Goal: Task Accomplishment & Management: Manage account settings

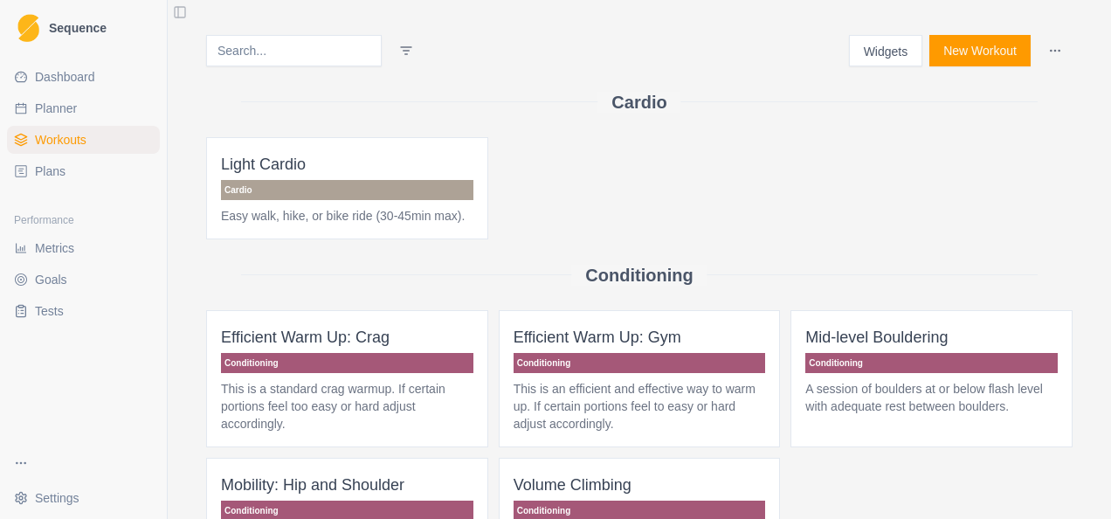
click at [28, 178] on link "Plans" at bounding box center [83, 171] width 153 height 28
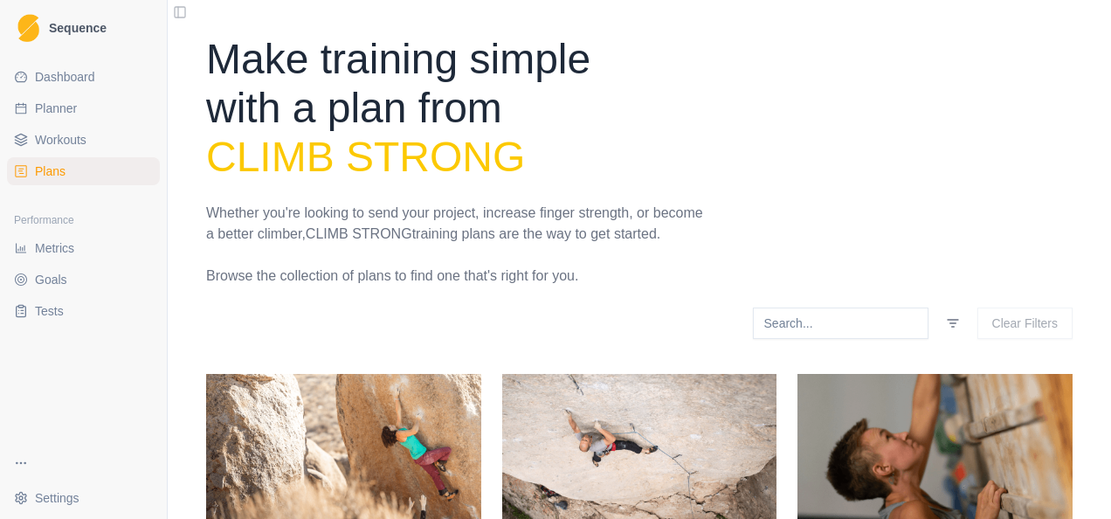
click at [50, 115] on span "Planner" at bounding box center [56, 108] width 42 height 17
select select "month"
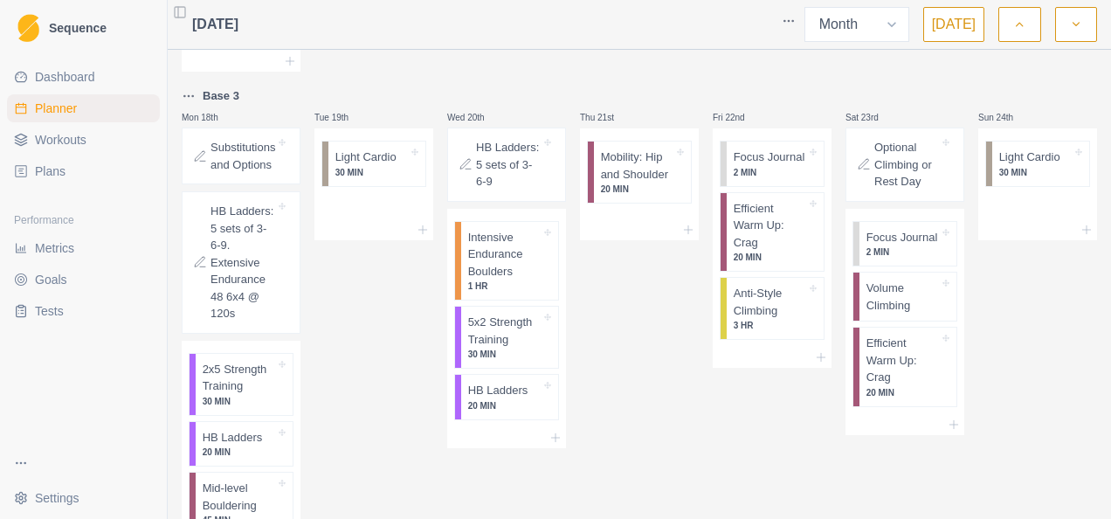
scroll to position [2097, 0]
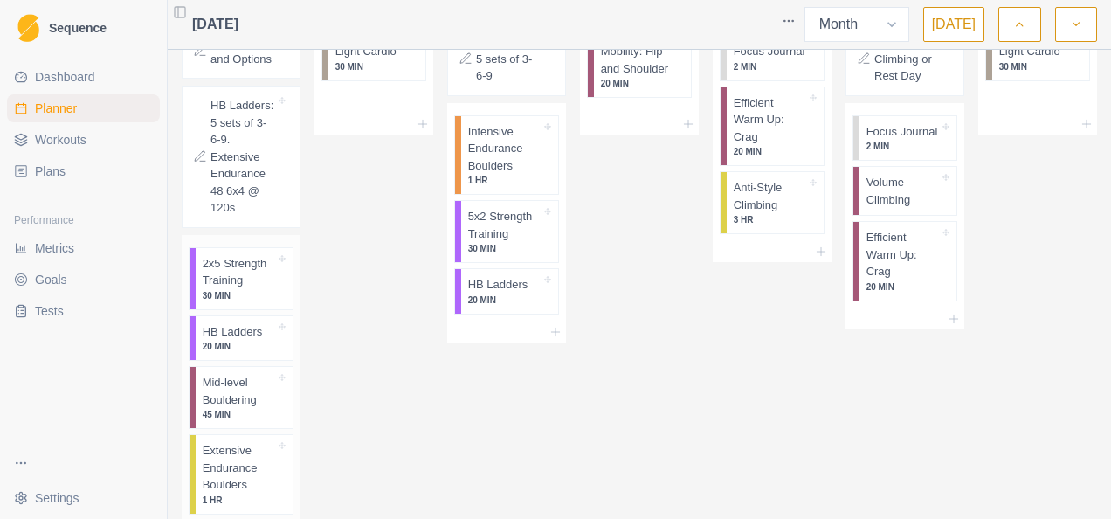
click at [246, 289] on p "2x5 Strength Training" at bounding box center [239, 272] width 73 height 34
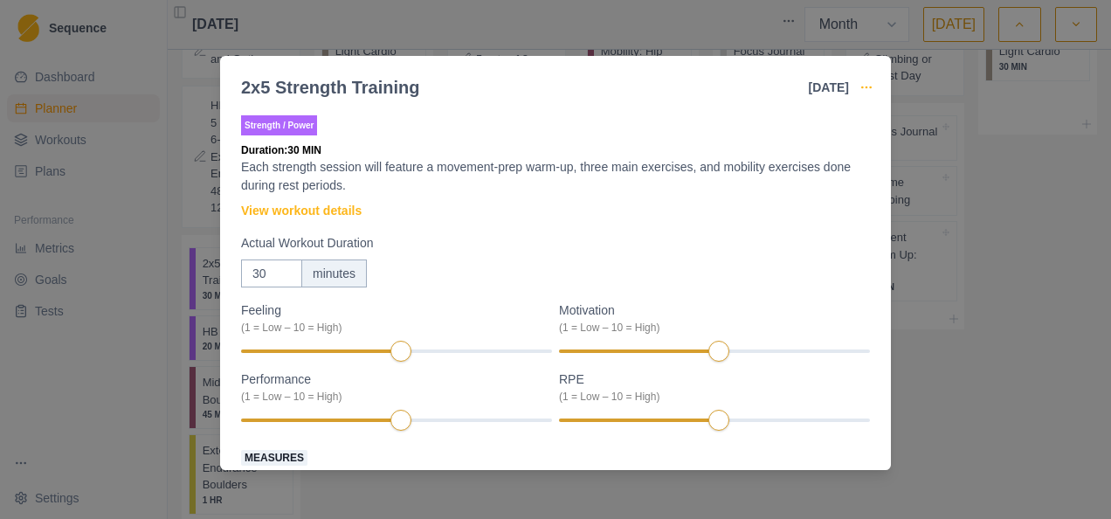
click at [870, 86] on icon "button" at bounding box center [867, 87] width 14 height 14
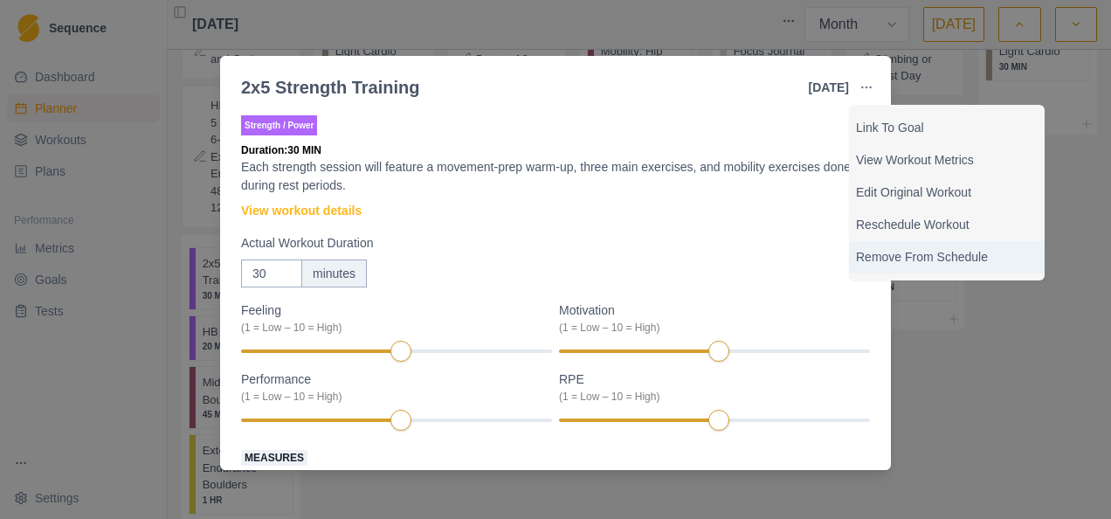
click at [916, 257] on p "Remove From Schedule" at bounding box center [947, 257] width 182 height 18
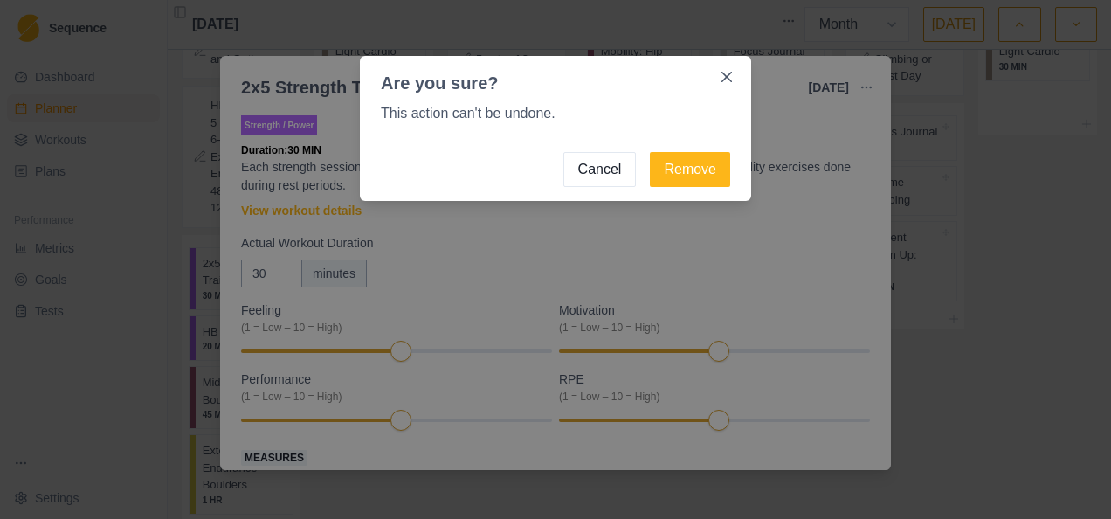
drag, startPoint x: 706, startPoint y: 168, endPoint x: 381, endPoint y: 296, distance: 349.5
click at [706, 168] on button "Remove" at bounding box center [690, 169] width 80 height 35
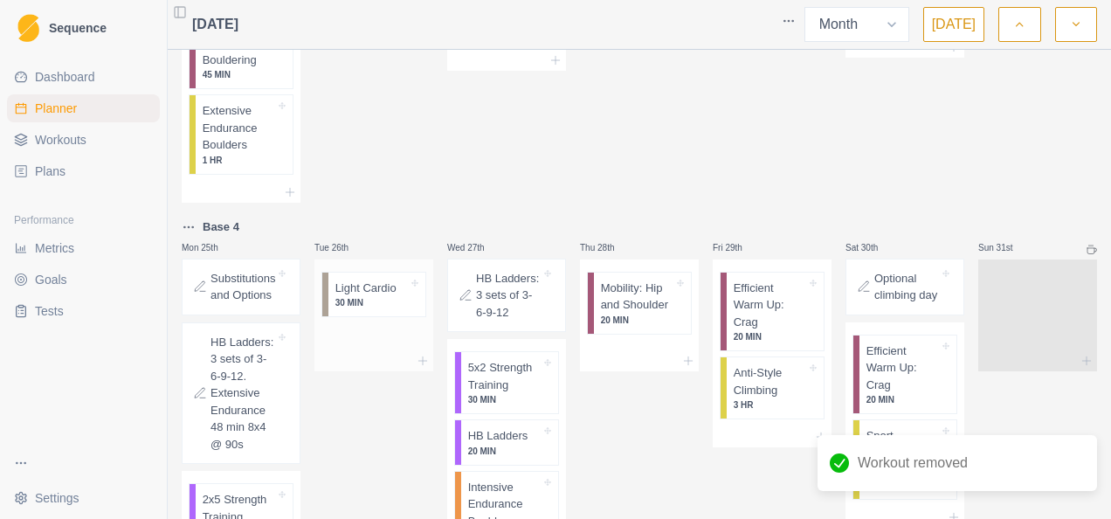
scroll to position [2272, 0]
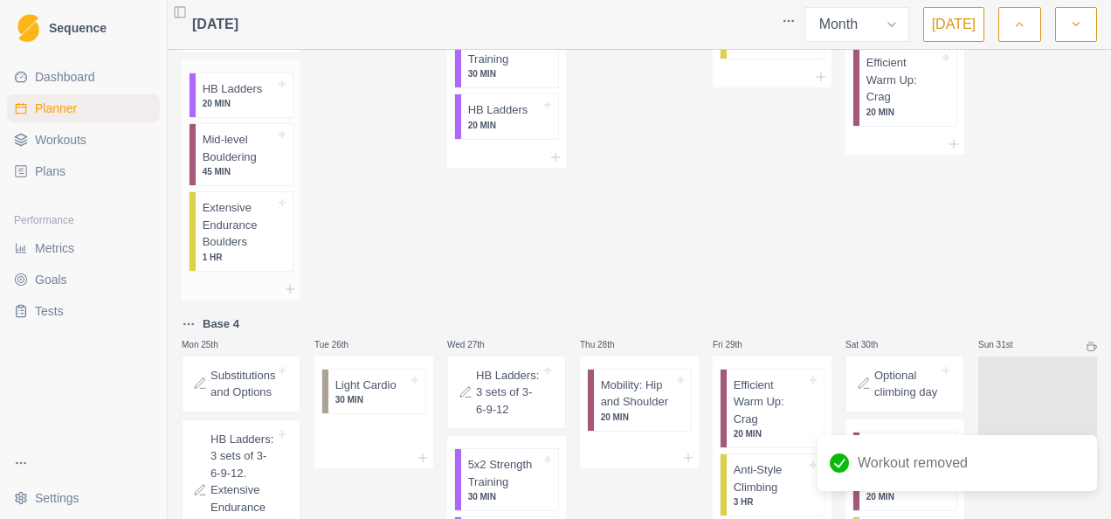
click at [227, 110] on p "20 MIN" at bounding box center [239, 103] width 73 height 13
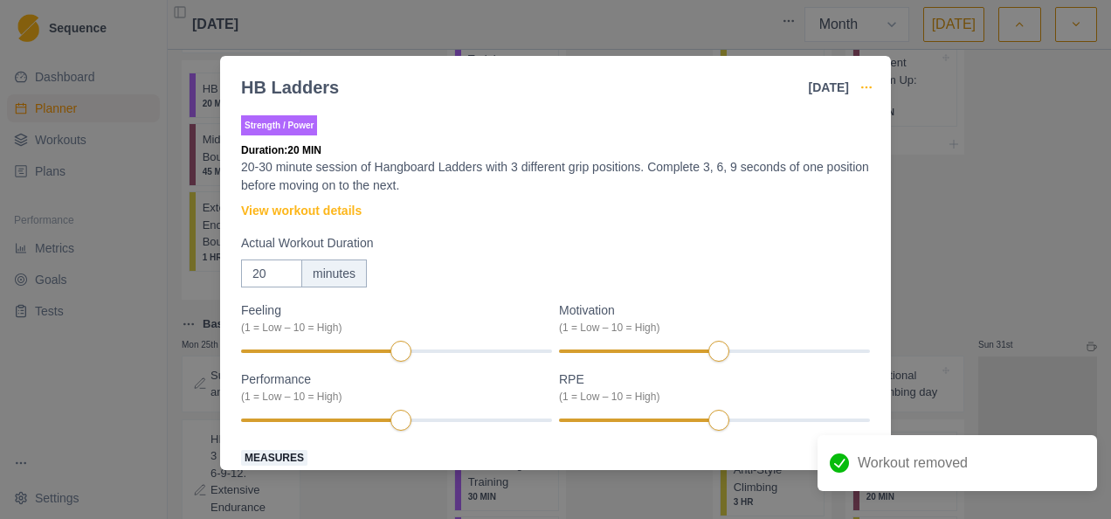
click at [868, 89] on icon "button" at bounding box center [867, 87] width 14 height 14
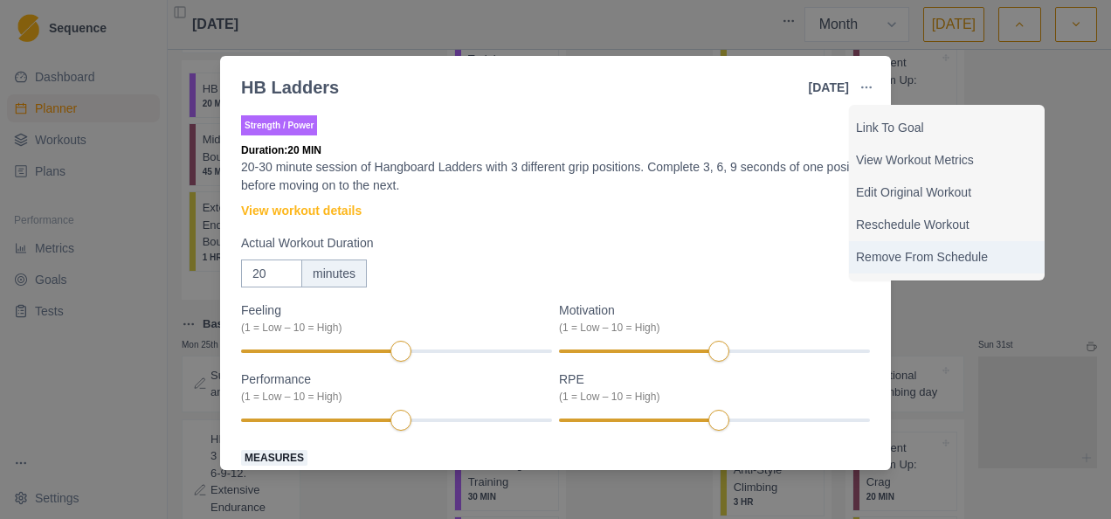
click at [928, 249] on p "Remove From Schedule" at bounding box center [947, 257] width 182 height 18
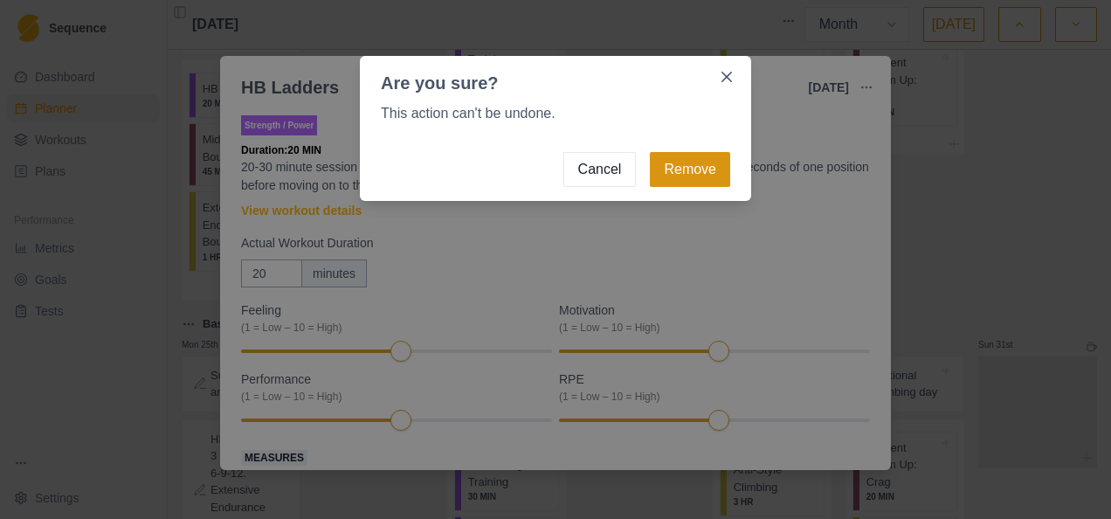
click at [729, 166] on button "Remove" at bounding box center [690, 169] width 80 height 35
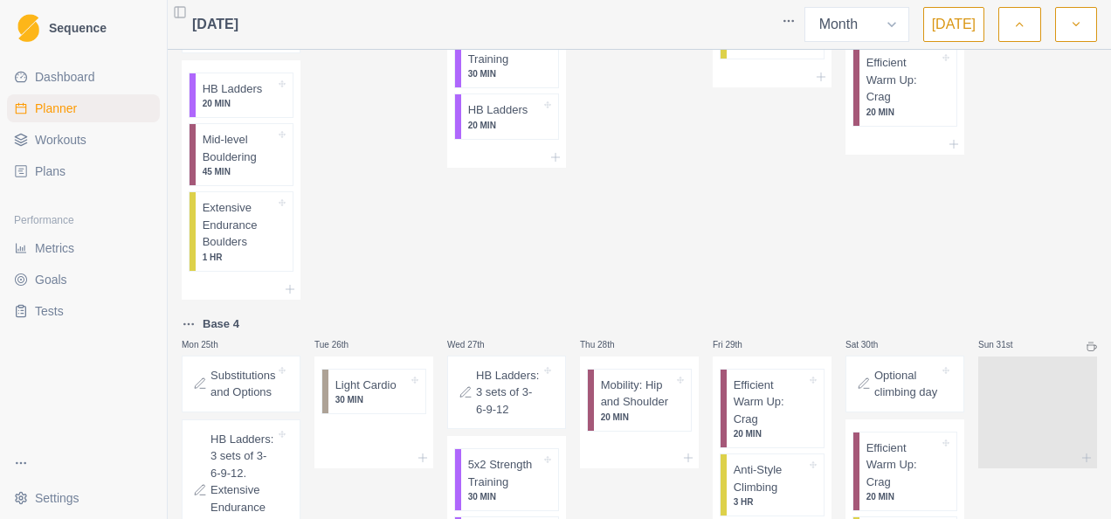
click at [690, 176] on div "Thu 21st Mobility: Hip and Shoulder 20 MIN" at bounding box center [639, 52] width 119 height 495
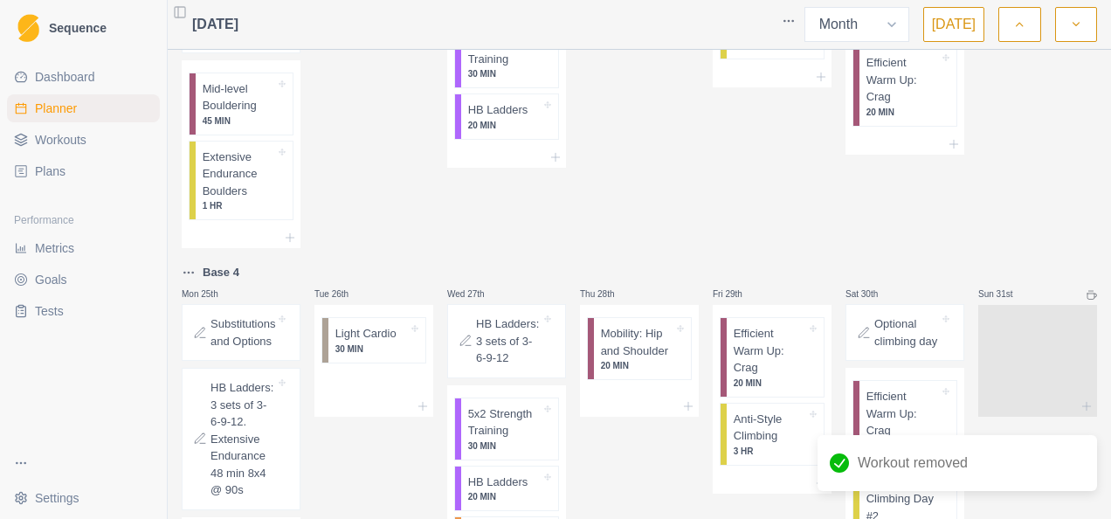
click at [266, 248] on div at bounding box center [241, 237] width 119 height 21
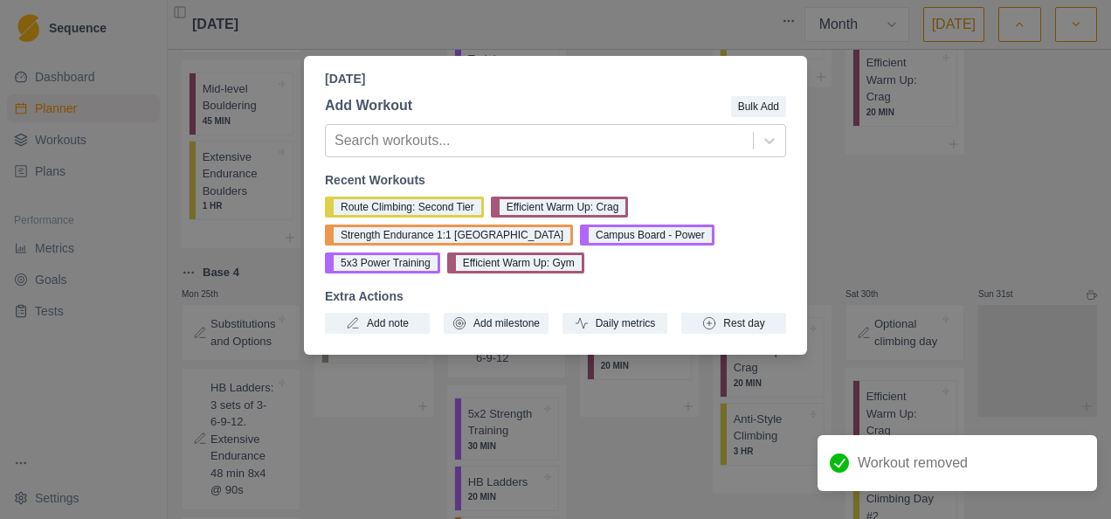
click at [575, 31] on div "[DATE] Add Workout Bulk Add Search workouts... Recent Workouts Route Climbing: …" at bounding box center [555, 259] width 1111 height 519
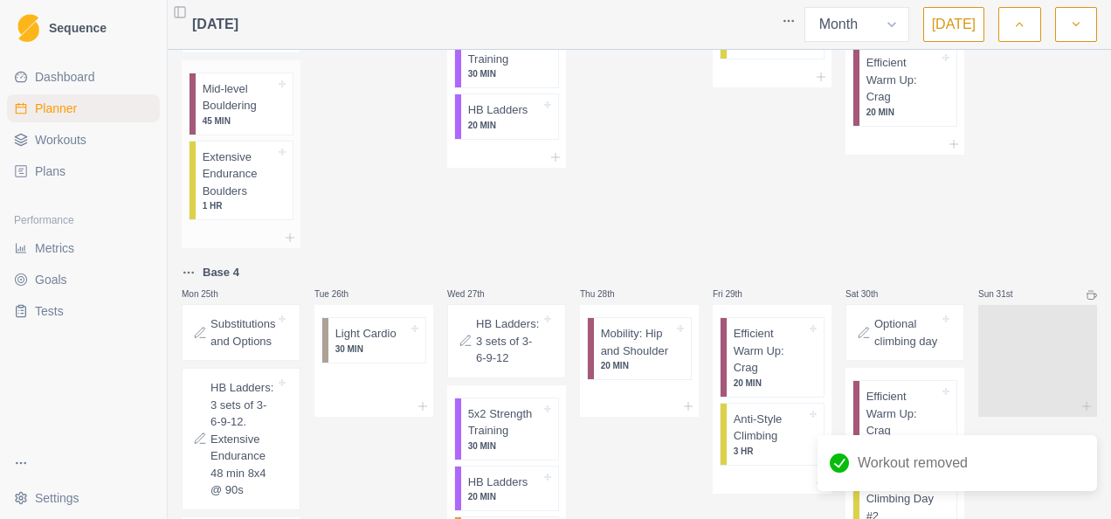
click at [248, 200] on p "Extensive Endurance Boulders" at bounding box center [239, 175] width 73 height 52
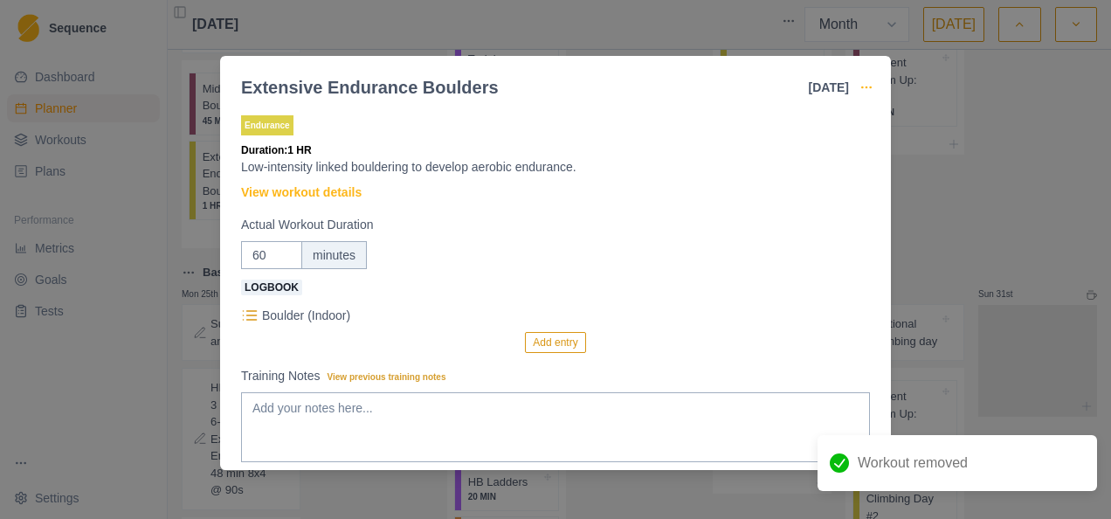
click at [870, 86] on circle "button" at bounding box center [870, 86] width 1 height 1
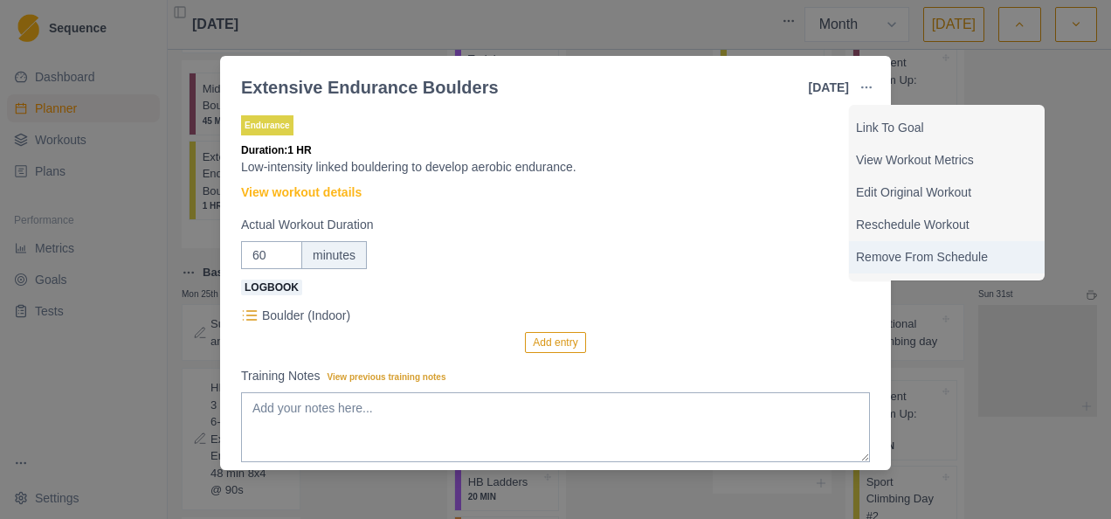
drag, startPoint x: 923, startPoint y: 252, endPoint x: 354, endPoint y: 223, distance: 569.5
click at [923, 251] on p "Remove From Schedule" at bounding box center [947, 257] width 182 height 18
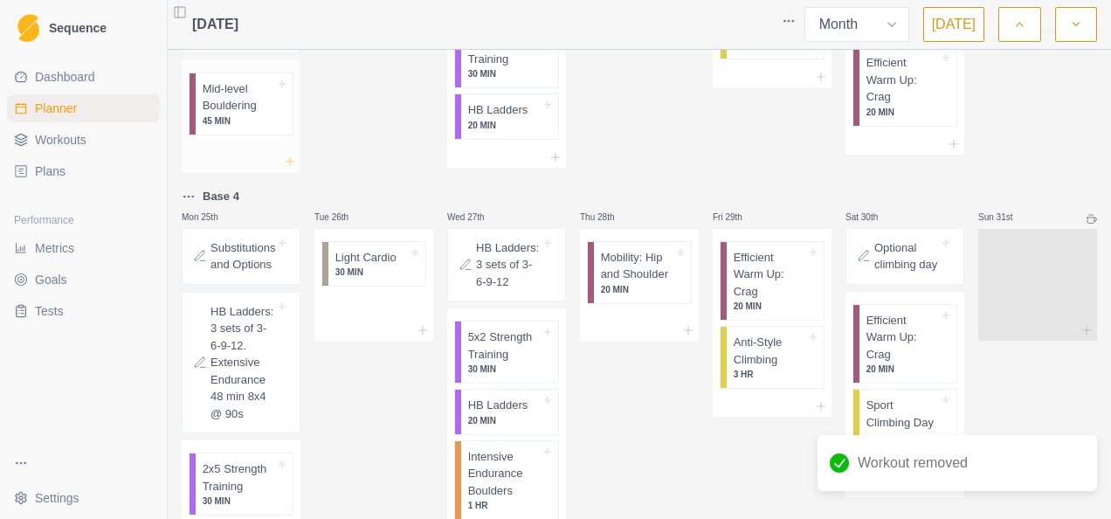
click at [288, 169] on icon at bounding box center [290, 162] width 14 height 14
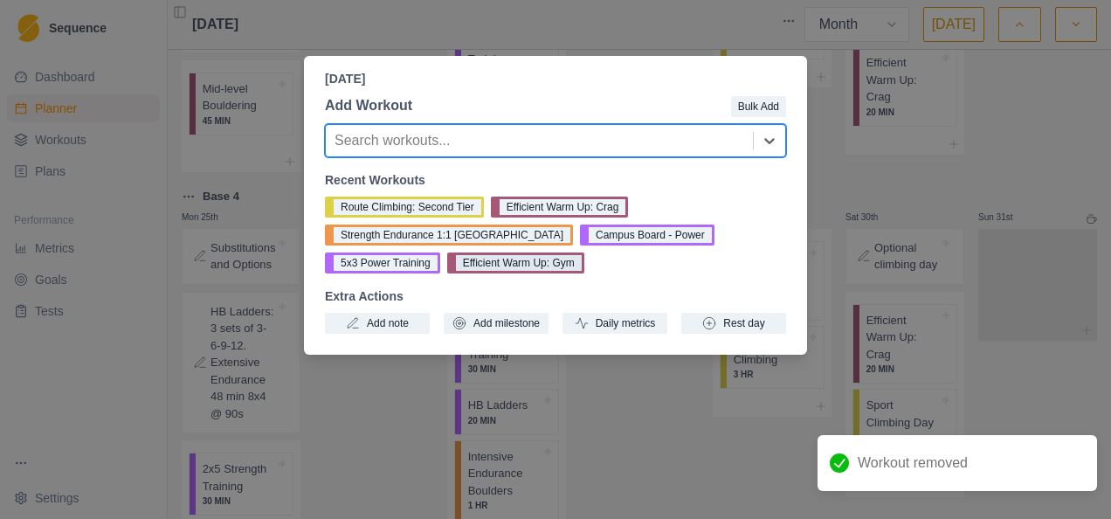
click at [447, 265] on button "Efficient Warm Up: Gym" at bounding box center [515, 263] width 137 height 21
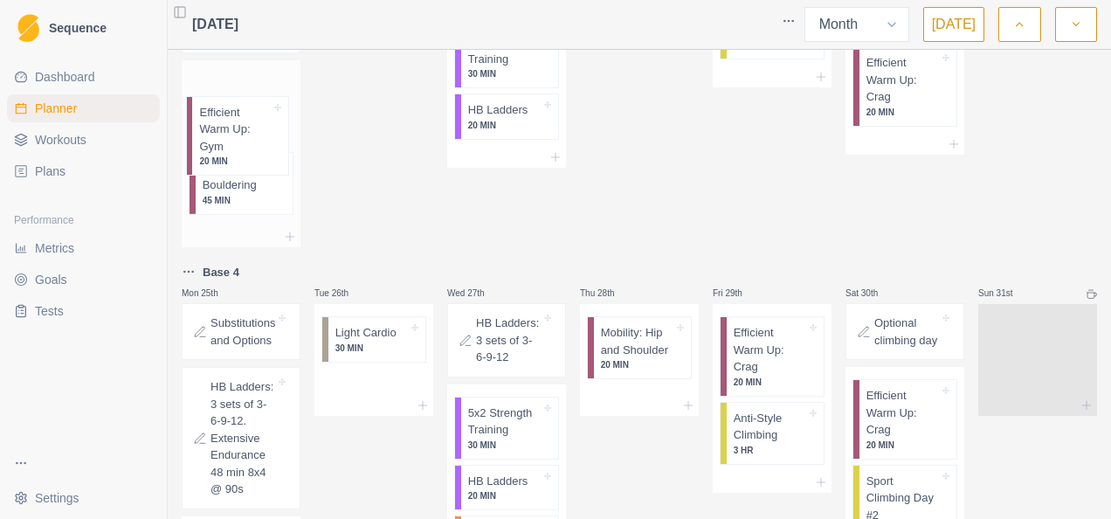
drag, startPoint x: 243, startPoint y: 210, endPoint x: 241, endPoint y: 135, distance: 75.2
click at [240, 135] on div "Mid-level Bouldering 45 MIN Efficient Warm Up: Gym 20 MIN" at bounding box center [241, 143] width 119 height 167
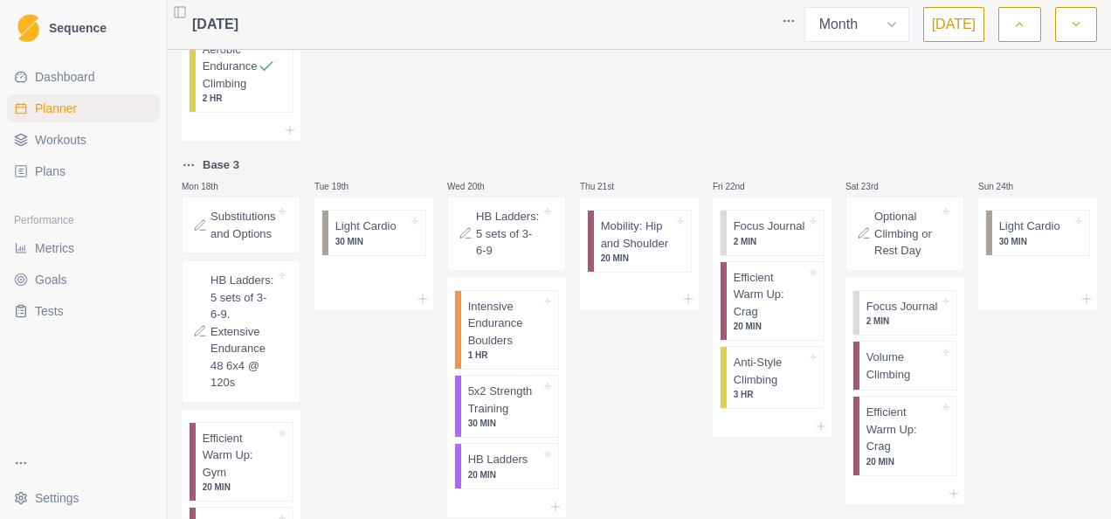
scroll to position [2184, 0]
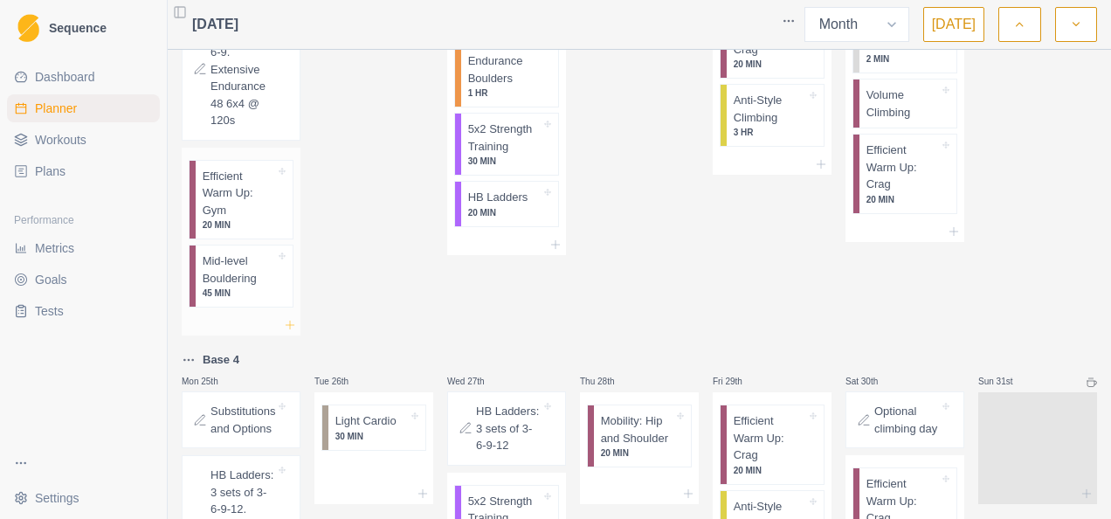
click at [294, 336] on div at bounding box center [241, 325] width 119 height 21
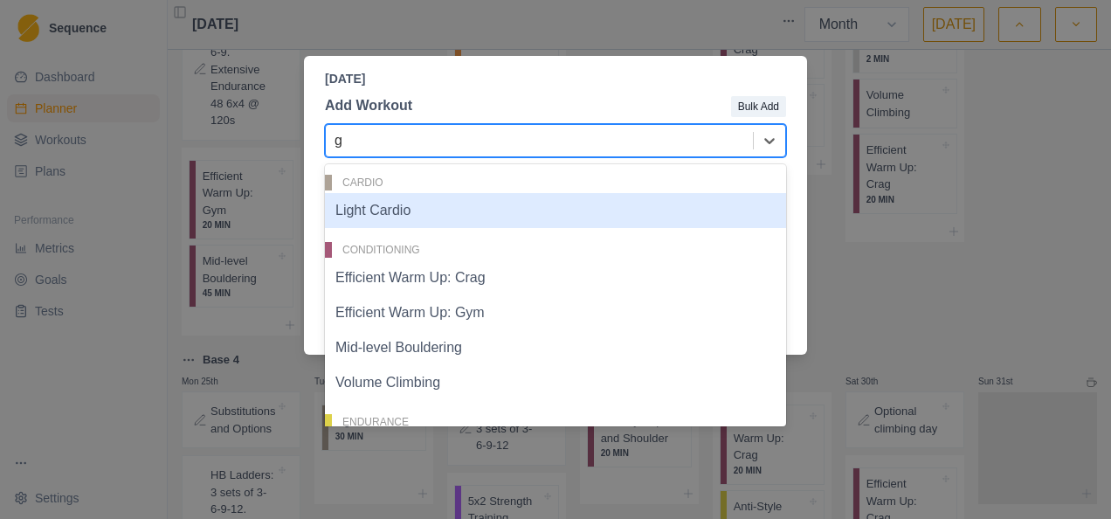
type input "gy"
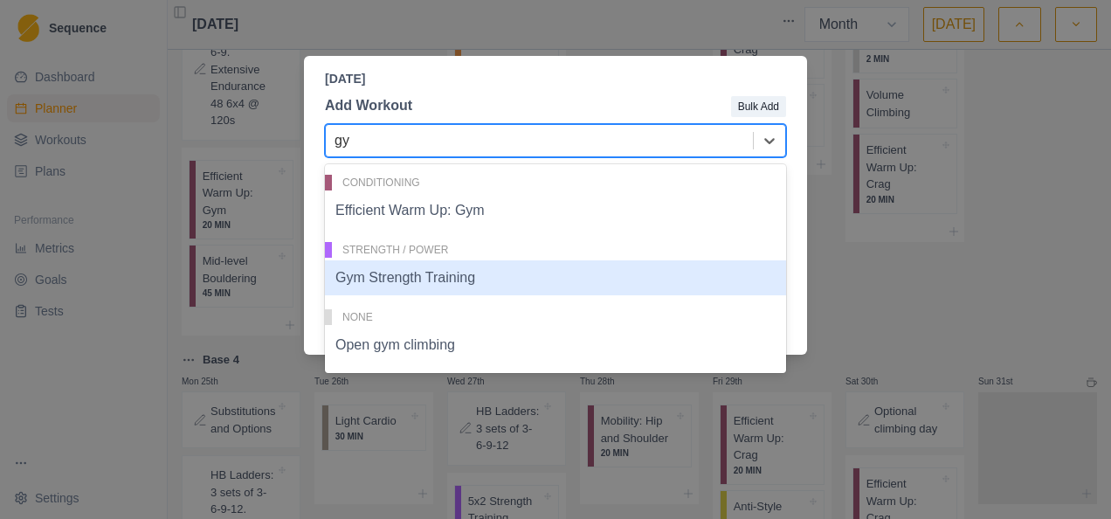
click at [439, 276] on div "Gym Strength Training" at bounding box center [555, 277] width 461 height 35
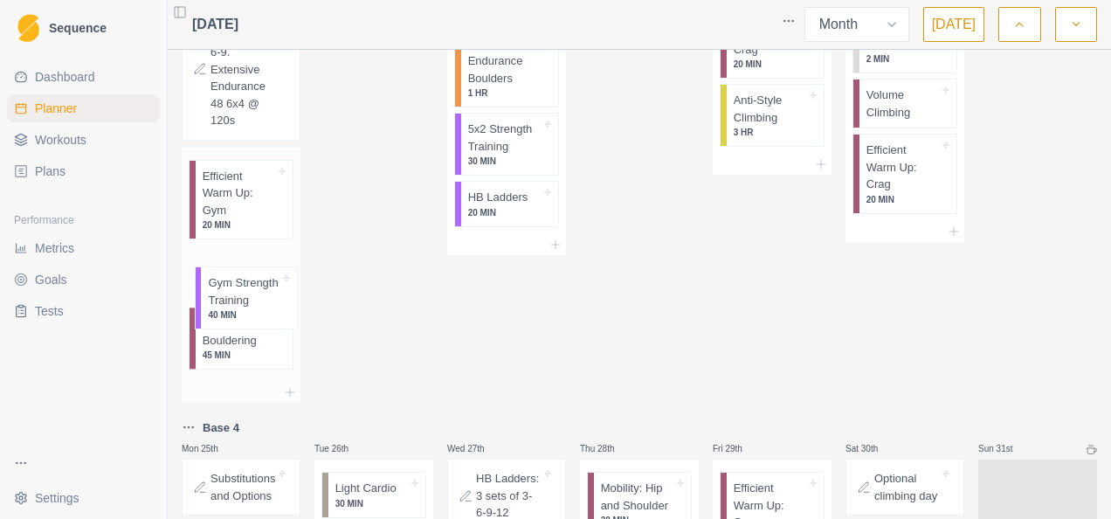
drag, startPoint x: 238, startPoint y: 362, endPoint x: 245, endPoint y: 292, distance: 70.2
click at [245, 292] on div "Efficient Warm Up: Gym 20 MIN Mid-level Bouldering 45 MIN Gym Strength Training…" at bounding box center [241, 265] width 119 height 235
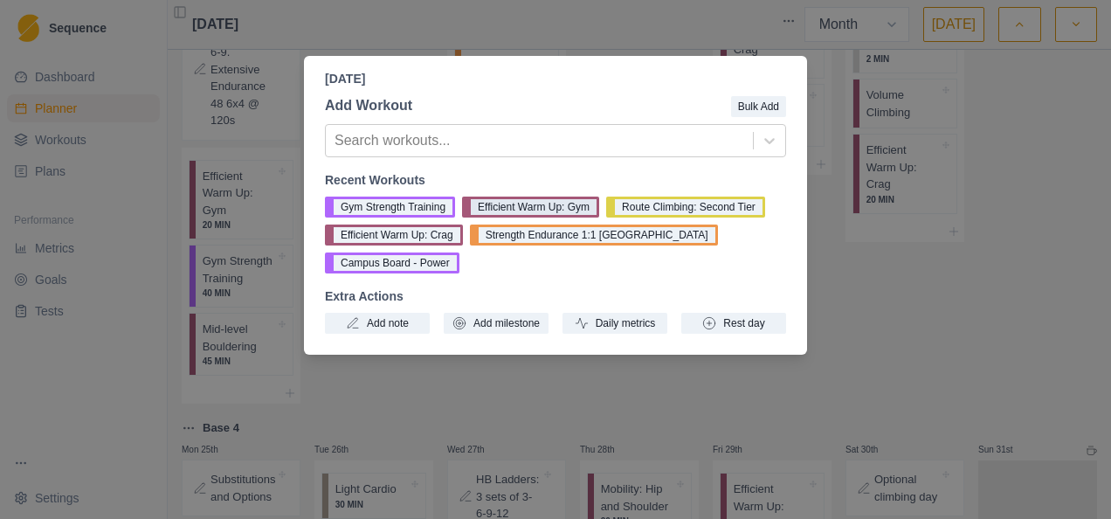
click at [525, 207] on button "Efficient Warm Up: Gym" at bounding box center [530, 207] width 137 height 21
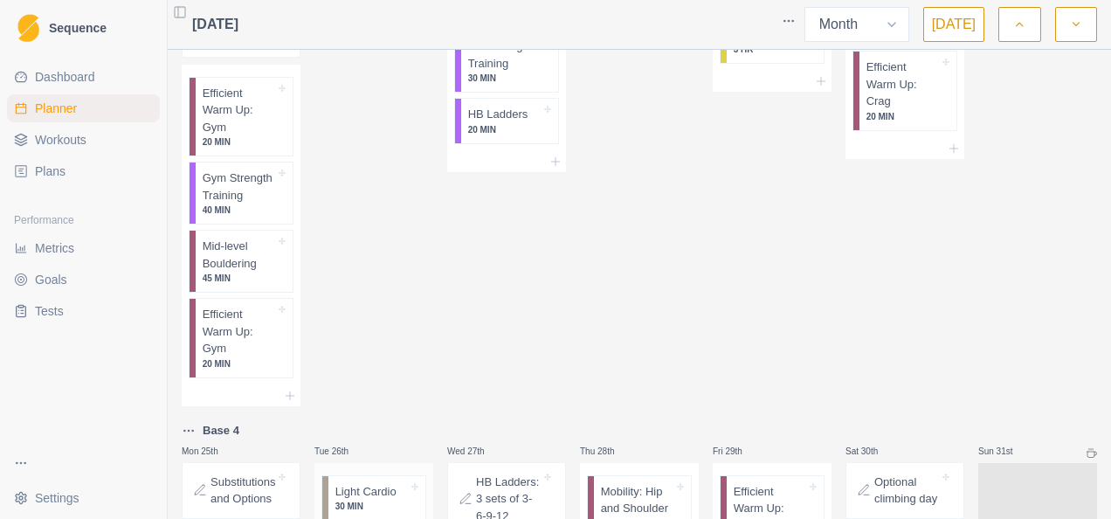
scroll to position [2359, 0]
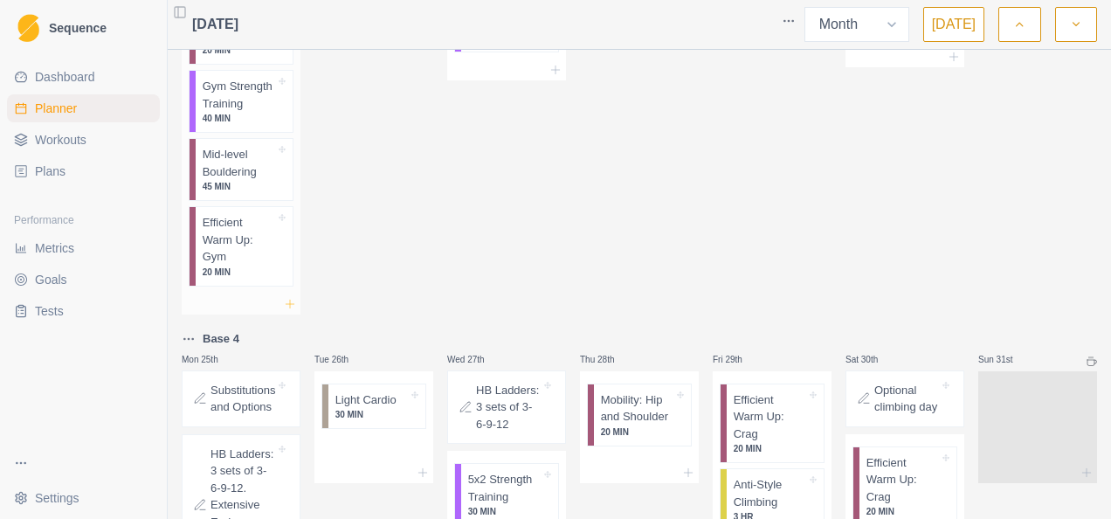
click at [289, 311] on icon at bounding box center [290, 304] width 14 height 14
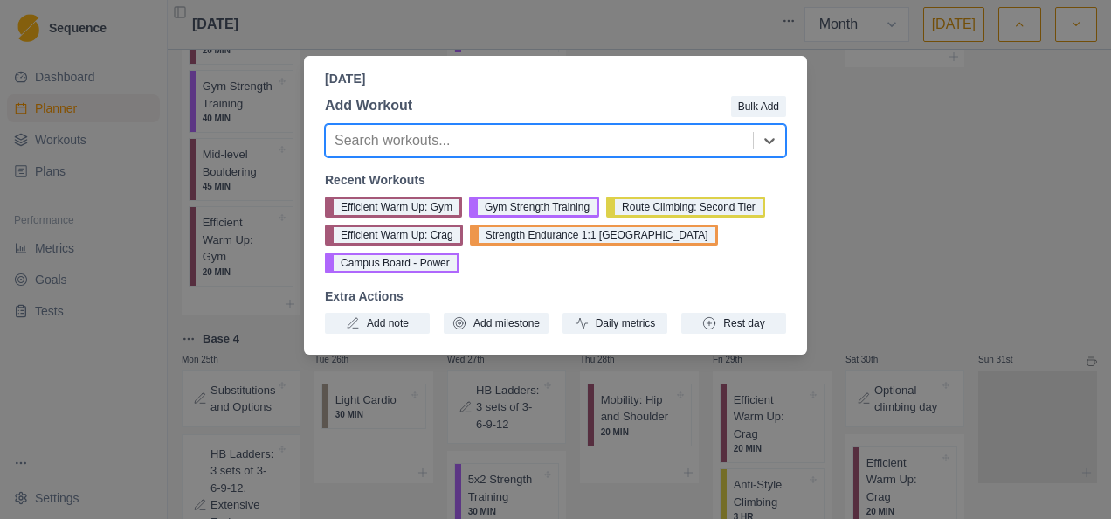
click at [627, 147] on div at bounding box center [540, 140] width 410 height 24
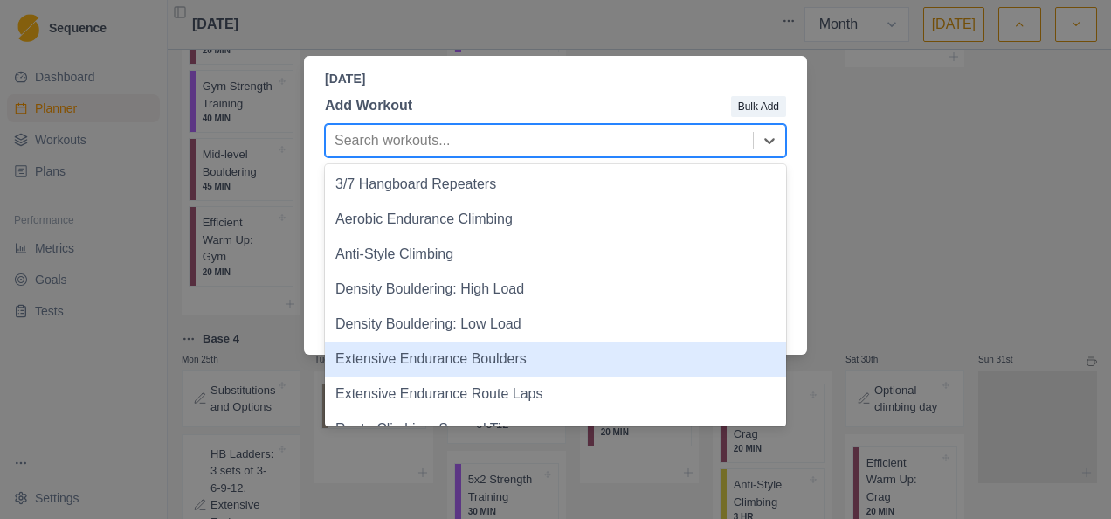
scroll to position [262, 0]
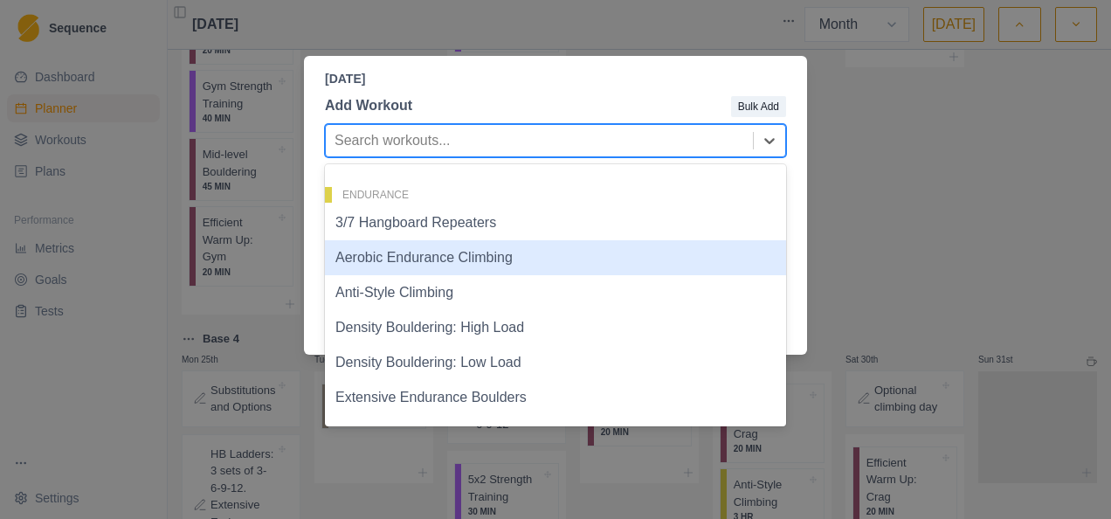
click at [489, 263] on div "Aerobic Endurance Climbing" at bounding box center [555, 257] width 461 height 35
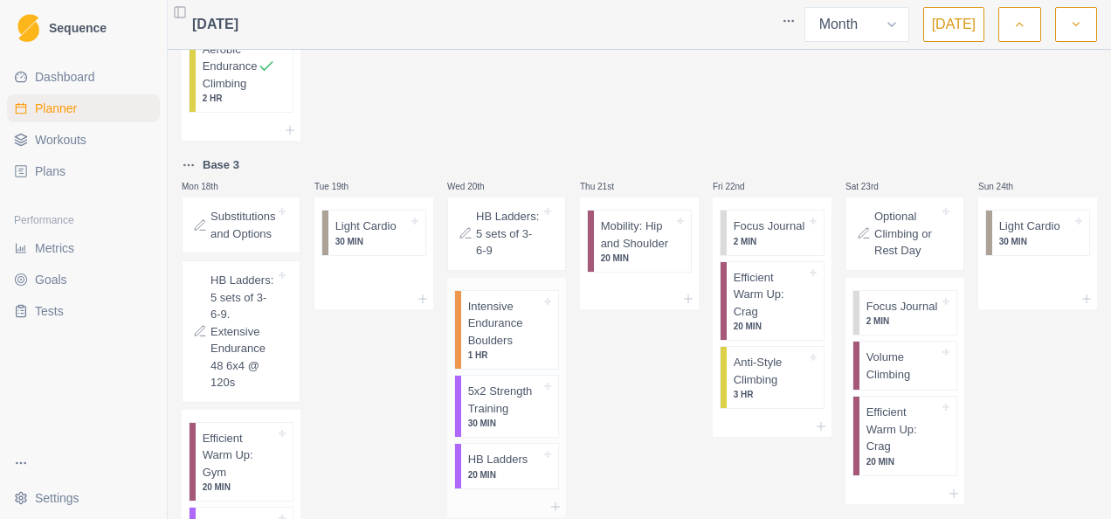
scroll to position [2097, 0]
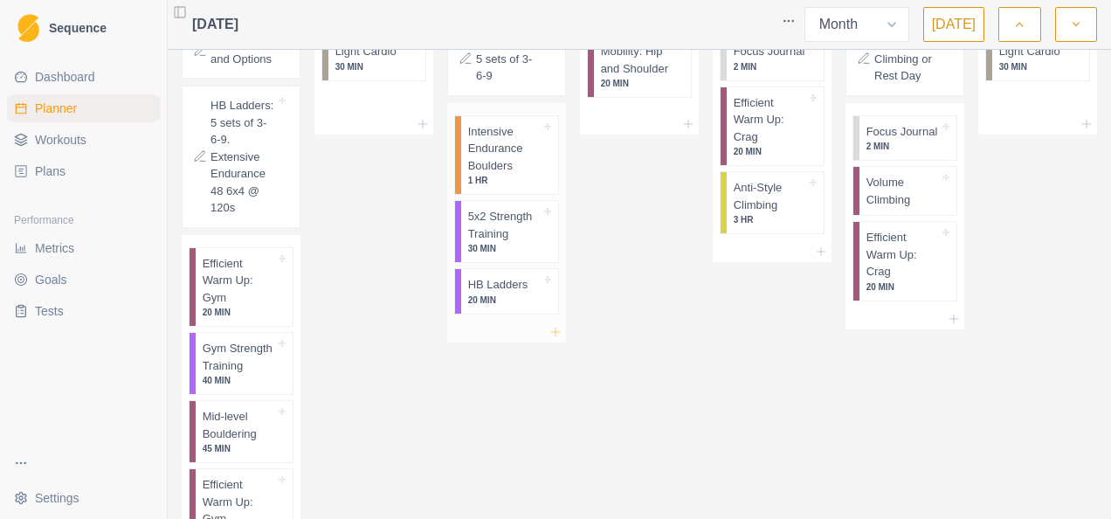
click at [552, 339] on icon at bounding box center [556, 332] width 14 height 14
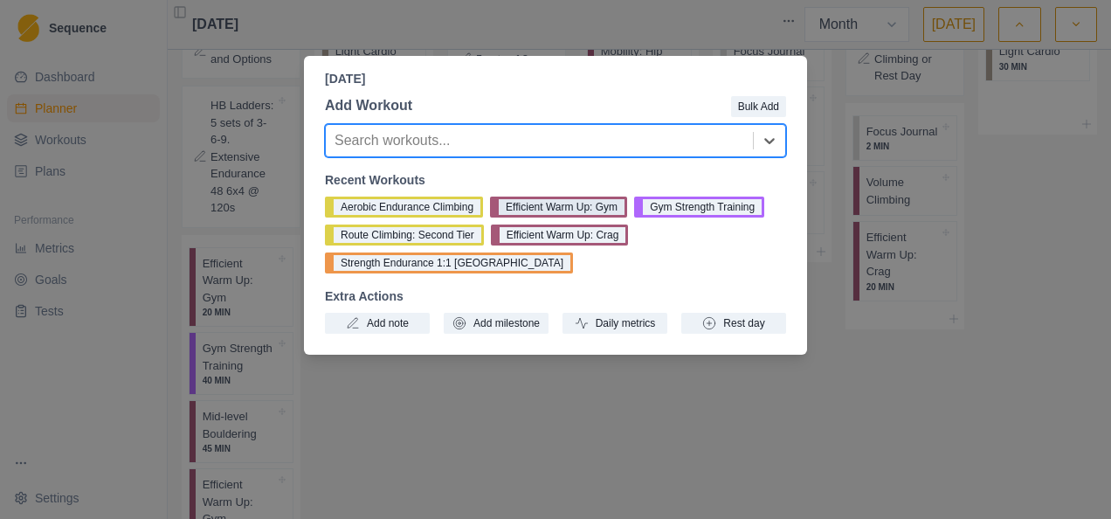
click at [557, 200] on button "Efficient Warm Up: Gym" at bounding box center [558, 207] width 137 height 21
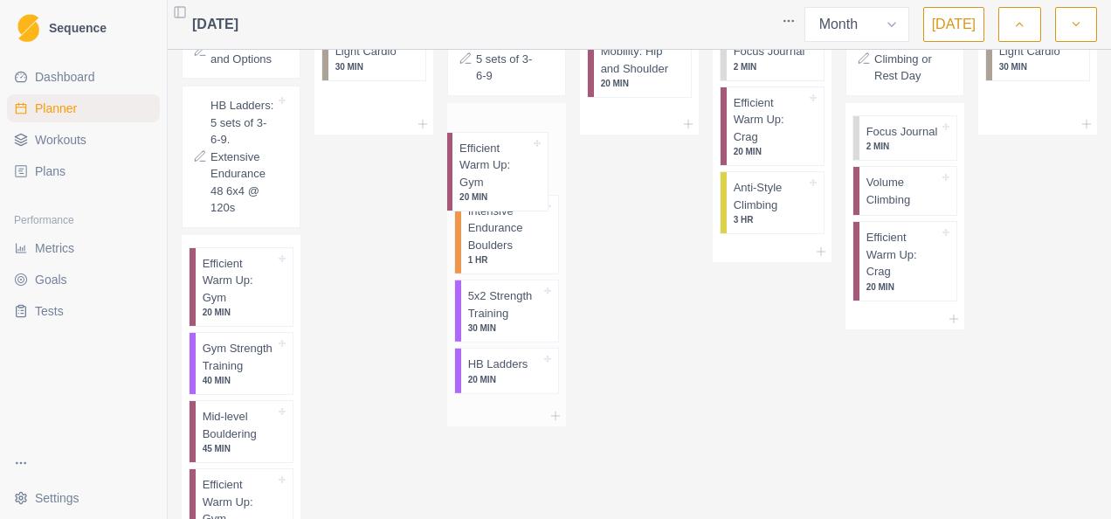
drag, startPoint x: 503, startPoint y: 390, endPoint x: 500, endPoint y: 175, distance: 215.0
click at [500, 175] on div "Intensive Endurance Boulders 1 HR 5x2 Strength Training 30 MIN HB Ladders 20 MI…" at bounding box center [506, 254] width 119 height 303
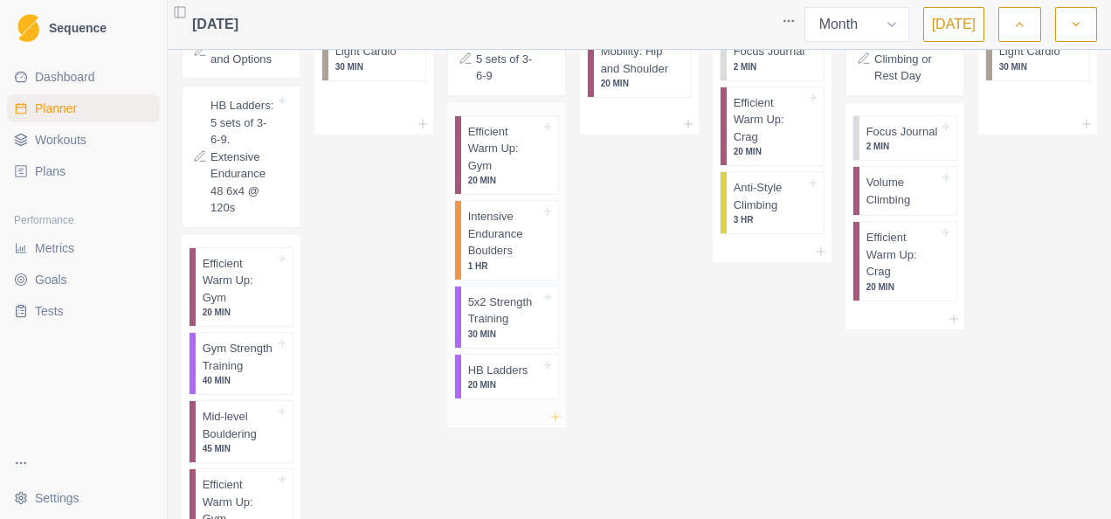
click at [550, 424] on icon at bounding box center [556, 417] width 14 height 14
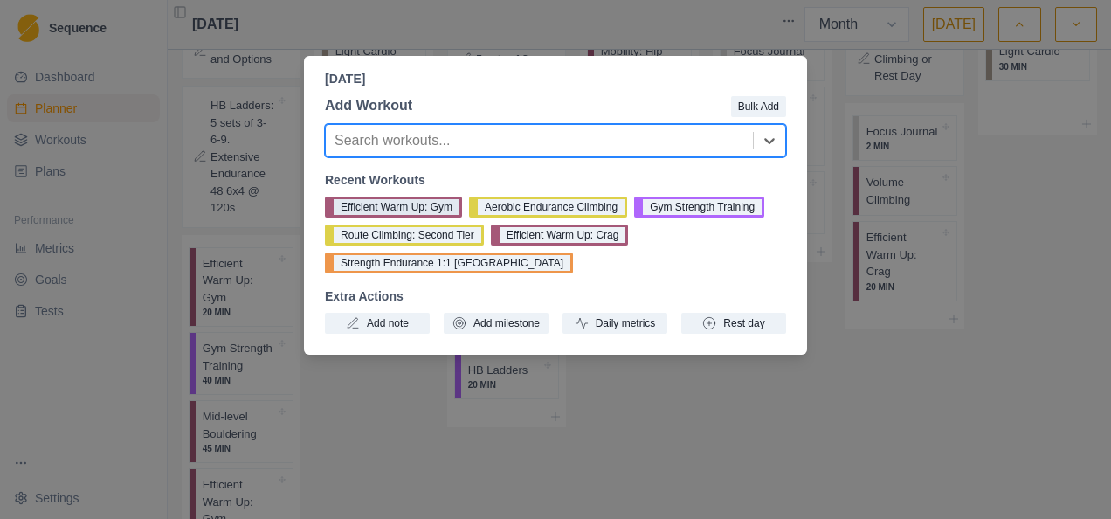
click at [385, 211] on button "Efficient Warm Up: Gym" at bounding box center [393, 207] width 137 height 21
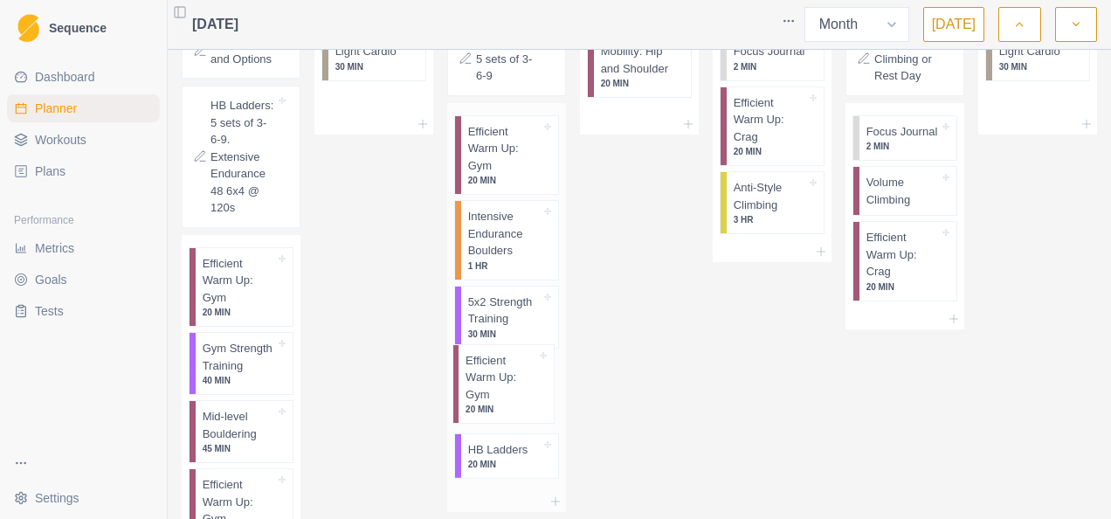
scroll to position [2099, 0]
drag, startPoint x: 500, startPoint y: 481, endPoint x: 505, endPoint y: 344, distance: 136.4
click at [505, 344] on div "Efficient Warm Up: Gym 20 MIN Intensive Endurance Boulders 1 HR 5x2 Strength Tr…" at bounding box center [506, 295] width 119 height 388
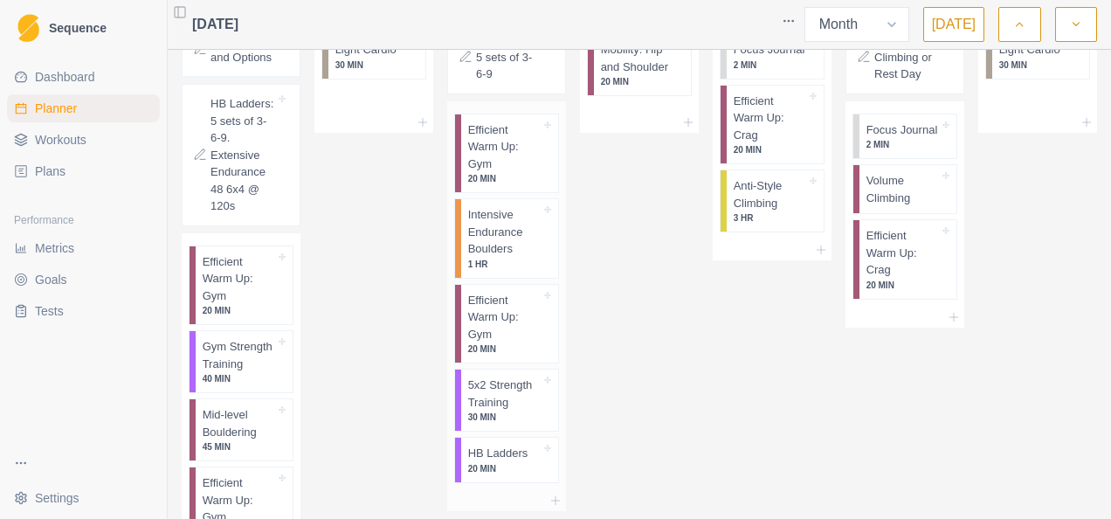
click at [500, 411] on p "5x2 Strength Training" at bounding box center [504, 394] width 73 height 34
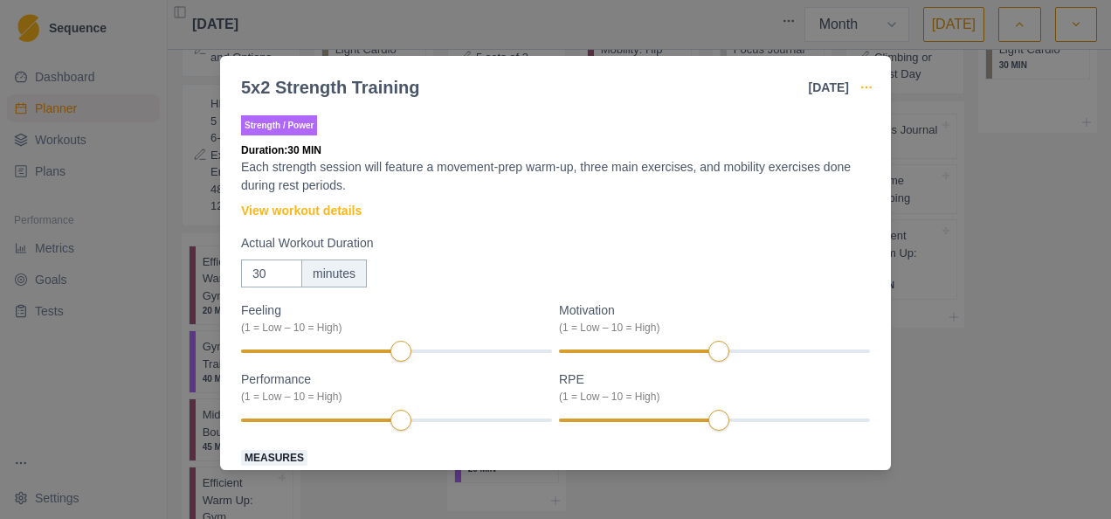
click at [868, 89] on icon "button" at bounding box center [867, 87] width 14 height 14
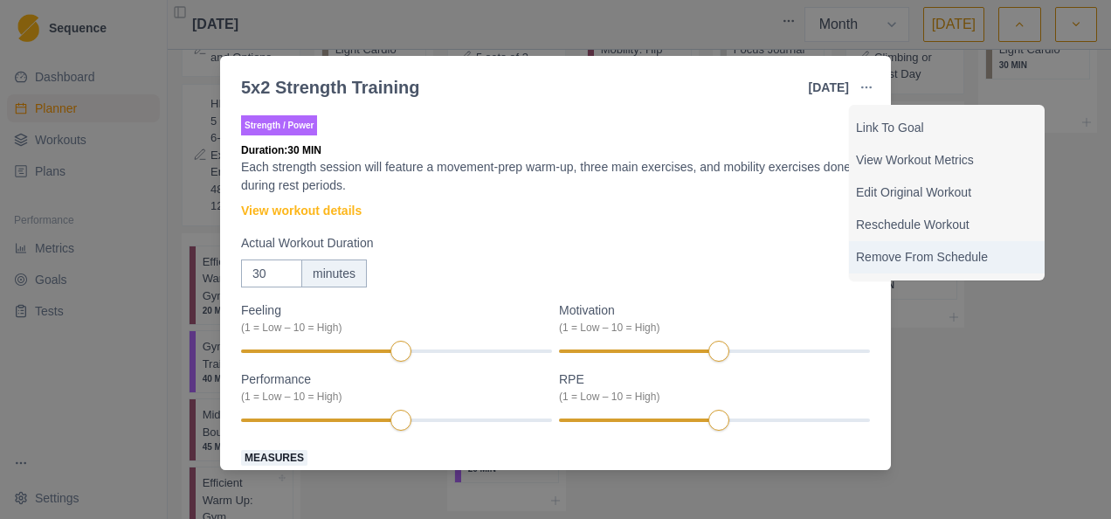
click at [893, 253] on p "Remove From Schedule" at bounding box center [947, 257] width 182 height 18
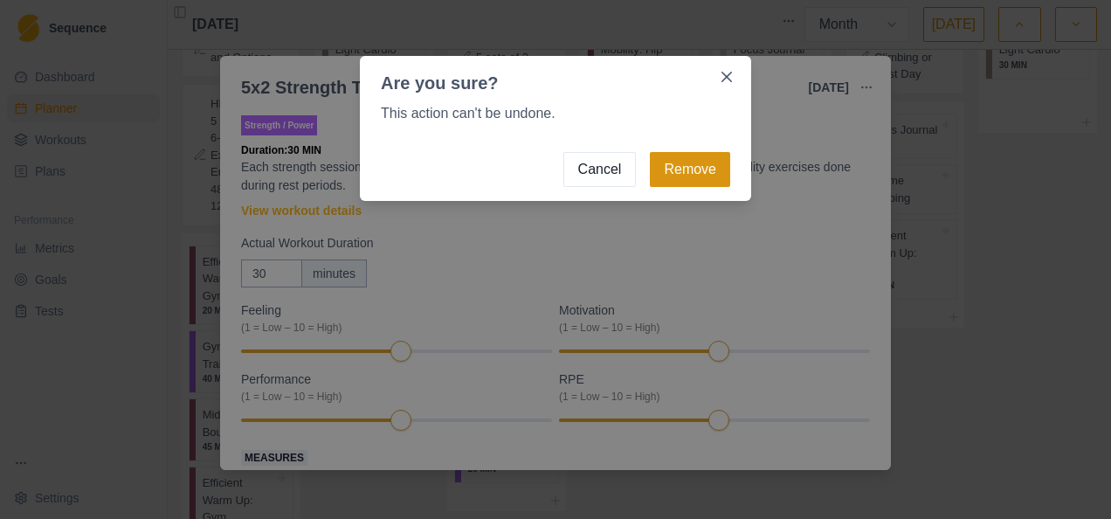
click at [695, 156] on button "Remove" at bounding box center [690, 169] width 80 height 35
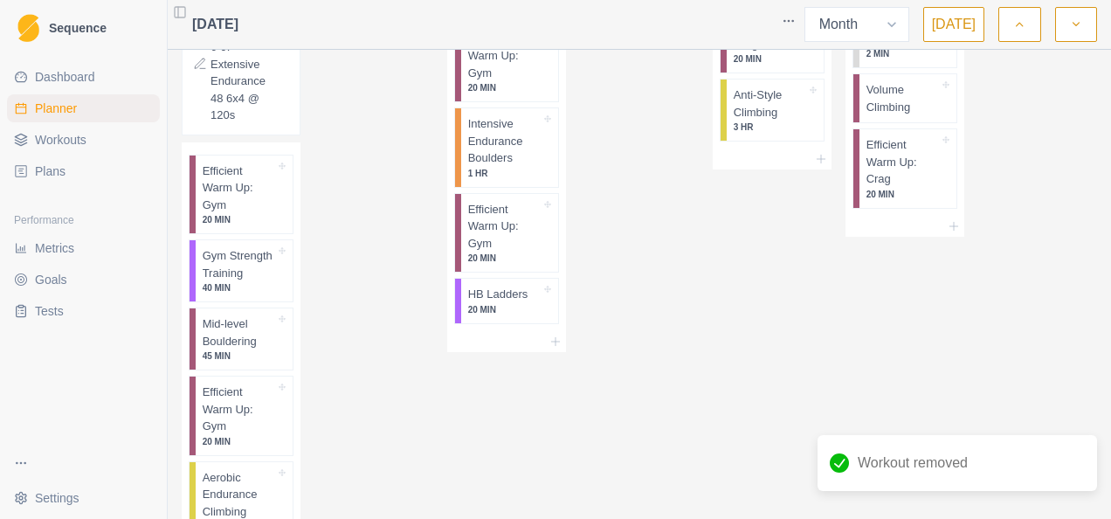
scroll to position [2273, 0]
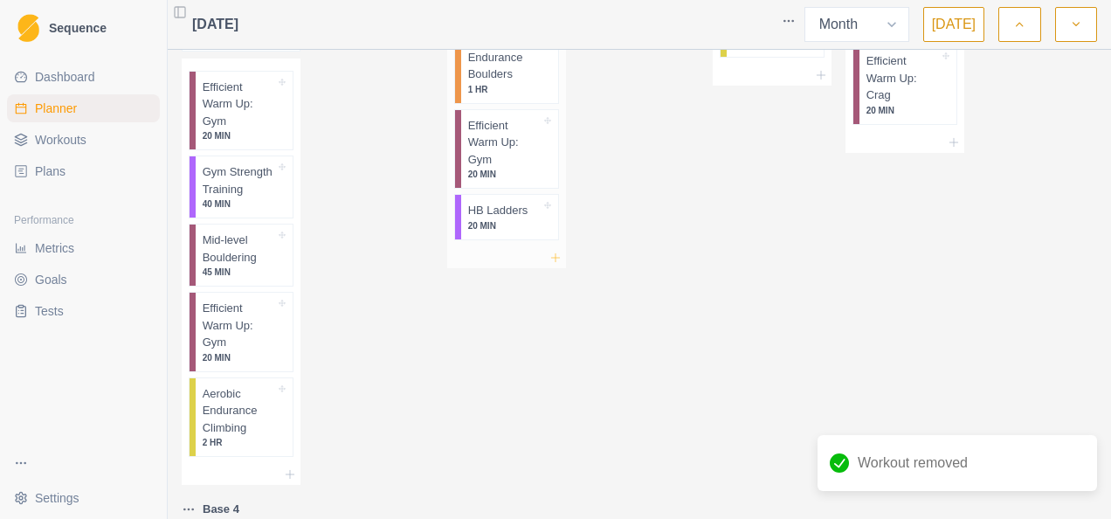
click at [549, 265] on icon at bounding box center [556, 258] width 14 height 14
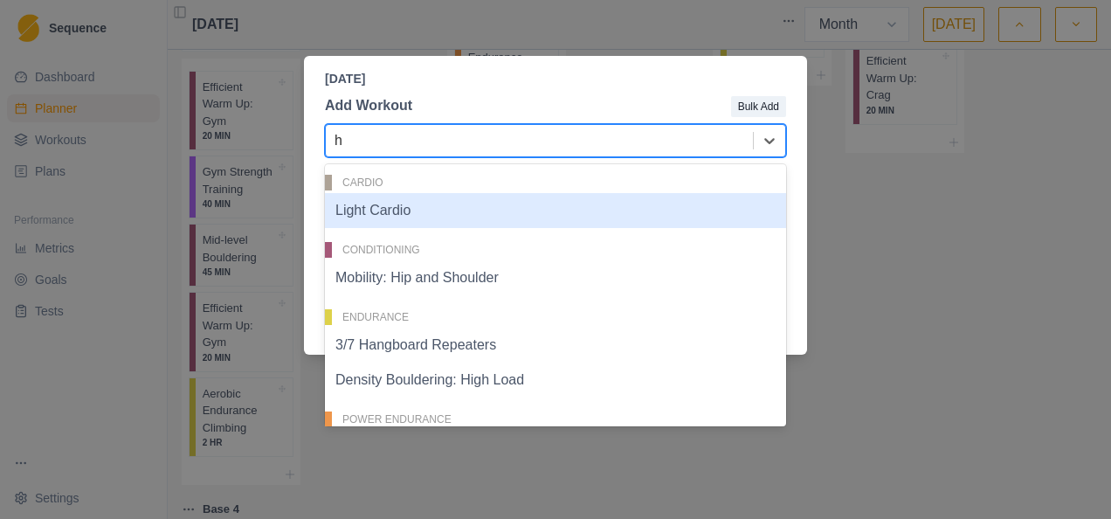
type input "ho"
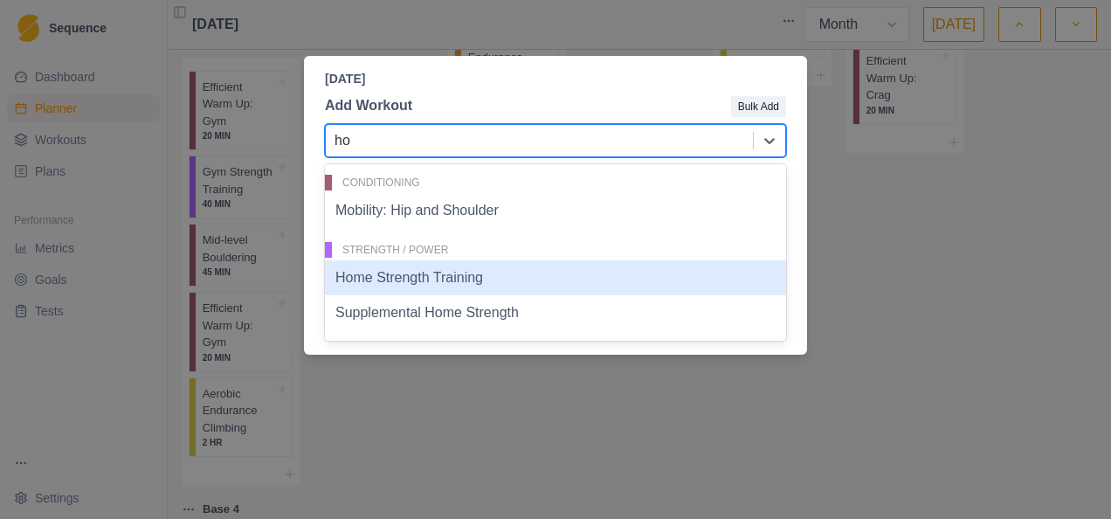
drag, startPoint x: 437, startPoint y: 278, endPoint x: 447, endPoint y: 278, distance: 10.5
click at [435, 278] on div "Home Strength Training" at bounding box center [555, 277] width 461 height 35
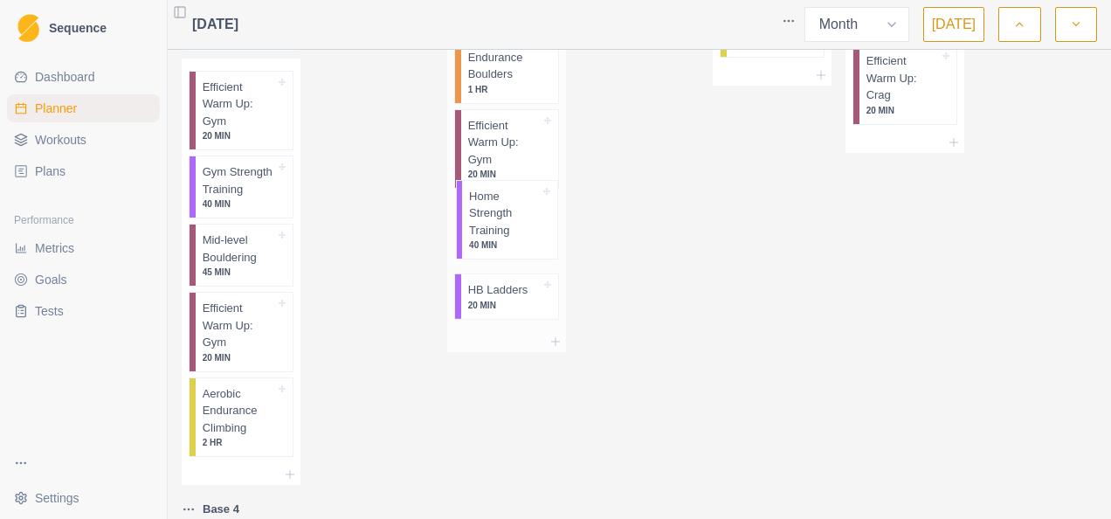
drag, startPoint x: 494, startPoint y: 316, endPoint x: 502, endPoint y: 229, distance: 87.7
click at [502, 229] on div "Efficient Warm Up: Gym 20 MIN Intensive Endurance Boulders 1 HR Efficient Warm …" at bounding box center [506, 129] width 119 height 405
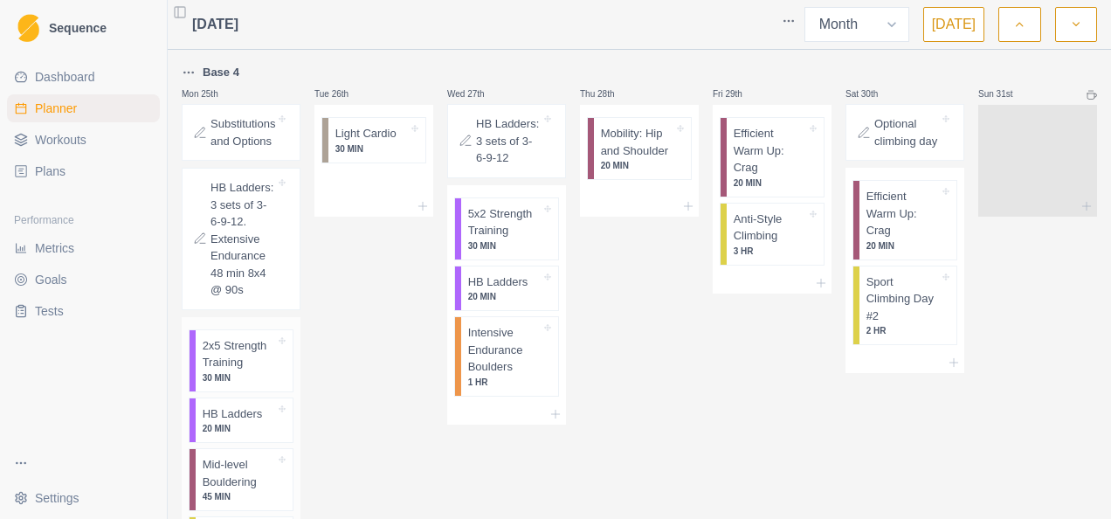
scroll to position [2878, 0]
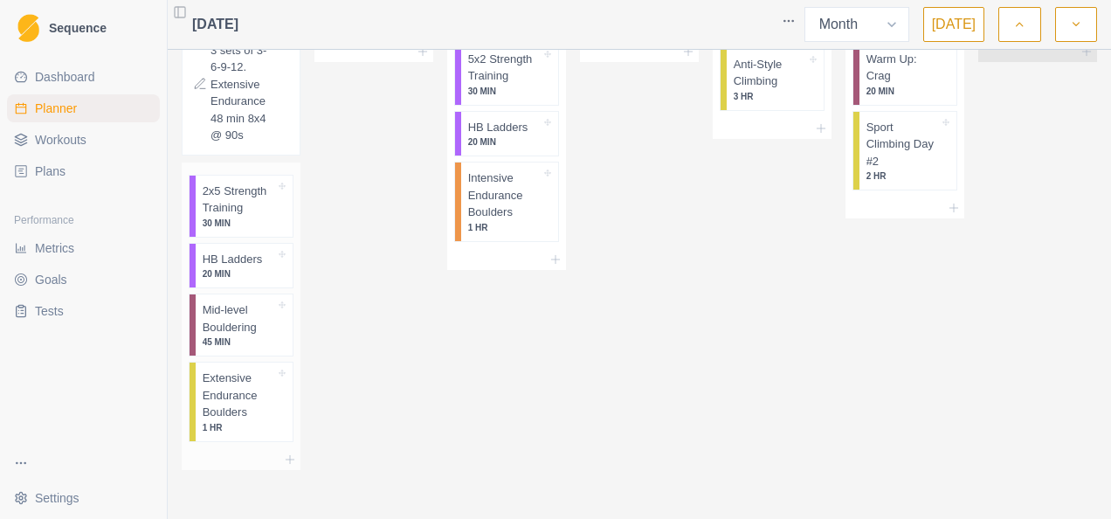
click at [245, 216] on p "2x5 Strength Training" at bounding box center [239, 200] width 73 height 34
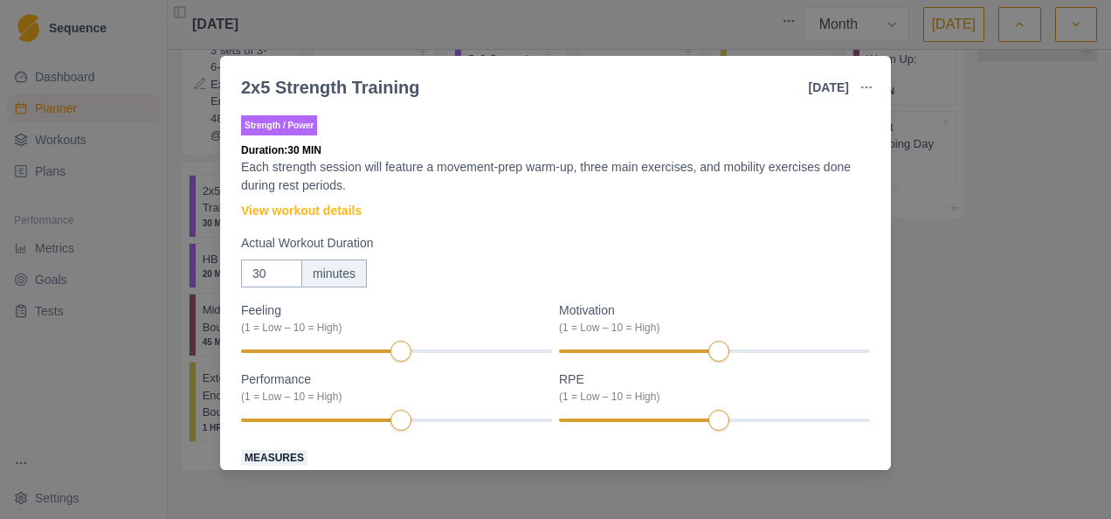
drag, startPoint x: 865, startPoint y: 87, endPoint x: 798, endPoint y: 212, distance: 141.9
click at [866, 88] on icon "button" at bounding box center [867, 87] width 14 height 14
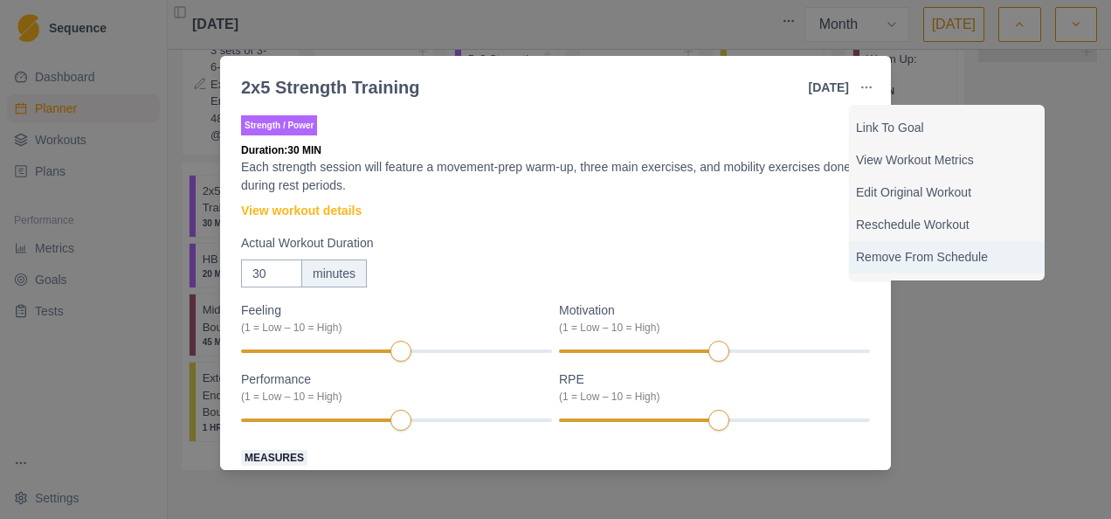
click at [916, 259] on p "Remove From Schedule" at bounding box center [947, 257] width 182 height 18
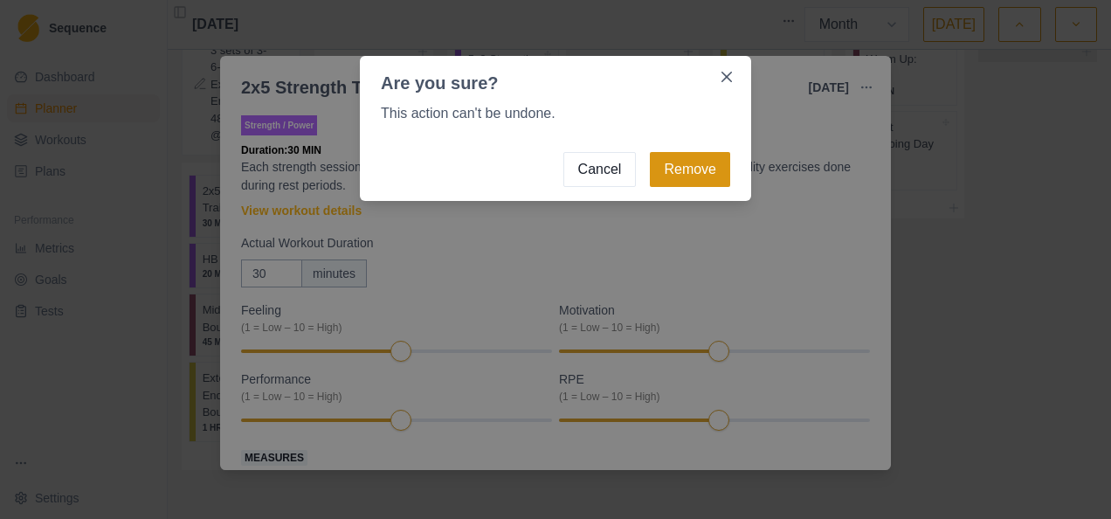
click at [706, 185] on button "Remove" at bounding box center [690, 169] width 80 height 35
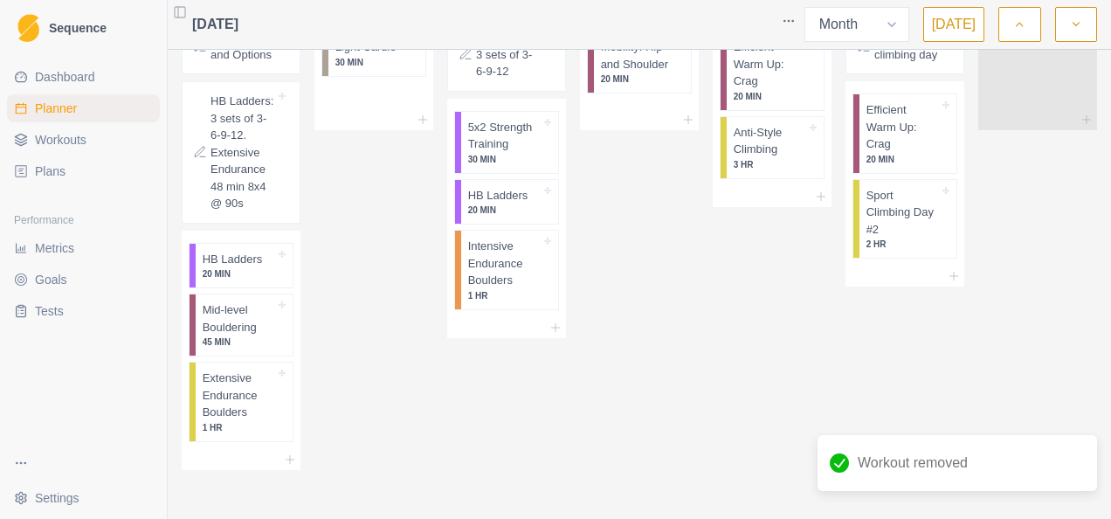
scroll to position [2811, 0]
click at [218, 412] on p "Extensive Endurance Boulders" at bounding box center [239, 396] width 73 height 52
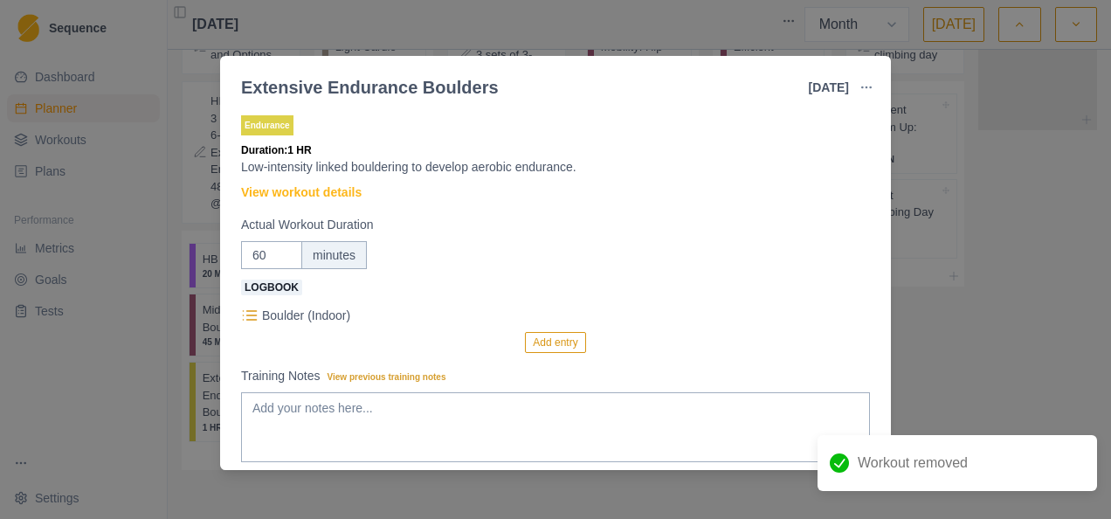
click at [872, 79] on button "button" at bounding box center [866, 87] width 35 height 35
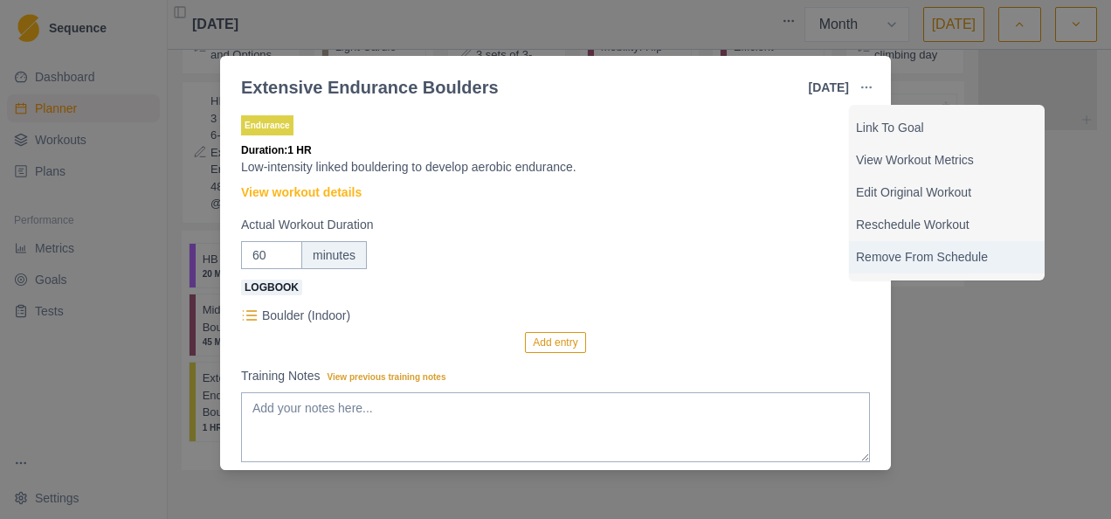
click at [931, 255] on p "Remove From Schedule" at bounding box center [947, 257] width 182 height 18
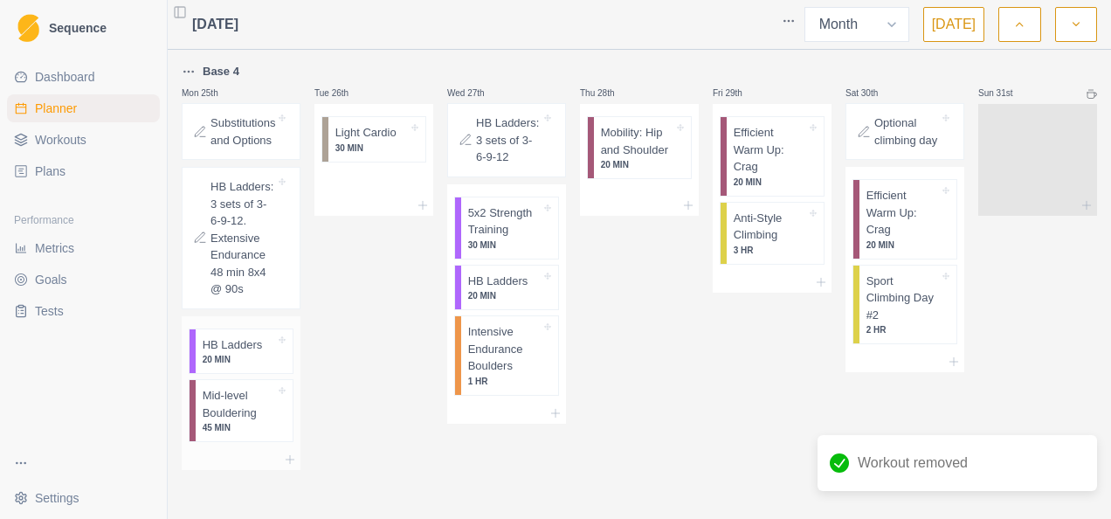
scroll to position [2726, 0]
click at [292, 449] on div at bounding box center [241, 459] width 119 height 21
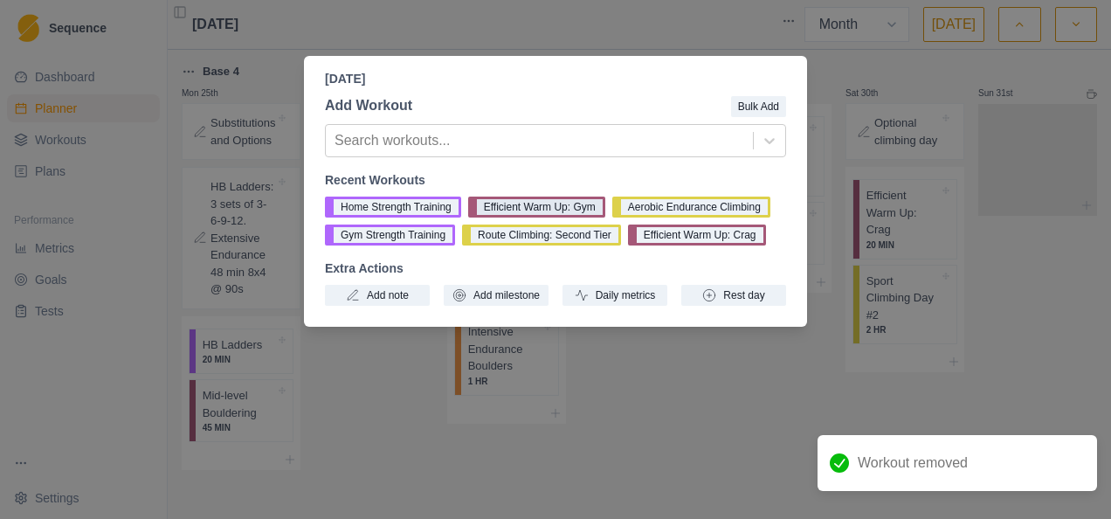
click at [528, 211] on button "Efficient Warm Up: Gym" at bounding box center [536, 207] width 137 height 21
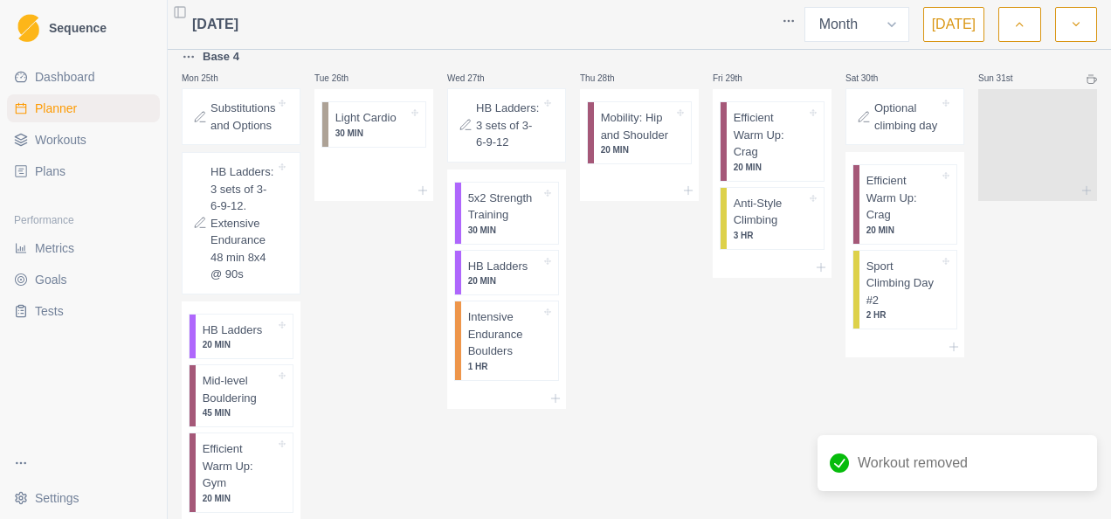
scroll to position [2811, 0]
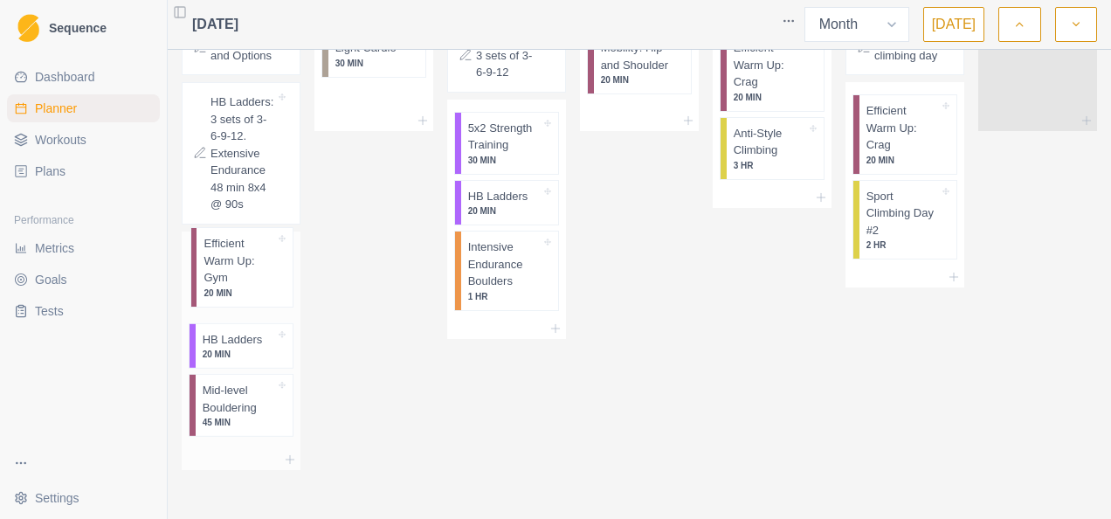
drag, startPoint x: 234, startPoint y: 412, endPoint x: 238, endPoint y: 269, distance: 143.3
click at [238, 269] on div "HB Ladders 20 MIN Mid-level Bouldering 45 MIN Efficient Warm Up: Gym 20 MIN" at bounding box center [241, 341] width 119 height 218
click at [289, 460] on icon at bounding box center [290, 460] width 14 height 14
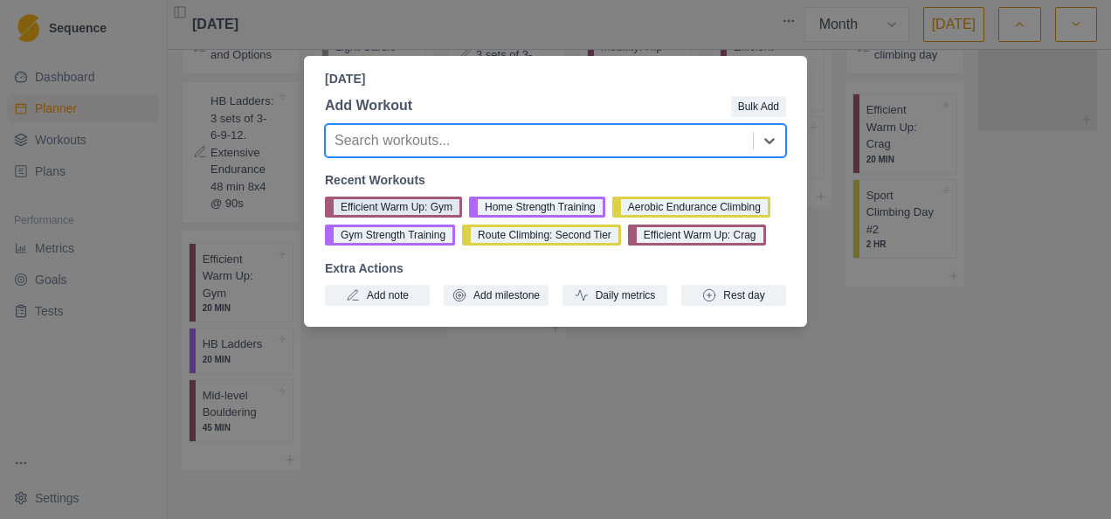
click at [407, 201] on button "Efficient Warm Up: Gym" at bounding box center [393, 207] width 137 height 21
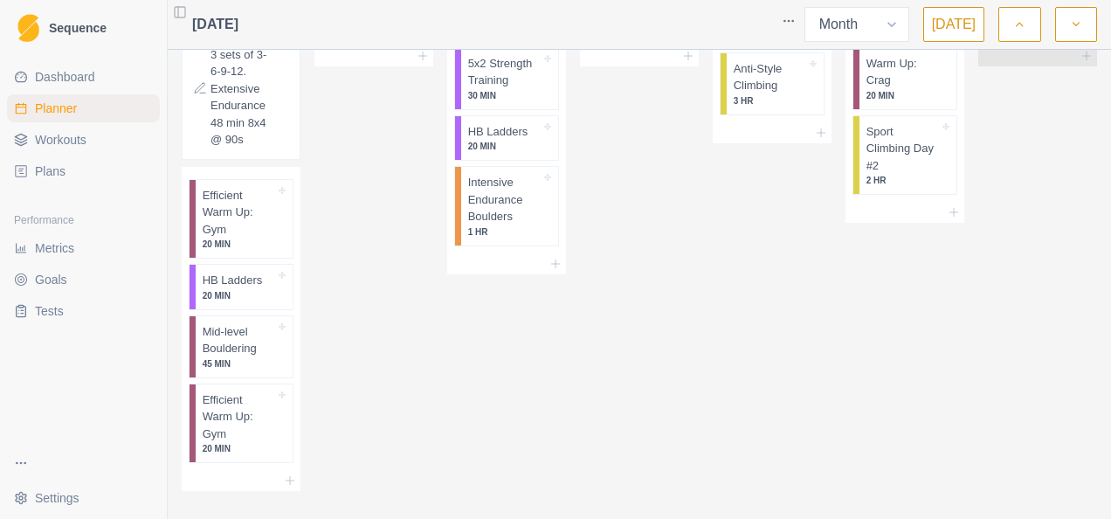
scroll to position [2896, 0]
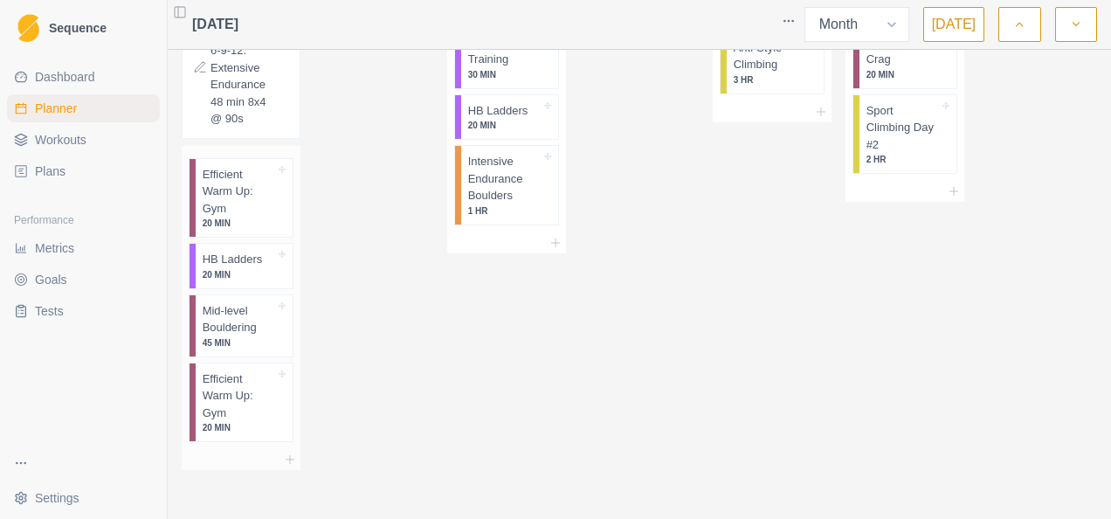
click at [227, 268] on p "20 MIN" at bounding box center [239, 274] width 73 height 13
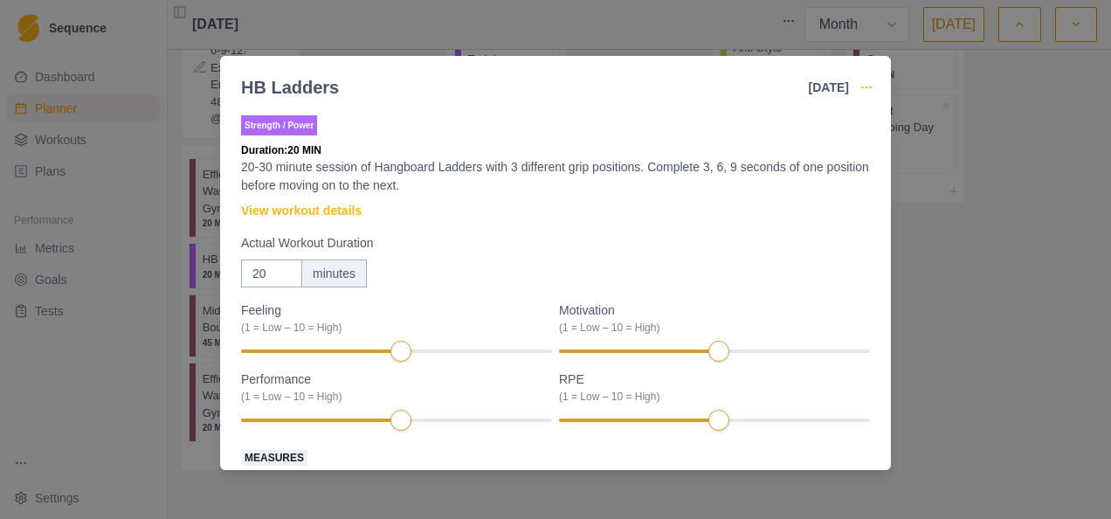
click at [865, 86] on icon "button" at bounding box center [867, 87] width 14 height 14
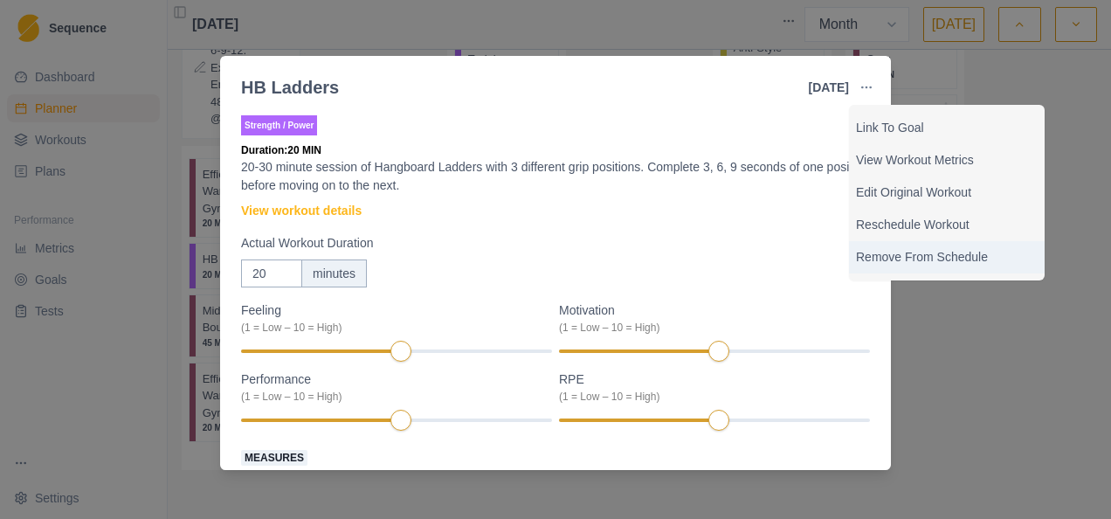
click at [916, 258] on p "Remove From Schedule" at bounding box center [947, 257] width 182 height 18
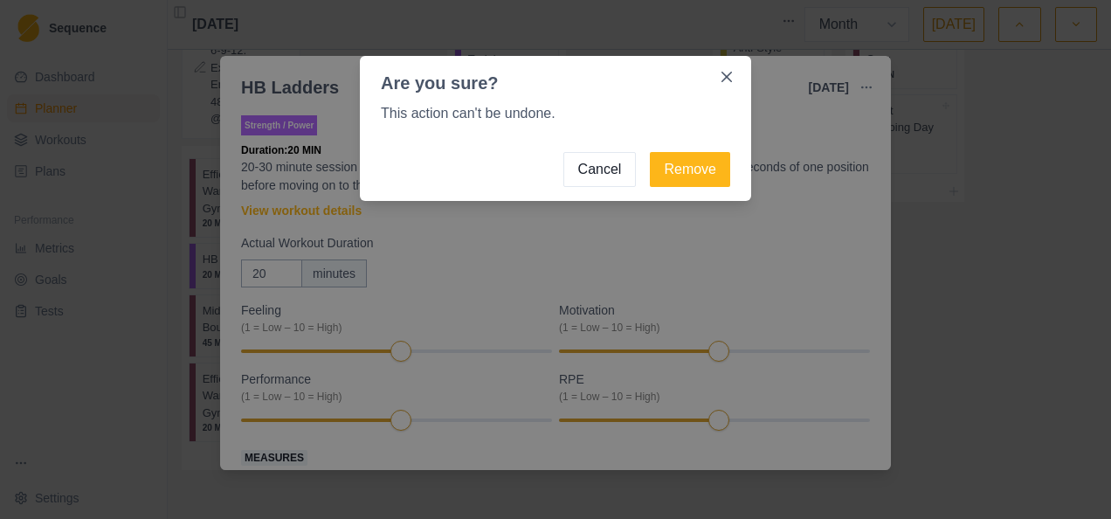
click at [706, 176] on button "Remove" at bounding box center [690, 169] width 80 height 35
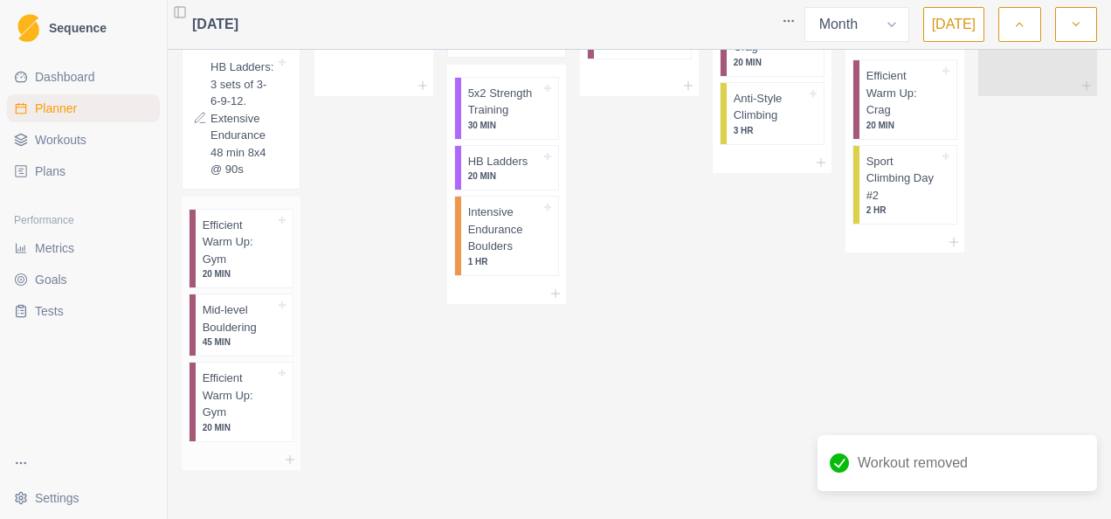
scroll to position [2845, 0]
click at [290, 457] on icon at bounding box center [290, 460] width 14 height 14
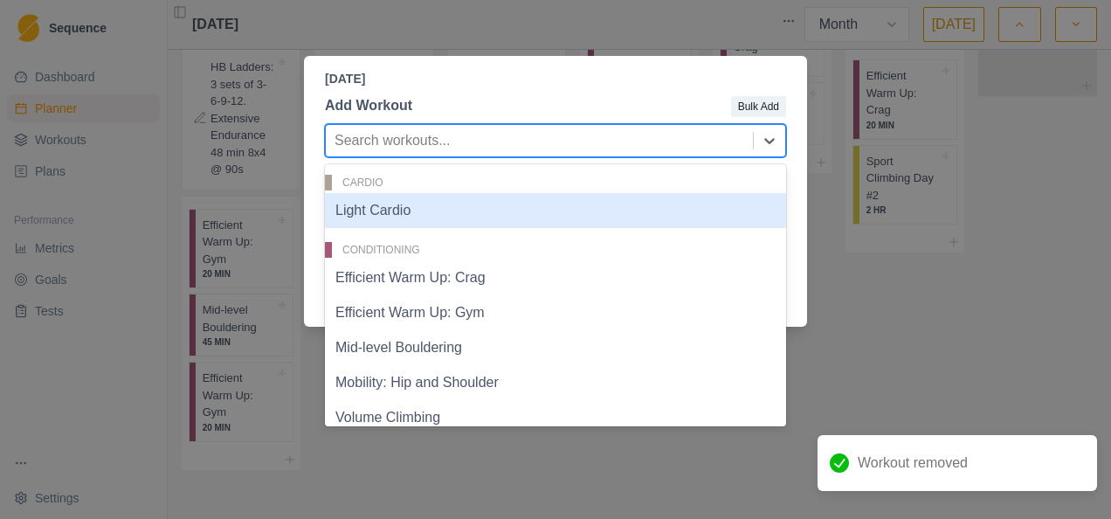
click at [487, 143] on div at bounding box center [540, 140] width 410 height 24
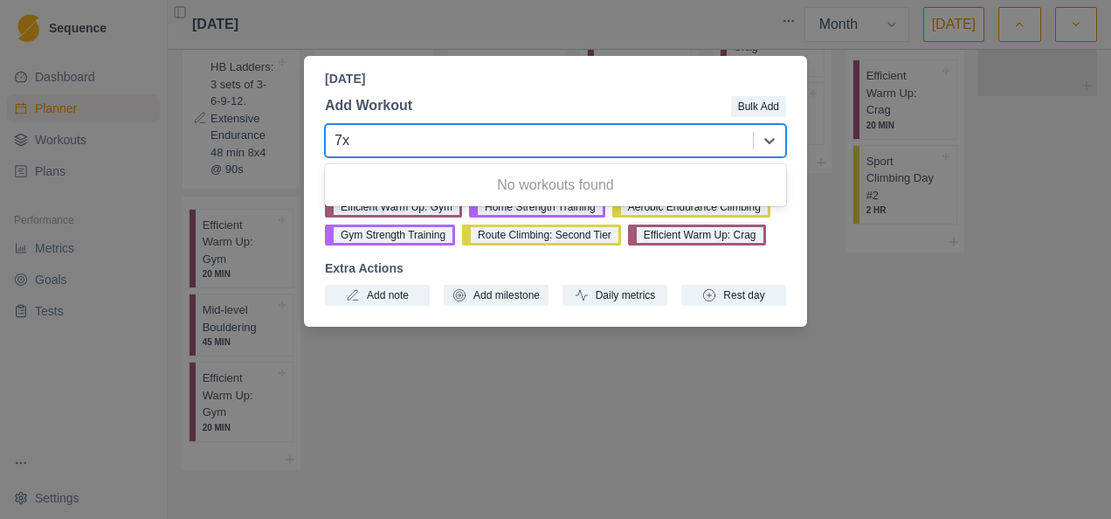
type input "7"
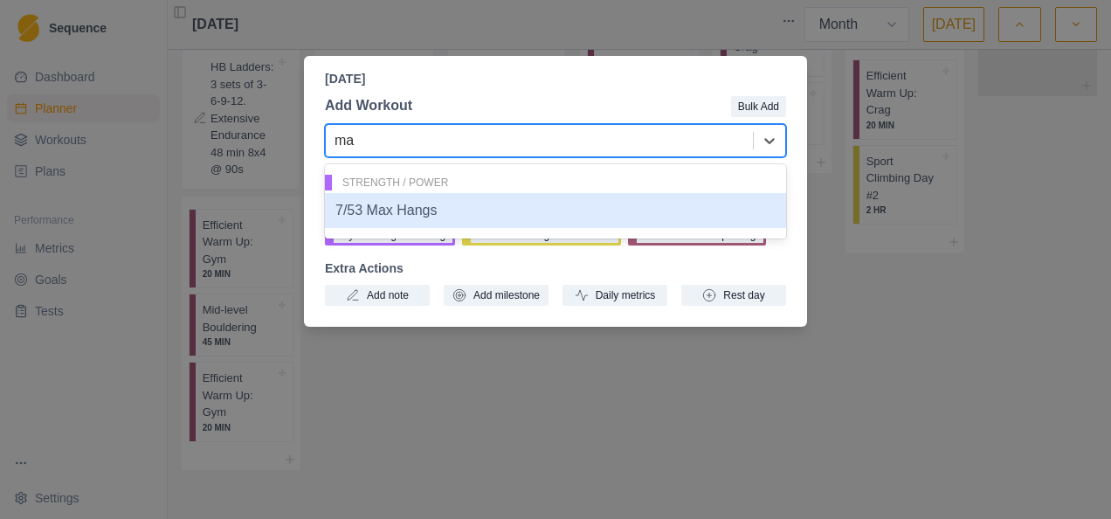
type input "max"
click at [464, 204] on div "7/53 Max Hangs" at bounding box center [555, 210] width 461 height 35
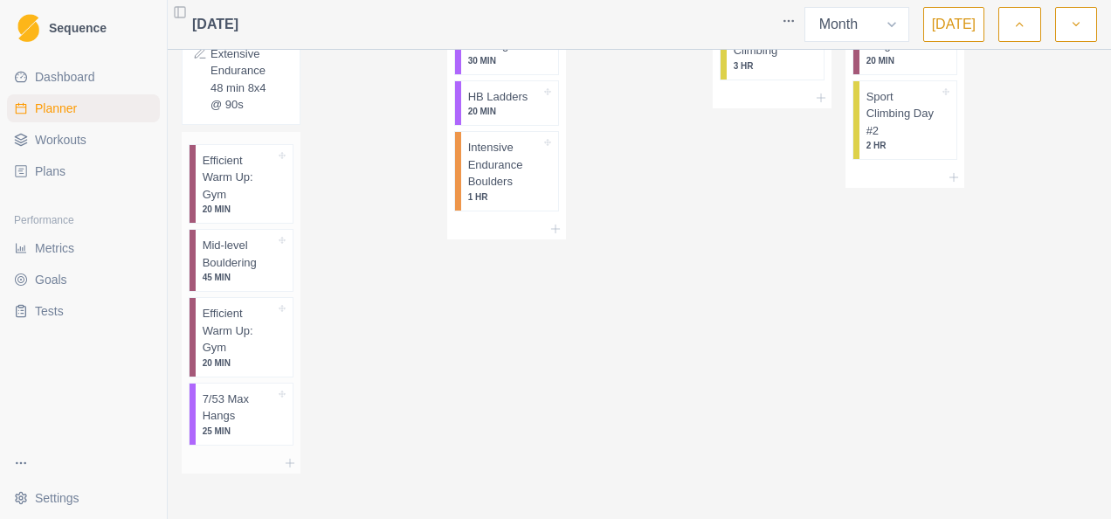
scroll to position [2897, 0]
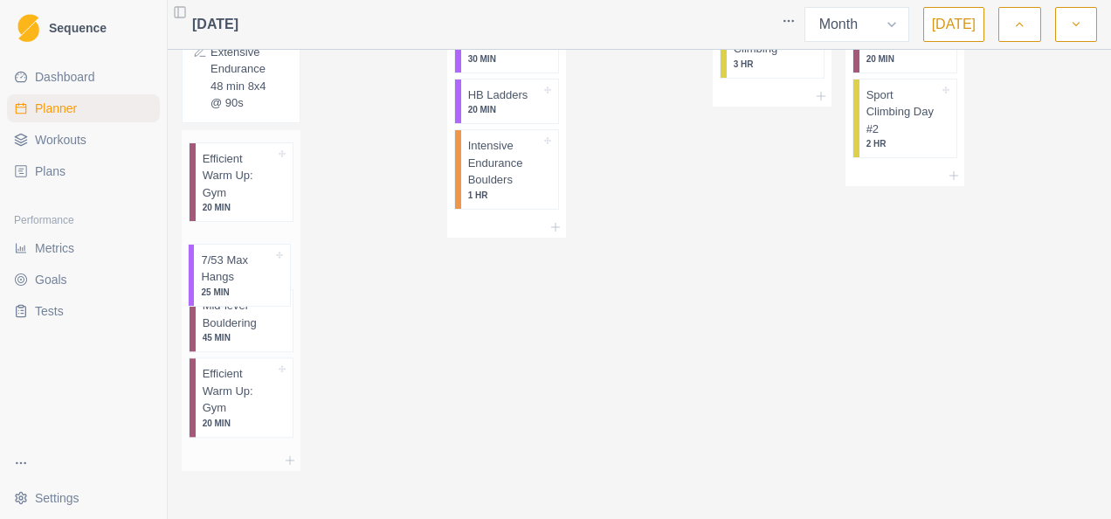
drag, startPoint x: 236, startPoint y: 449, endPoint x: 235, endPoint y: 290, distance: 159.0
click at [235, 290] on div "Efficient Warm Up: Gym 20 MIN Mid-level Bouldering 45 MIN Efficient Warm Up: Gy…" at bounding box center [241, 290] width 119 height 320
click at [290, 465] on line at bounding box center [290, 461] width 0 height 8
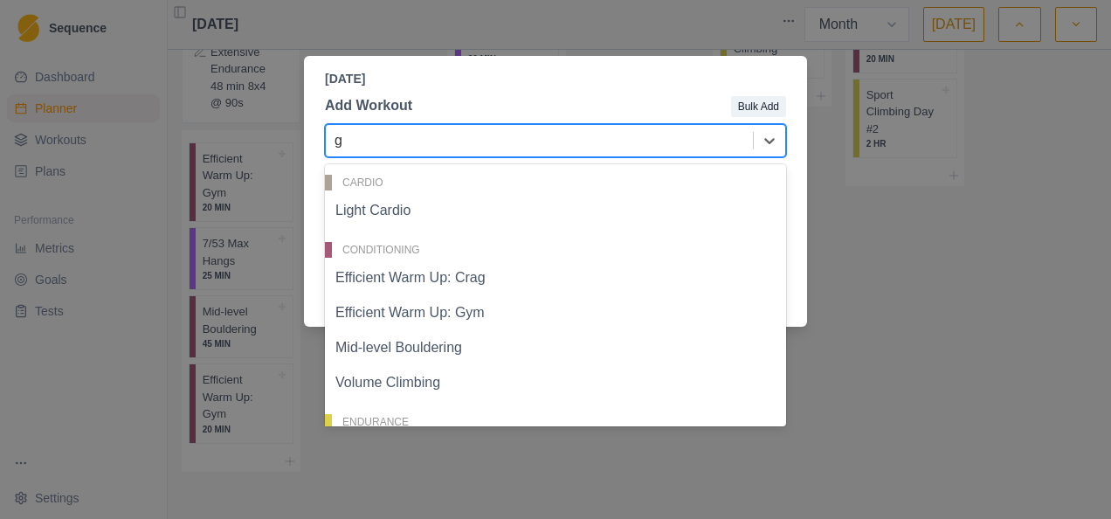
type input "gy"
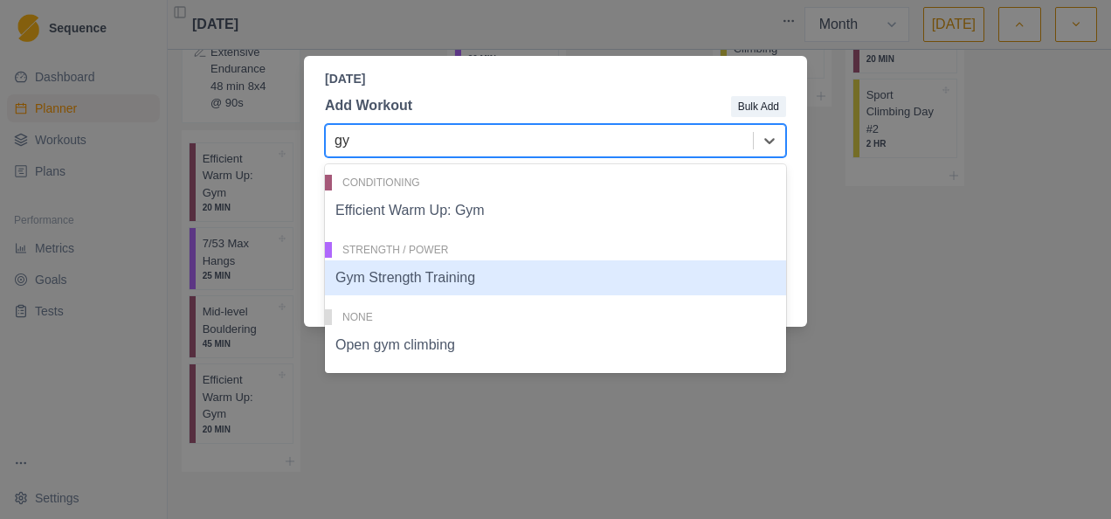
click at [489, 278] on div "Gym Strength Training" at bounding box center [555, 277] width 461 height 35
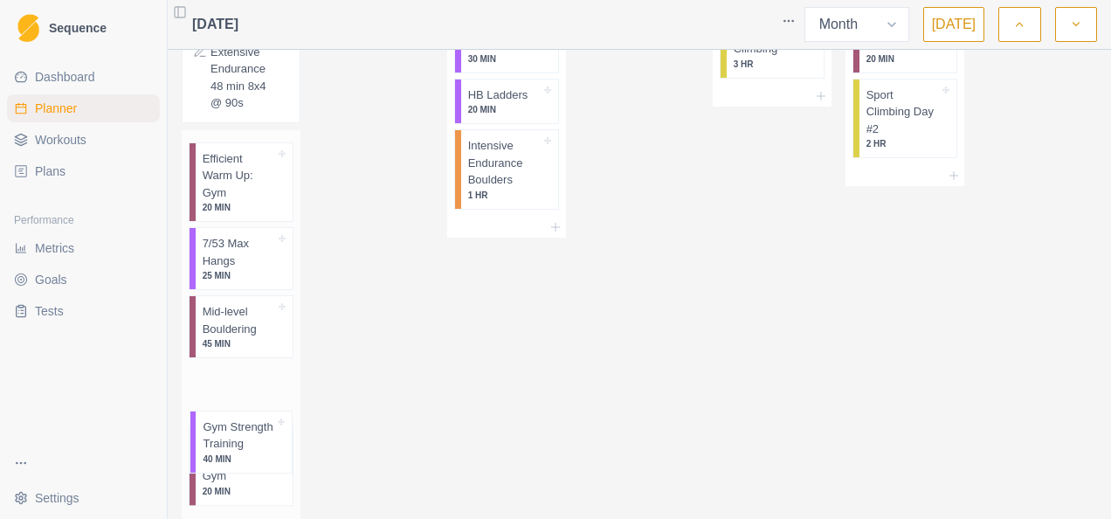
scroll to position [2909, 0]
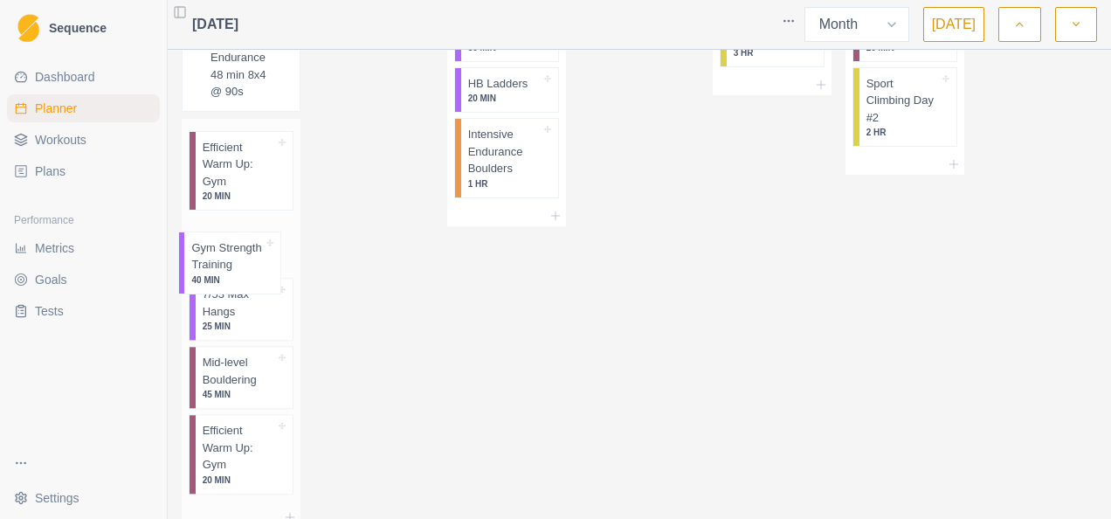
drag, startPoint x: 229, startPoint y: 495, endPoint x: 218, endPoint y: 256, distance: 238.8
click at [218, 256] on div "Efficient Warm Up: Gym 20 MIN 7/53 Max Hangs 25 MIN Mid-level Bouldering 45 MIN…" at bounding box center [241, 313] width 119 height 388
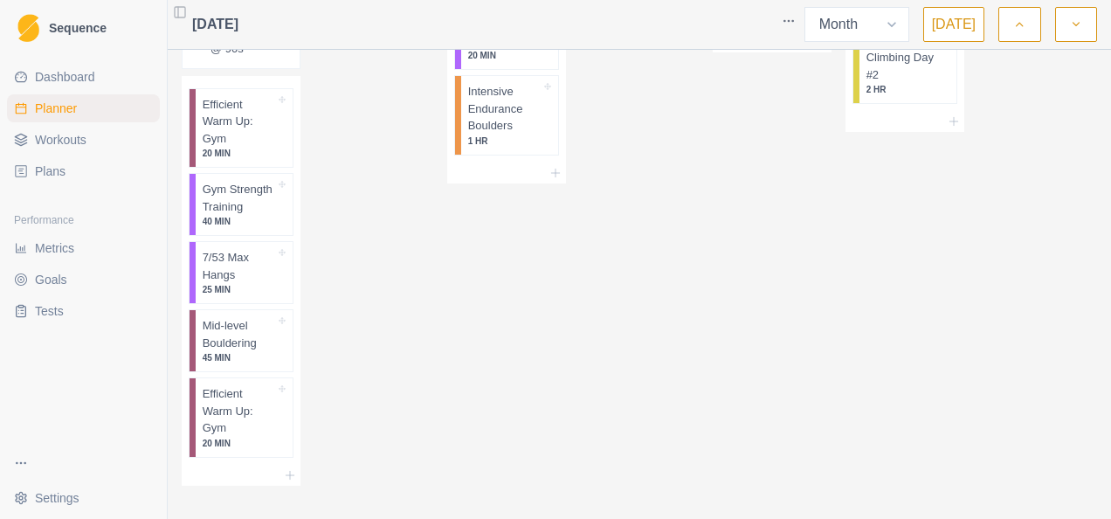
scroll to position [2980, 0]
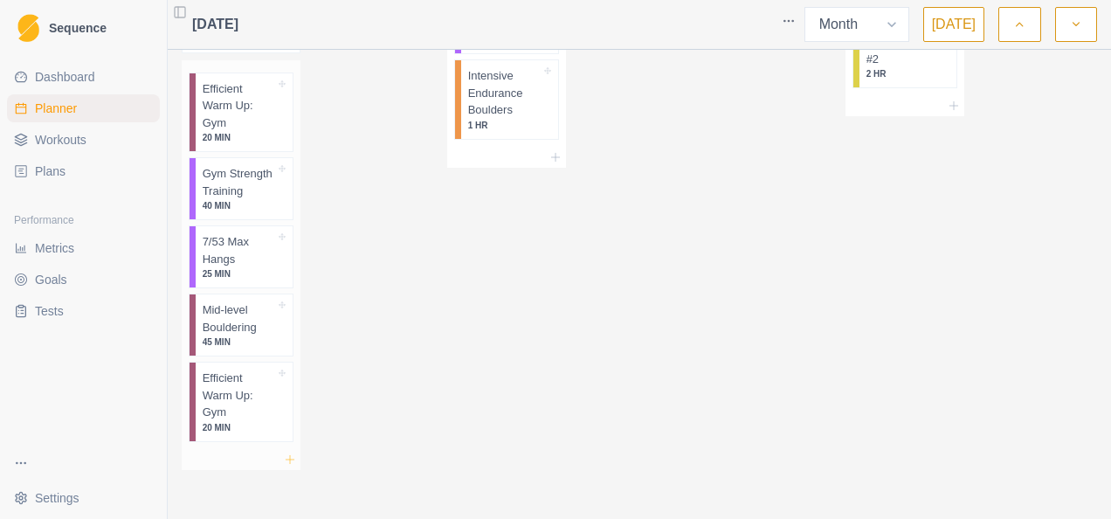
click at [286, 454] on div at bounding box center [241, 459] width 119 height 21
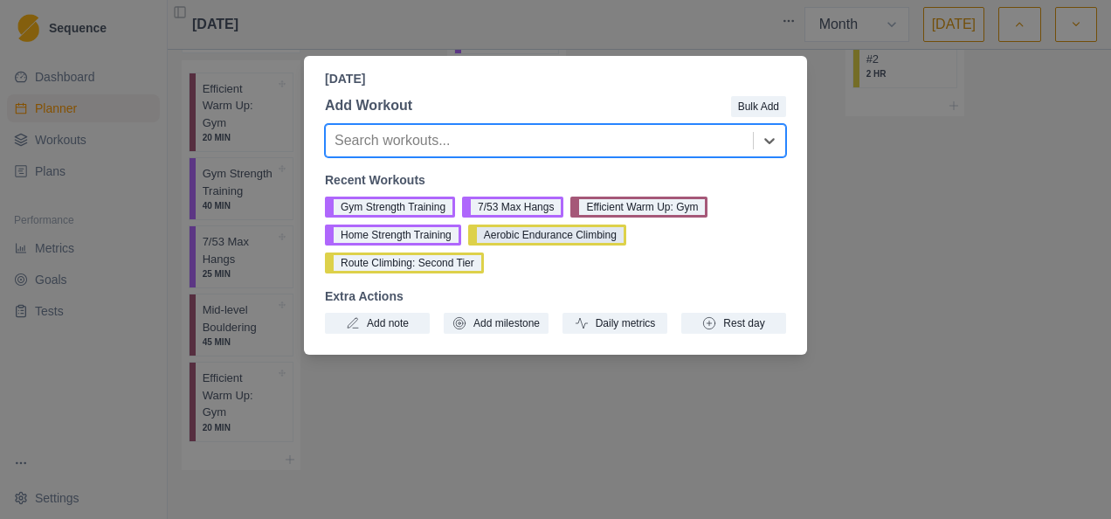
click at [552, 237] on button "Aerobic Endurance Climbing" at bounding box center [547, 235] width 158 height 21
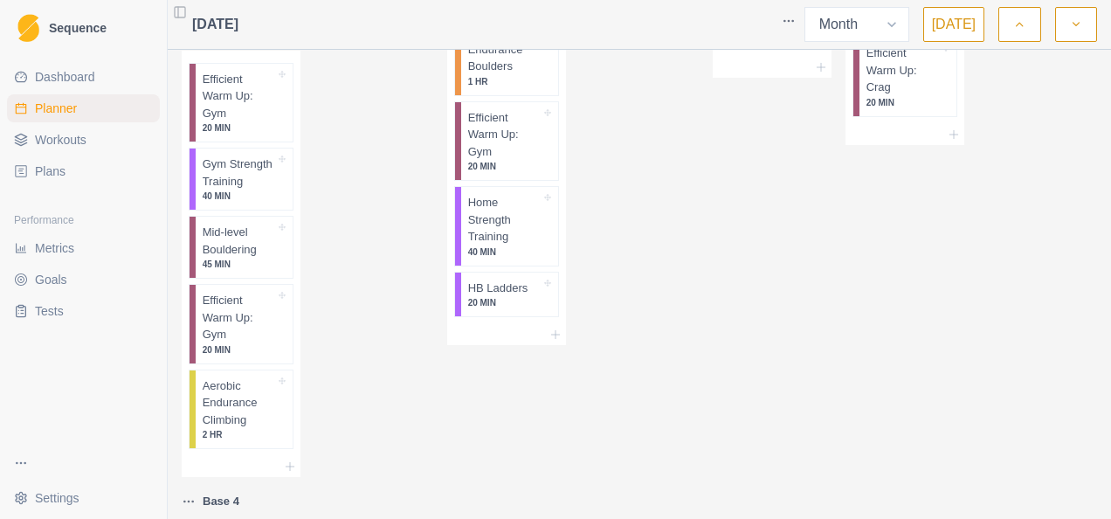
scroll to position [2369, 0]
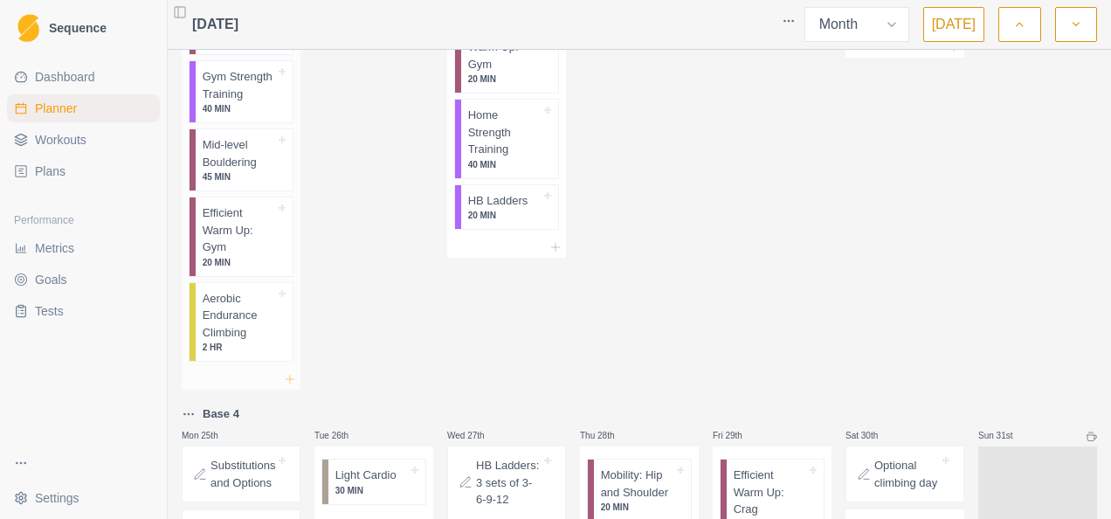
click at [285, 386] on icon at bounding box center [290, 379] width 14 height 14
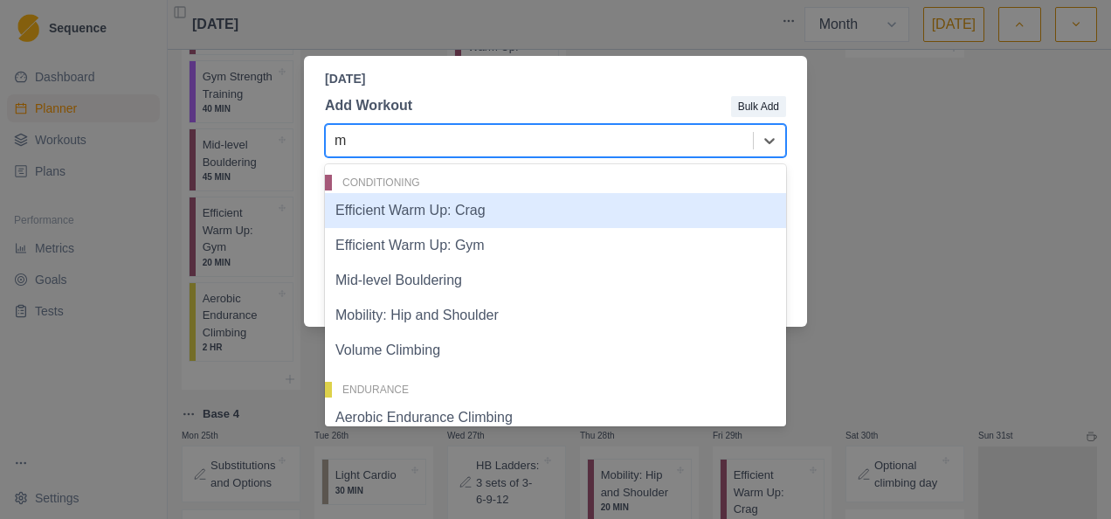
type input "ma"
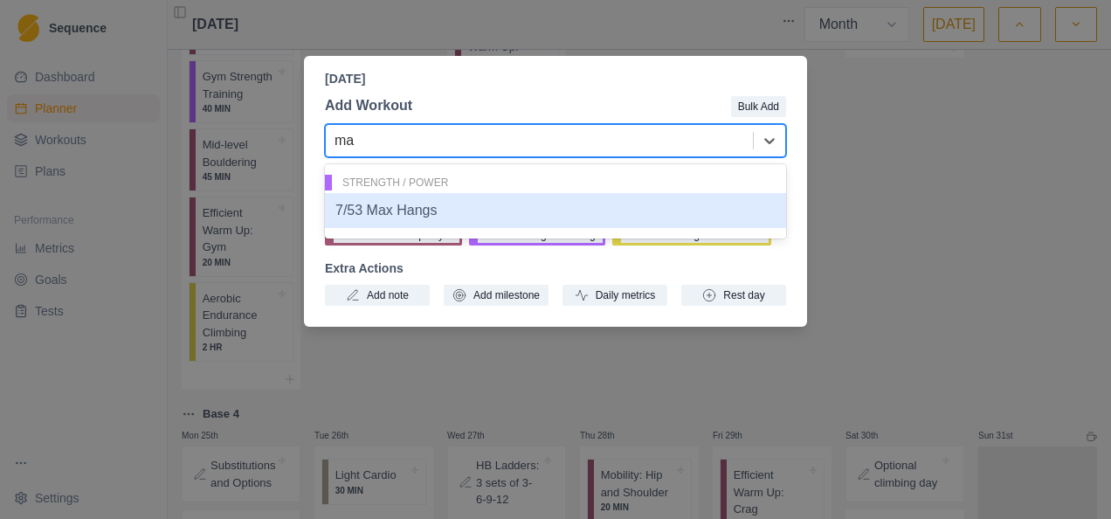
click at [545, 215] on div "7/53 Max Hangs" at bounding box center [555, 210] width 461 height 35
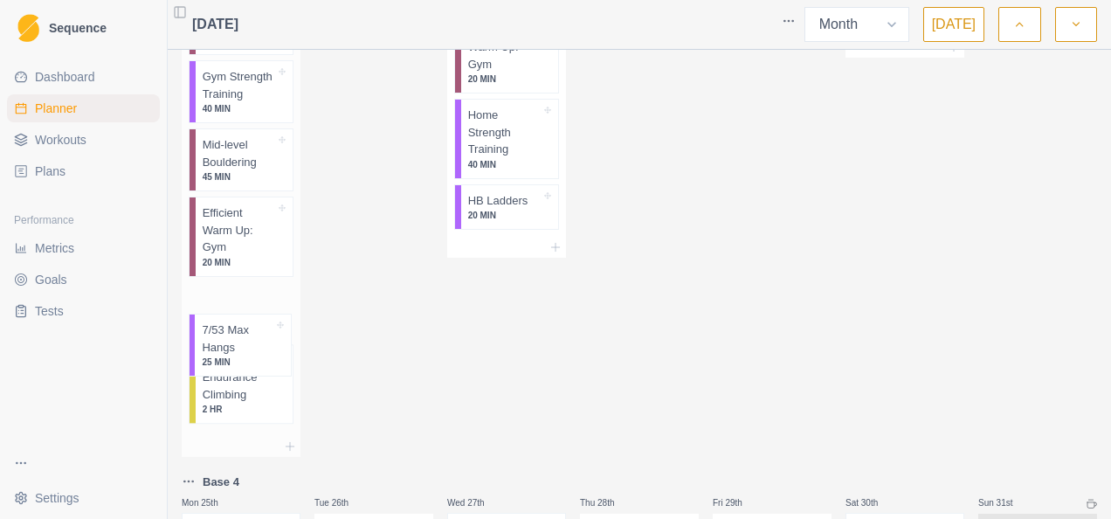
scroll to position [2370, 0]
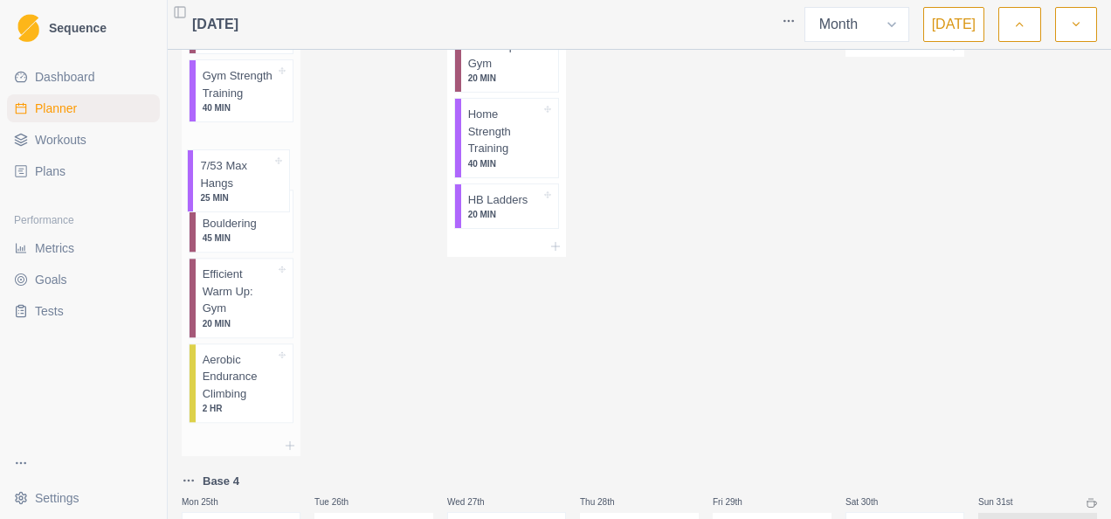
drag, startPoint x: 223, startPoint y: 419, endPoint x: 222, endPoint y: 171, distance: 247.3
click at [222, 171] on div "Efficient Warm Up: Gym 20 MIN Gym Strength Training 40 MIN Mid-level Bouldering…" at bounding box center [241, 199] width 119 height 474
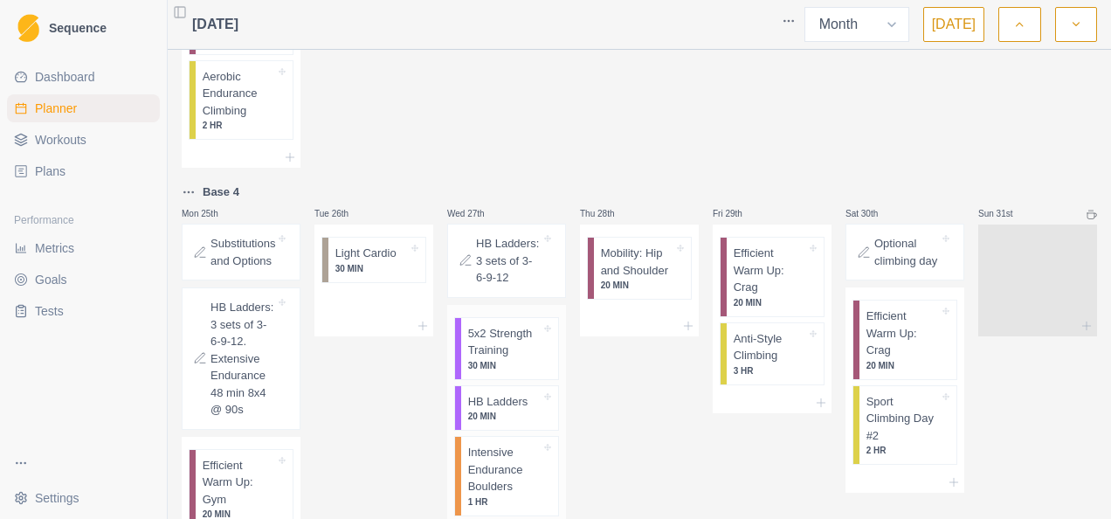
scroll to position [2695, 0]
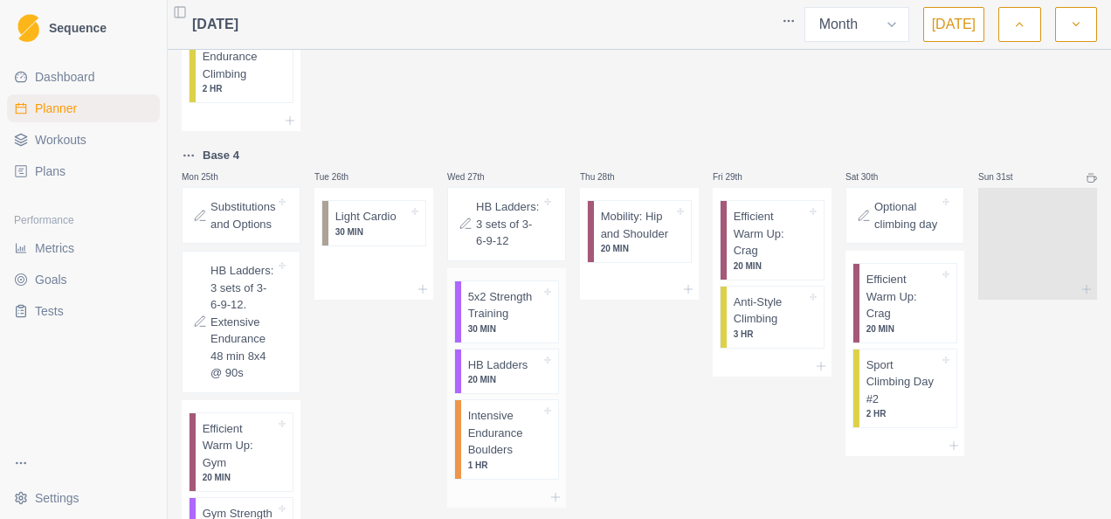
click at [502, 335] on div "5x2 Strength Training 30 MIN" at bounding box center [504, 311] width 73 height 47
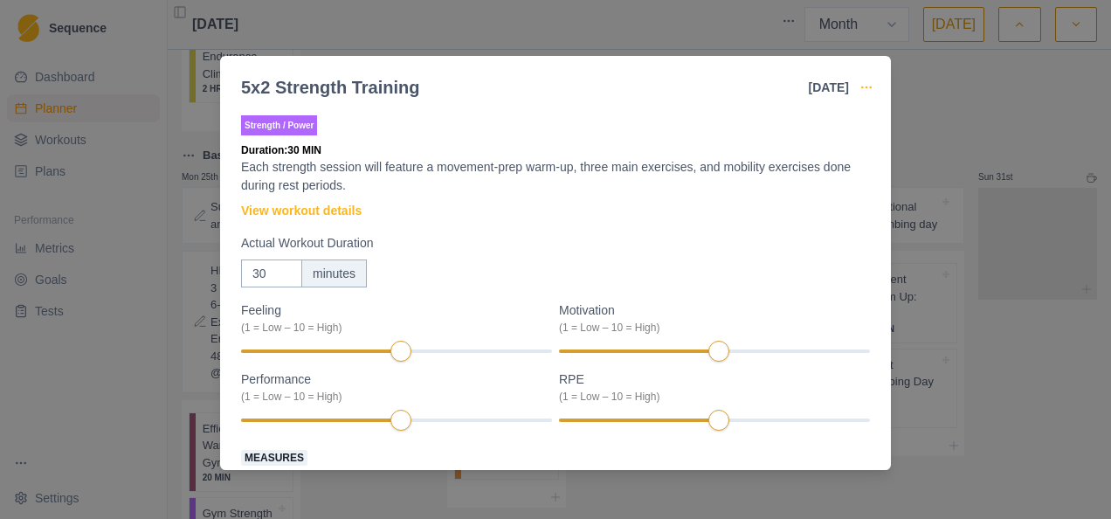
click at [869, 85] on icon "button" at bounding box center [867, 87] width 14 height 14
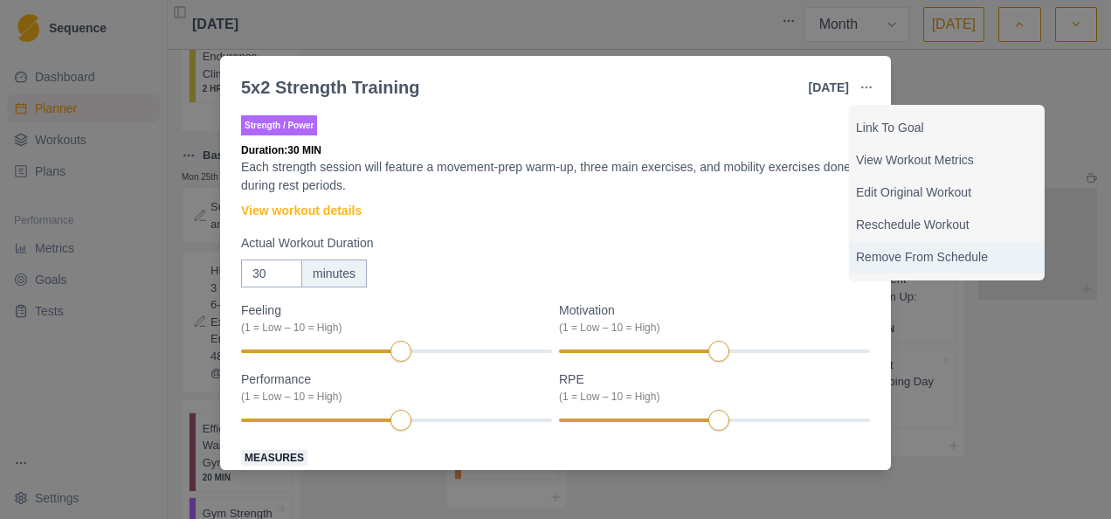
click at [931, 248] on p "Remove From Schedule" at bounding box center [947, 257] width 182 height 18
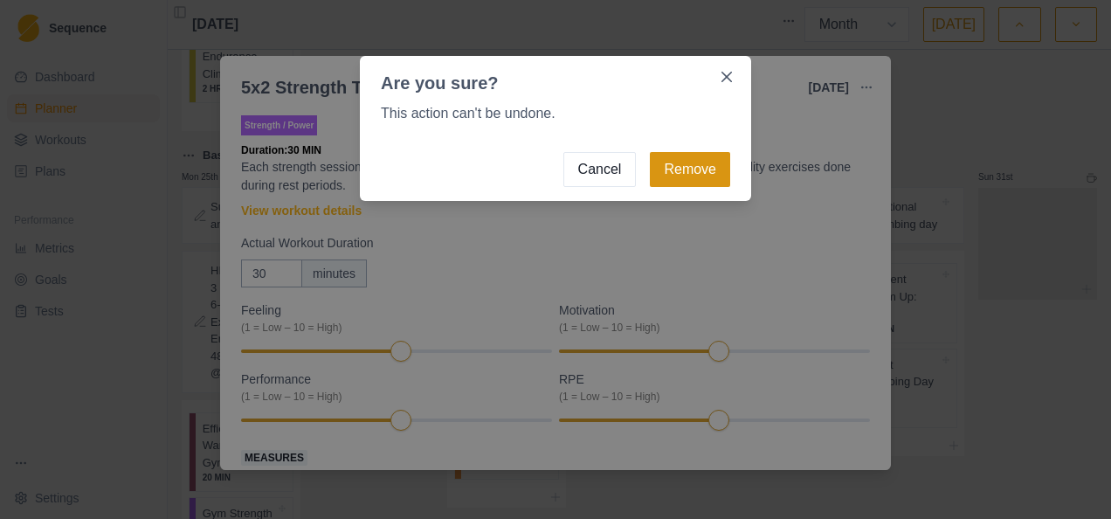
click at [699, 169] on button "Remove" at bounding box center [690, 169] width 80 height 35
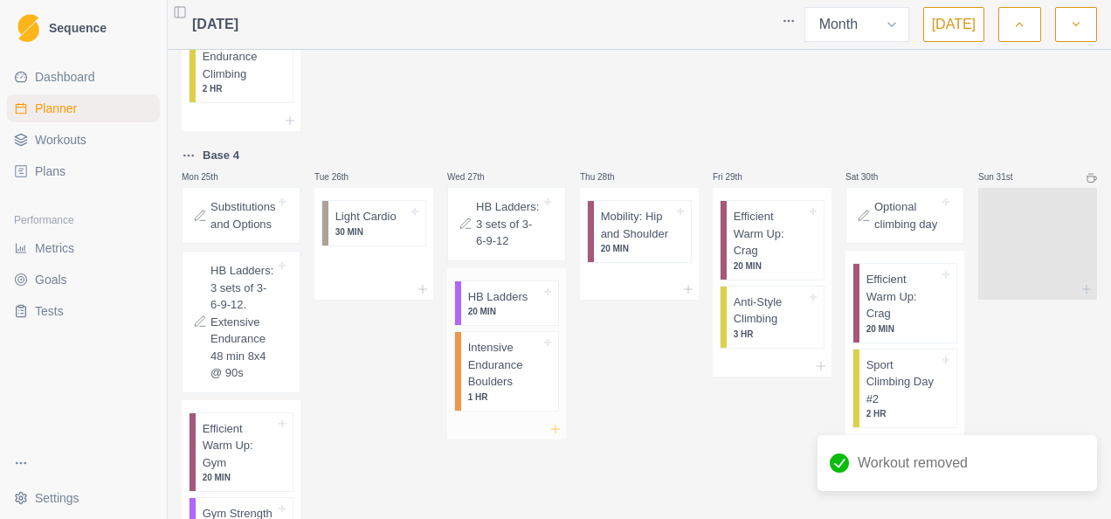
click at [550, 436] on icon at bounding box center [556, 429] width 14 height 14
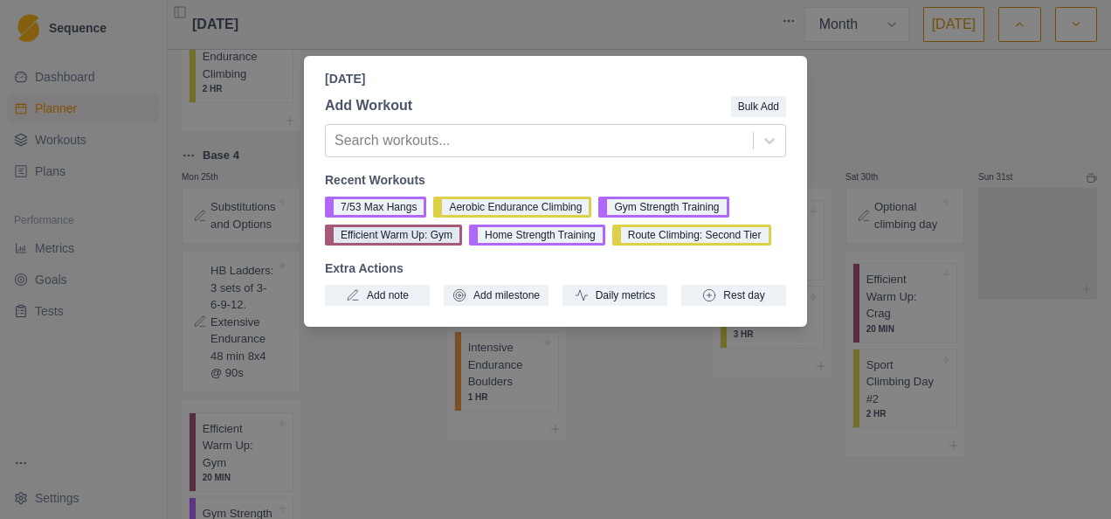
click at [395, 238] on button "Efficient Warm Up: Gym" at bounding box center [393, 235] width 137 height 21
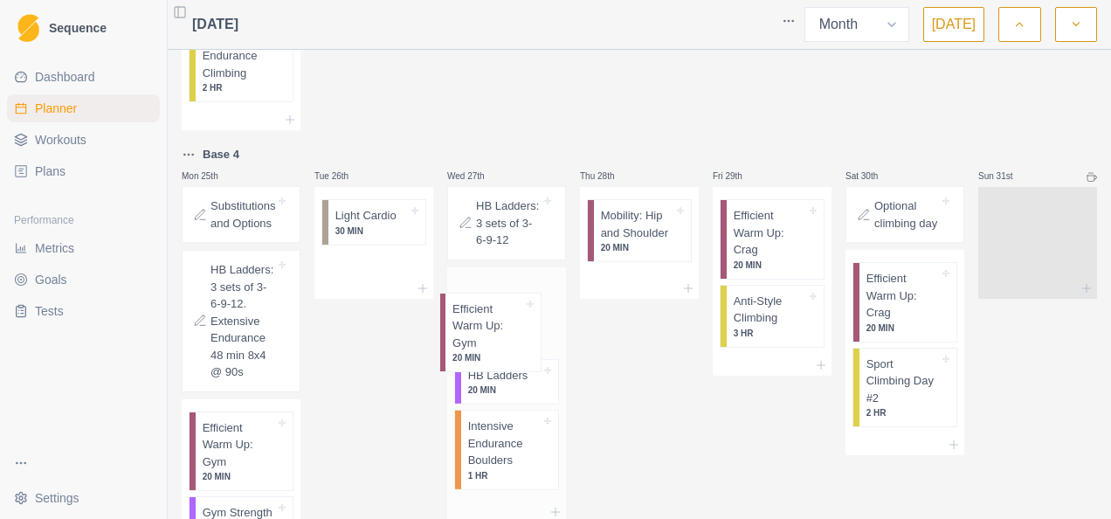
drag, startPoint x: 500, startPoint y: 474, endPoint x: 489, endPoint y: 330, distance: 143.7
click at [489, 330] on div "HB Ladders 20 MIN Intensive Endurance Boulders 1 HR Efficient Warm Up: Gym 20 M…" at bounding box center [506, 384] width 119 height 235
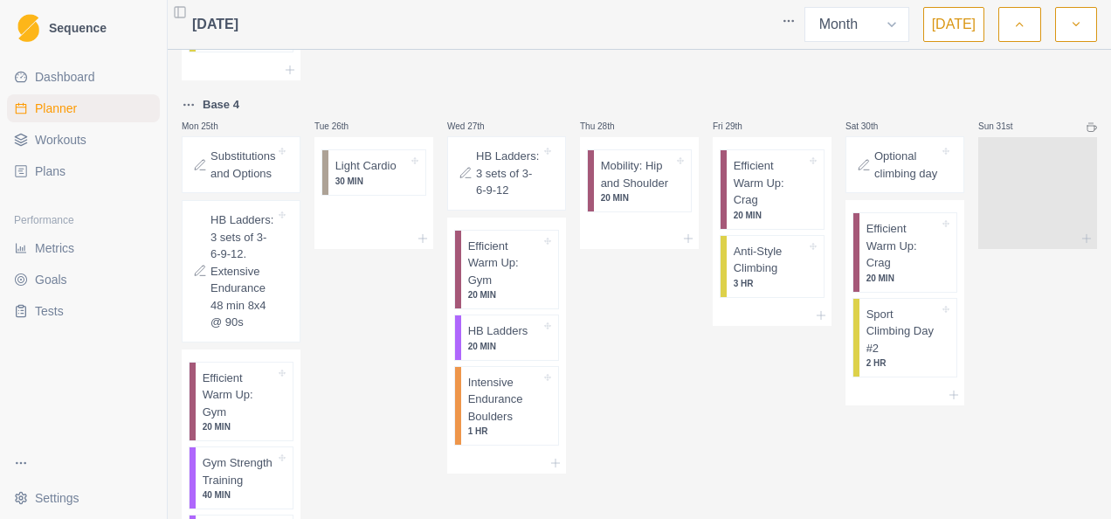
scroll to position [2871, 0]
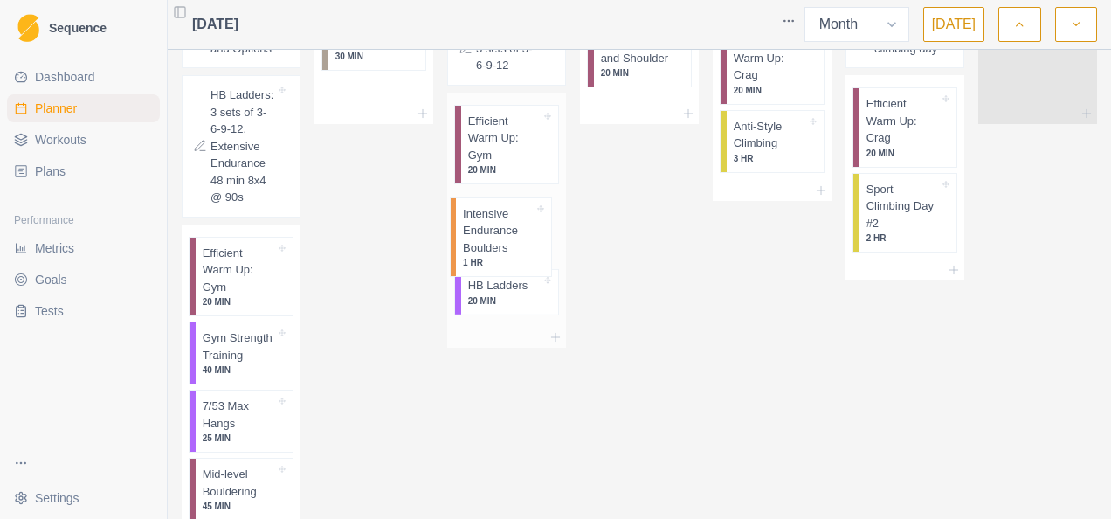
click at [514, 251] on div "Efficient Warm Up: Gym 20 MIN HB Ladders 20 MIN Intensive Endurance Boulders 1 …" at bounding box center [506, 210] width 119 height 235
click at [552, 345] on icon at bounding box center [556, 338] width 14 height 14
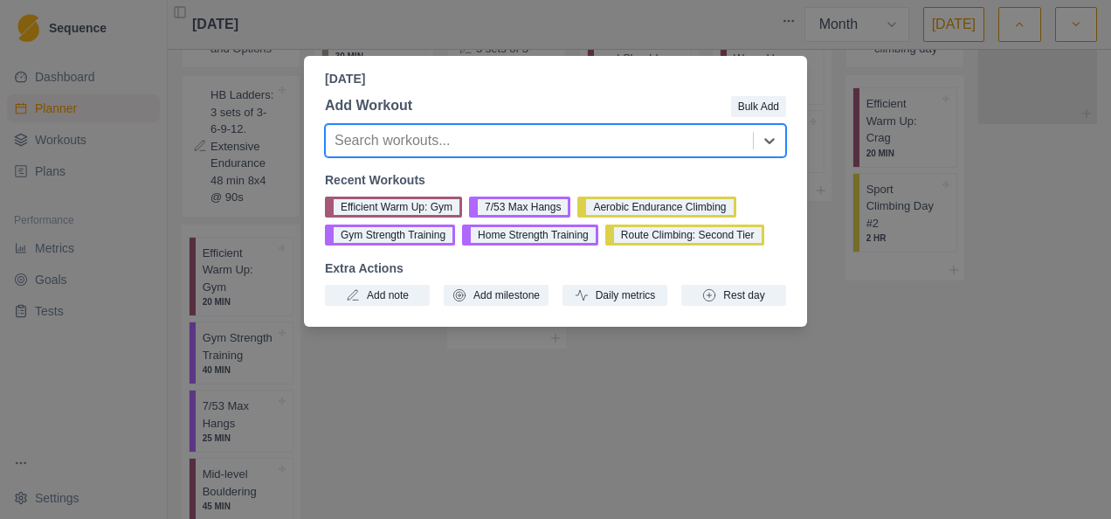
drag, startPoint x: 404, startPoint y: 205, endPoint x: 412, endPoint y: 213, distance: 11.8
click at [404, 206] on button "Efficient Warm Up: Gym" at bounding box center [393, 207] width 137 height 21
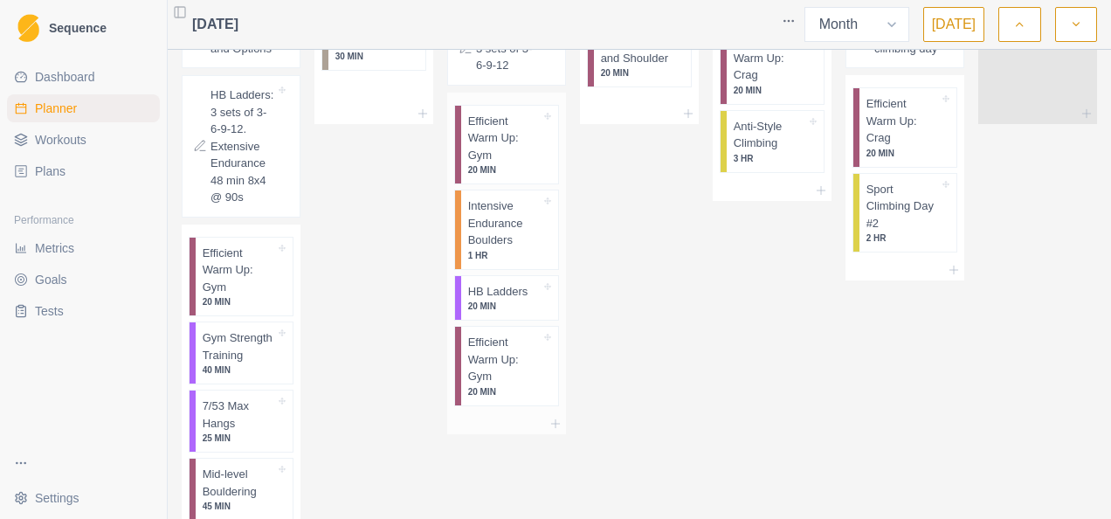
scroll to position [2873, 0]
drag, startPoint x: 500, startPoint y: 404, endPoint x: 493, endPoint y: 323, distance: 80.7
click at [493, 323] on div "Efficient Warm Up: Gym 20 MIN Intensive Endurance Boulders 1 HR HB Ladders 20 M…" at bounding box center [506, 251] width 119 height 320
click at [552, 429] on icon at bounding box center [556, 422] width 14 height 14
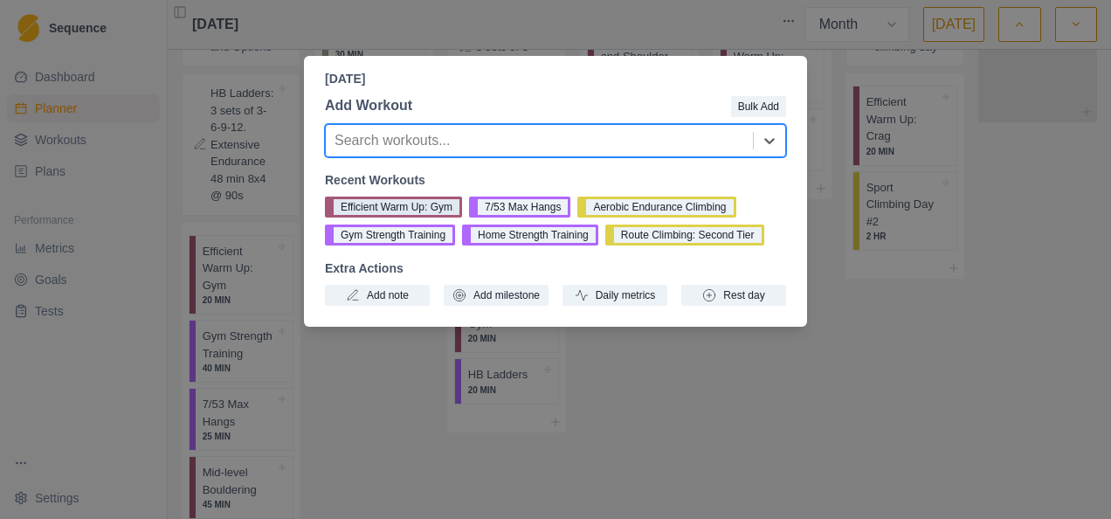
drag, startPoint x: 397, startPoint y: 204, endPoint x: 409, endPoint y: 211, distance: 14.1
click at [397, 205] on button "Efficient Warm Up: Gym" at bounding box center [393, 207] width 137 height 21
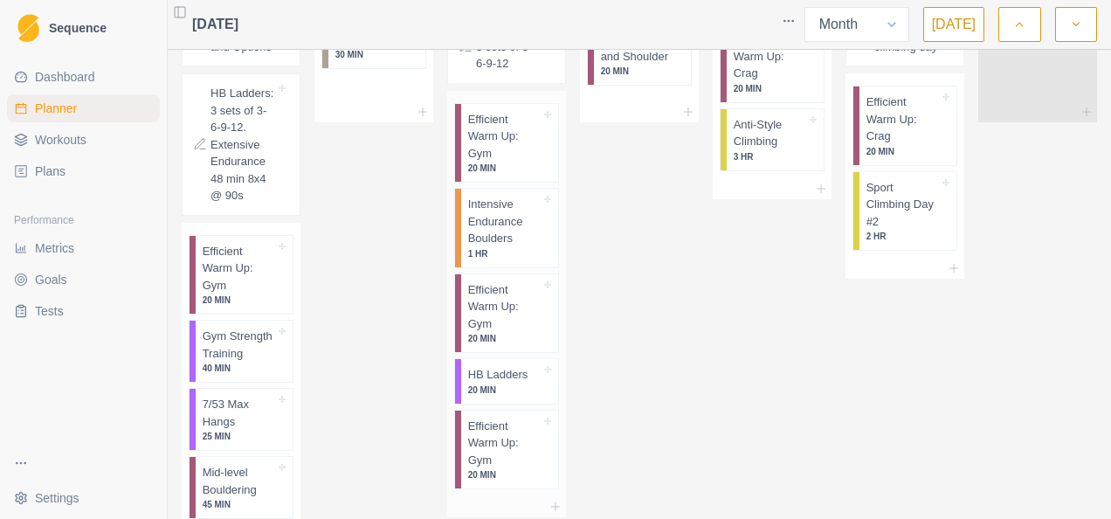
click at [510, 468] on p "Efficient Warm Up: Gym" at bounding box center [504, 444] width 73 height 52
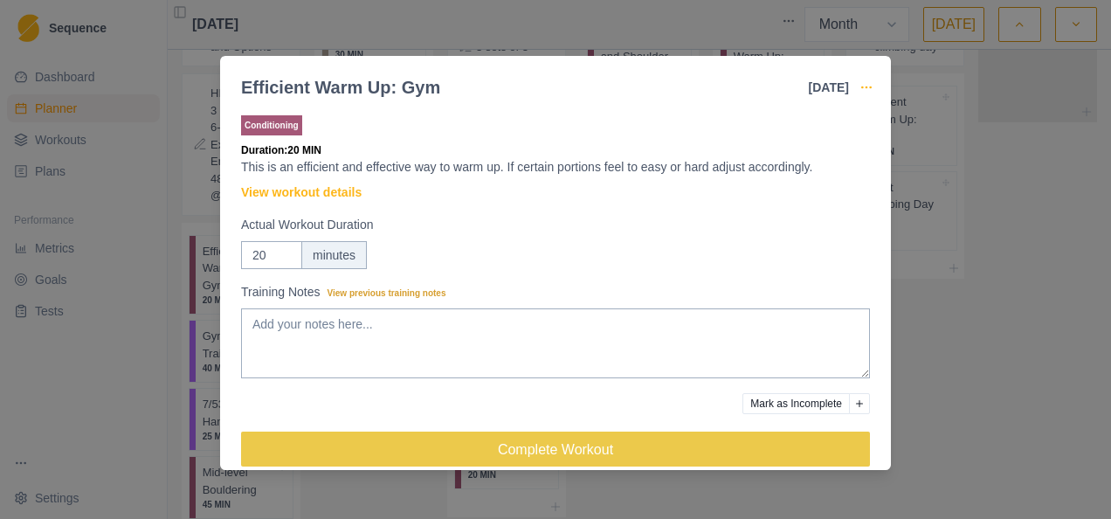
click at [870, 87] on circle "button" at bounding box center [870, 86] width 1 height 1
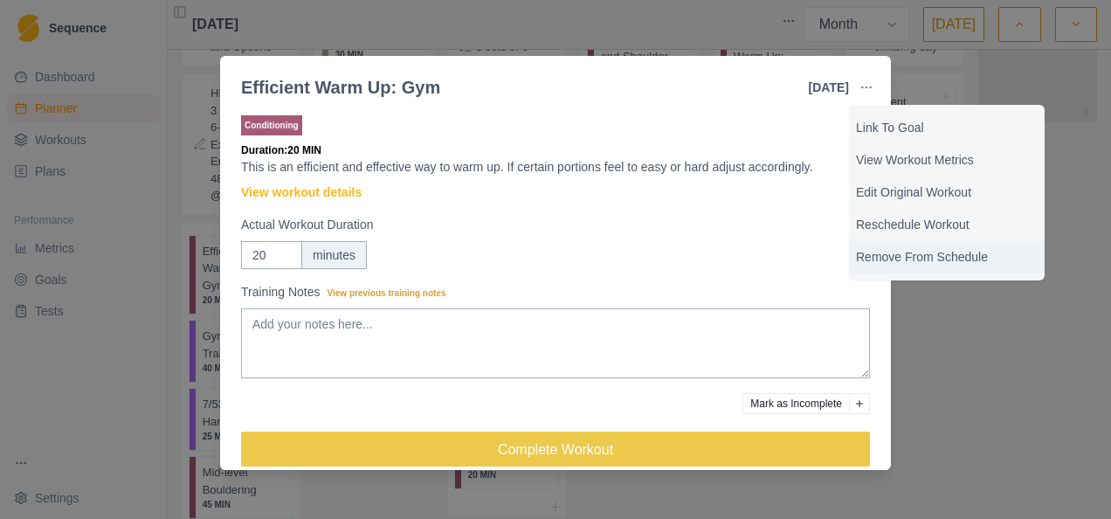
click at [926, 255] on p "Remove From Schedule" at bounding box center [947, 257] width 182 height 18
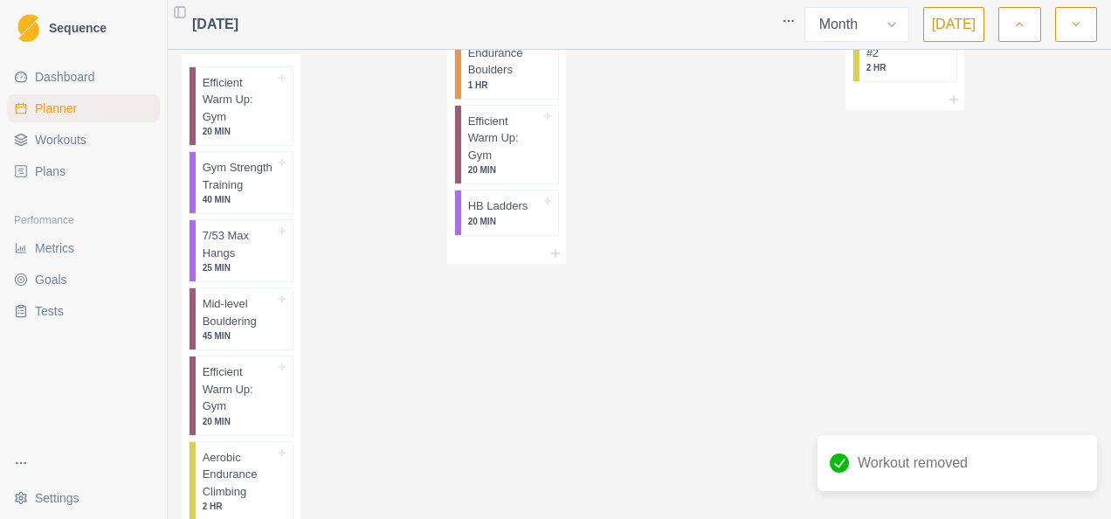
scroll to position [3048, 0]
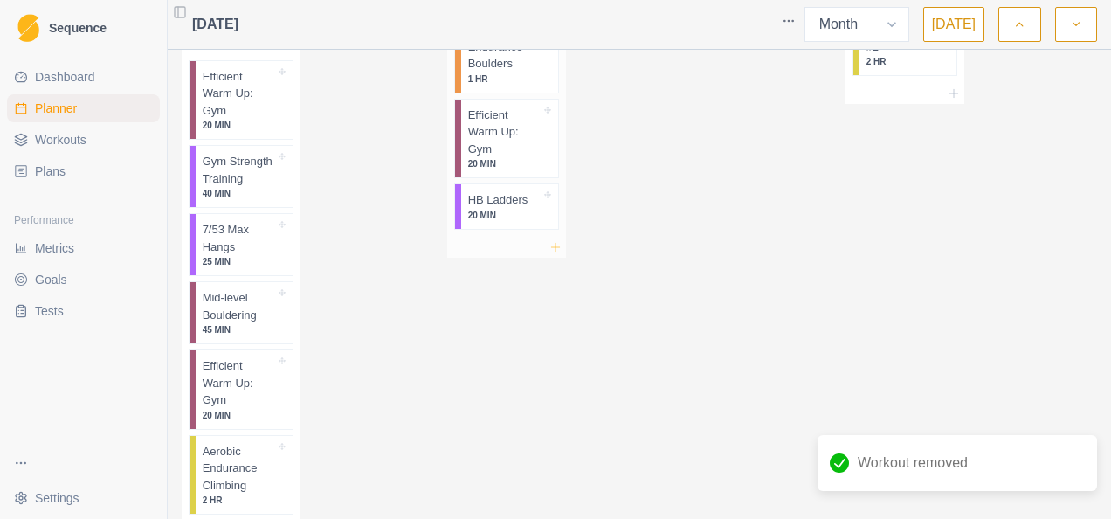
click at [550, 254] on icon at bounding box center [556, 247] width 14 height 14
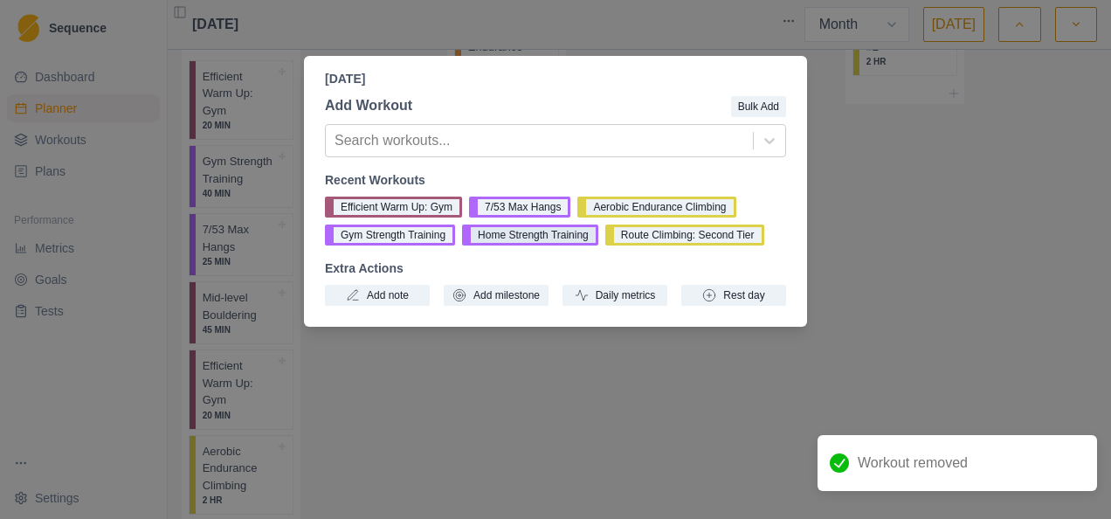
click at [521, 243] on button "Home Strength Training" at bounding box center [530, 235] width 136 height 21
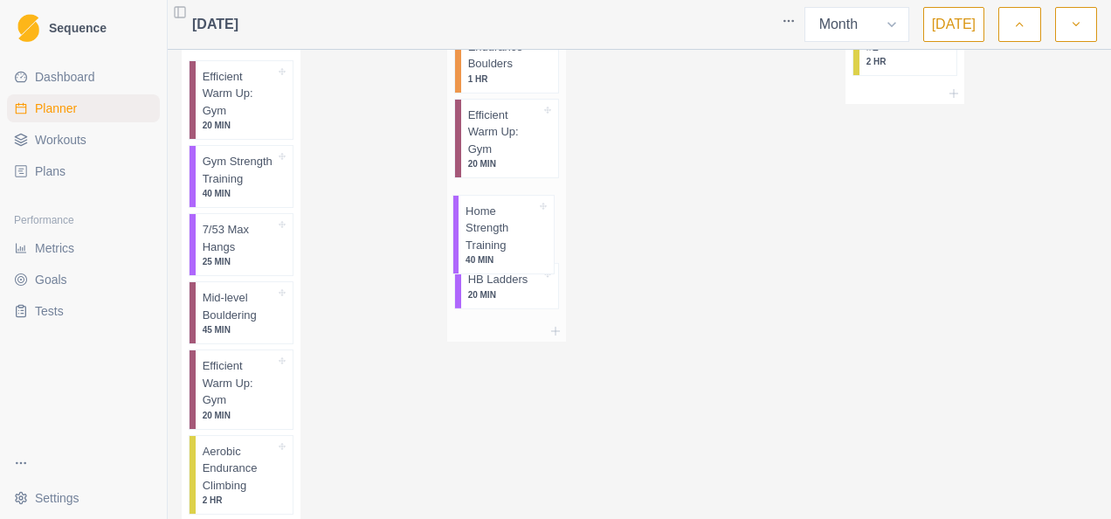
drag, startPoint x: 500, startPoint y: 309, endPoint x: 506, endPoint y: 244, distance: 65.8
click at [506, 244] on div "Efficient Warm Up: Gym 20 MIN Intensive Endurance Boulders 1 HR Efficient Warm …" at bounding box center [506, 118] width 119 height 405
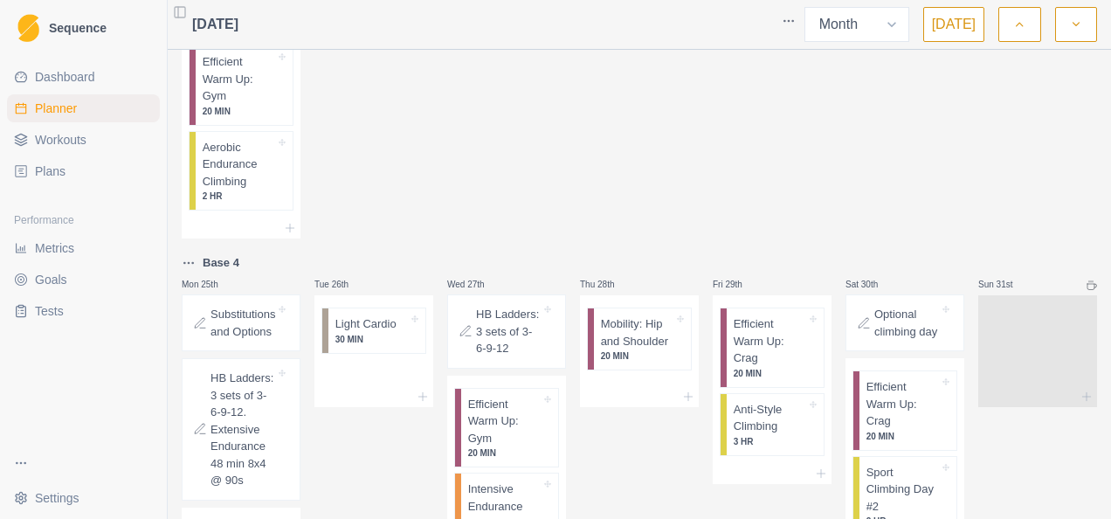
scroll to position [2695, 0]
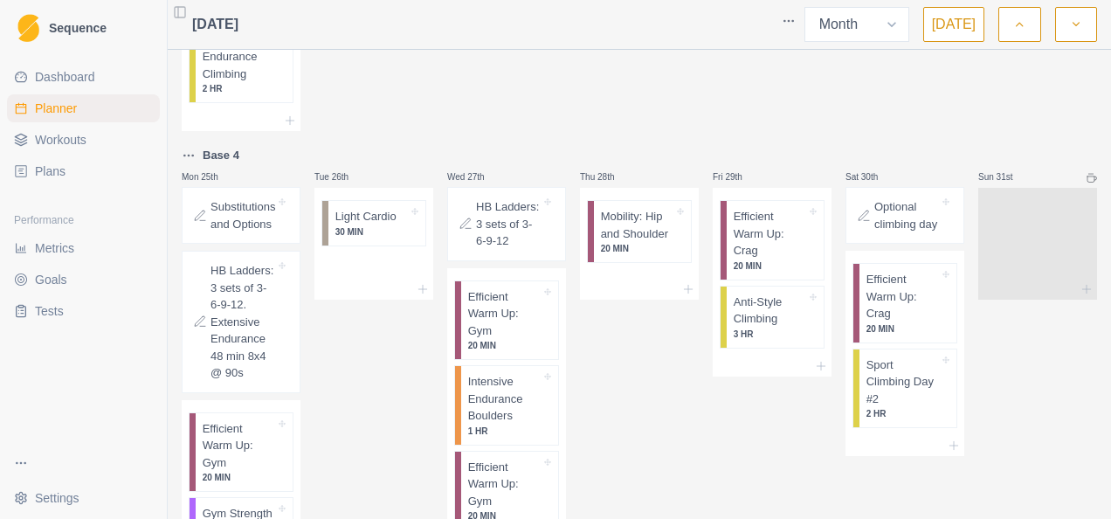
click at [627, 363] on div "Thu 28th Mobility: Hip and Shoulder 20 MIN" at bounding box center [639, 520] width 119 height 750
click at [771, 328] on p "Anti-Style Climbing" at bounding box center [770, 311] width 73 height 34
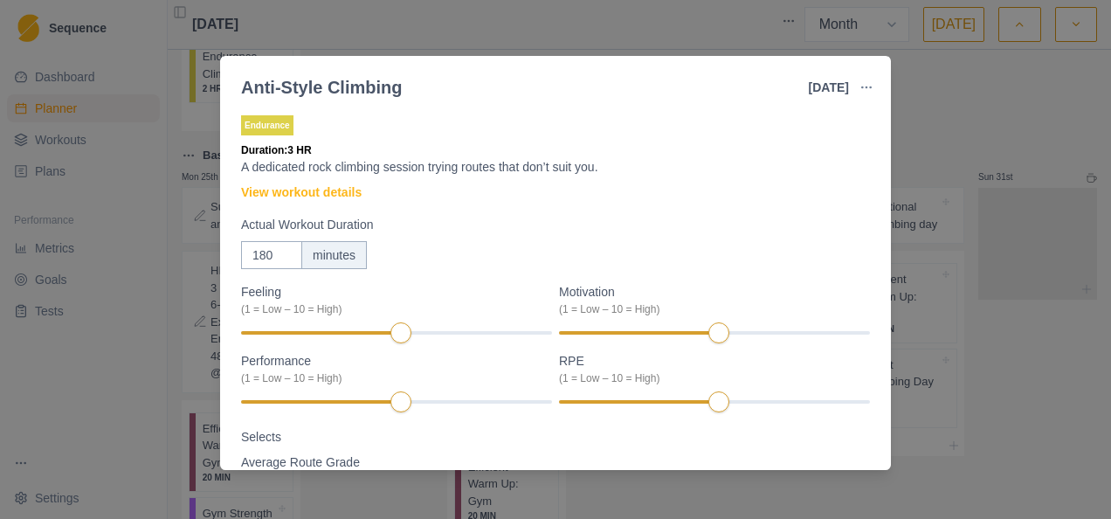
click at [865, 79] on button "button" at bounding box center [866, 87] width 35 height 35
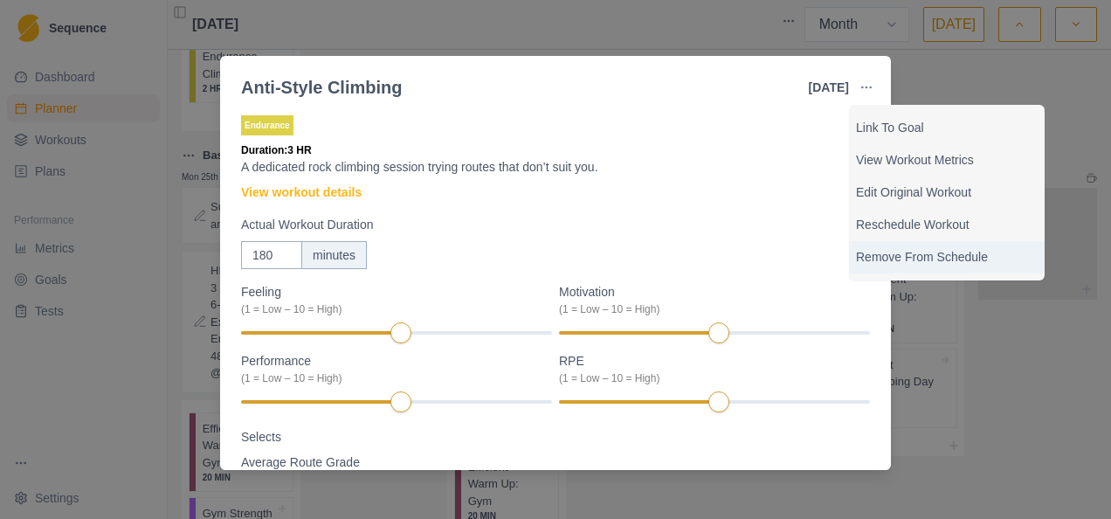
click at [907, 247] on div "Remove From Schedule" at bounding box center [947, 257] width 196 height 32
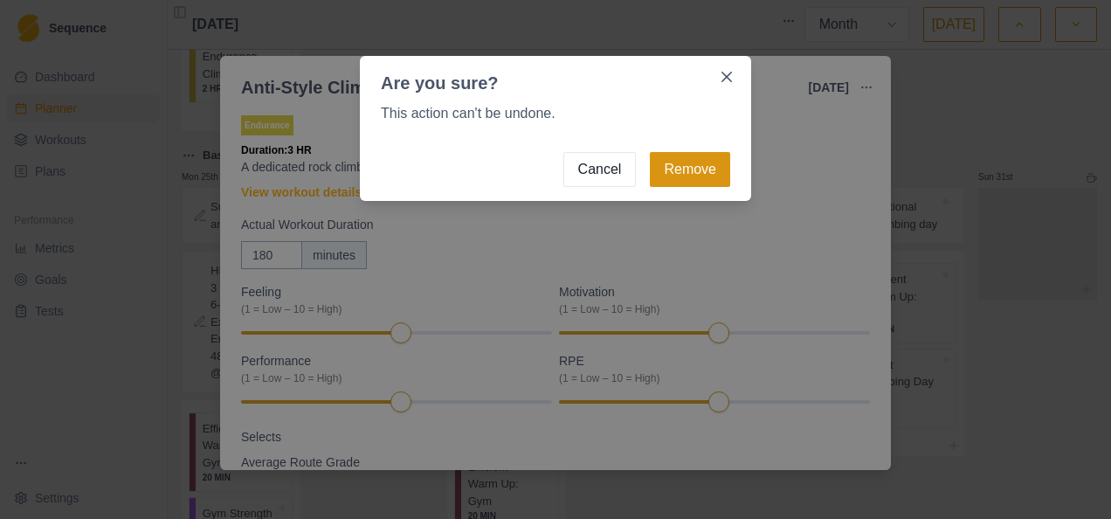
click at [710, 171] on button "Remove" at bounding box center [690, 169] width 80 height 35
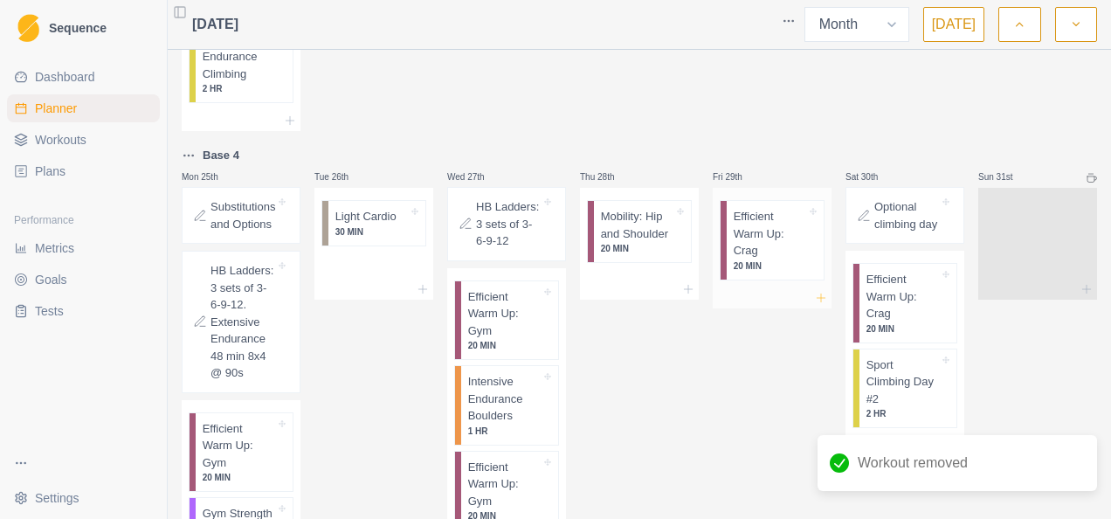
click at [814, 305] on icon at bounding box center [821, 298] width 14 height 14
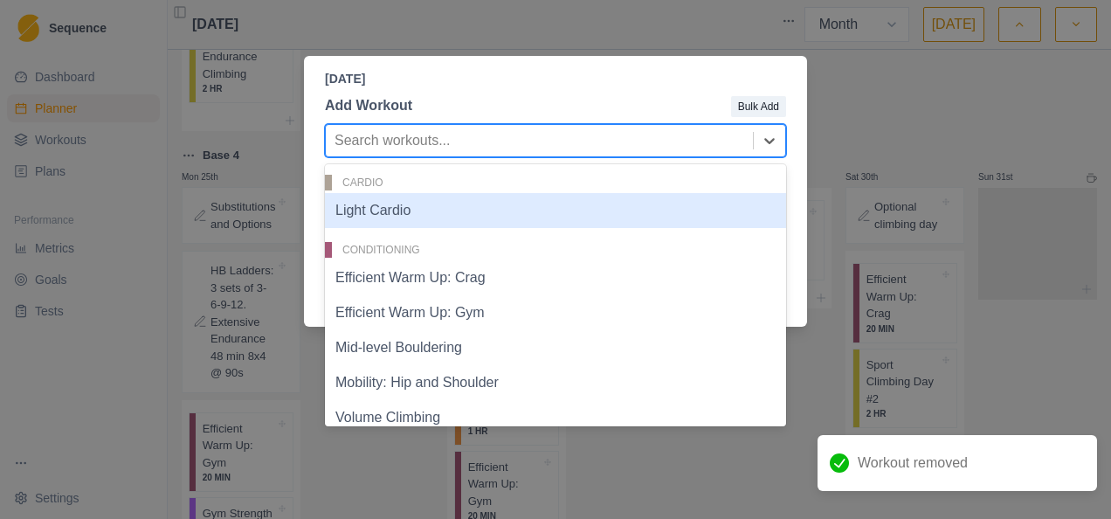
click at [435, 139] on div at bounding box center [540, 140] width 410 height 24
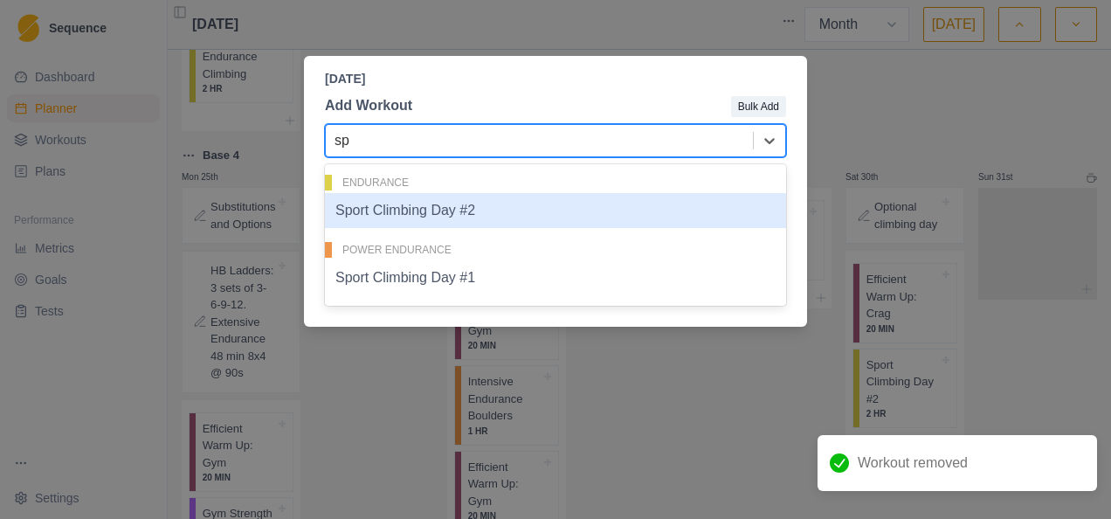
type input "spo"
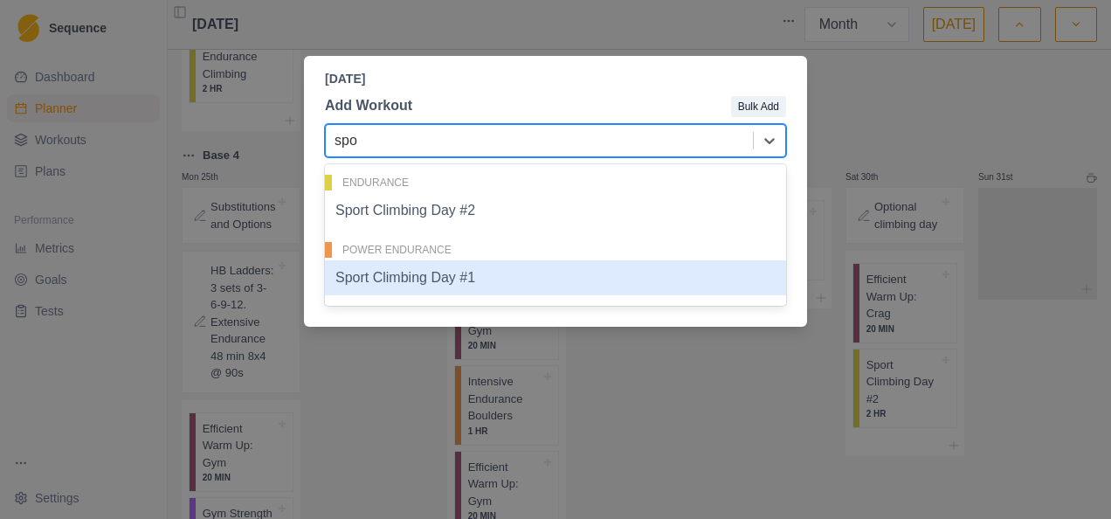
click at [444, 291] on div "Sport Climbing Day #1" at bounding box center [555, 277] width 461 height 35
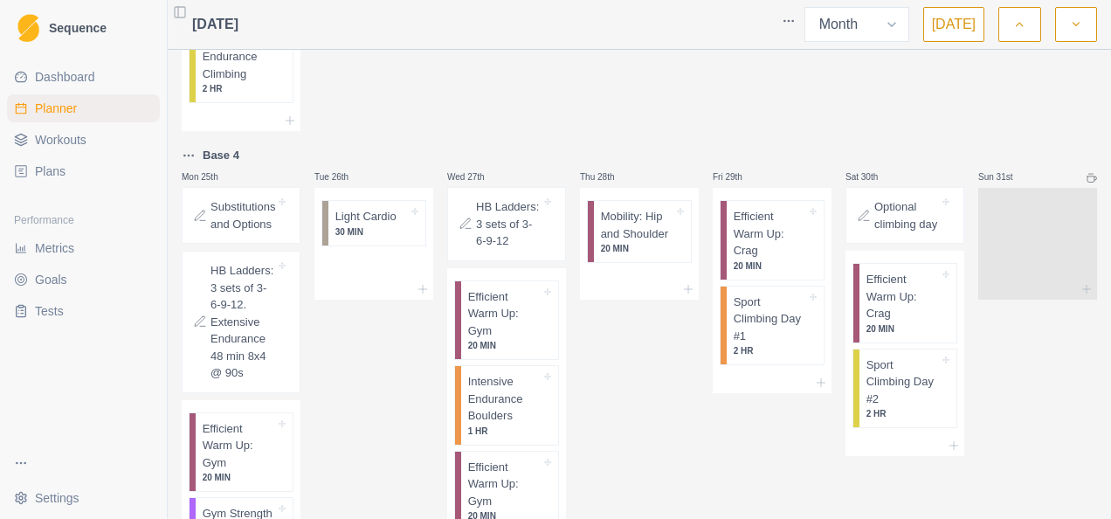
click at [765, 439] on div "Fri 29th Efficient Warm Up: Crag 20 MIN Sport Climbing Day #1 2 HR" at bounding box center [772, 520] width 119 height 750
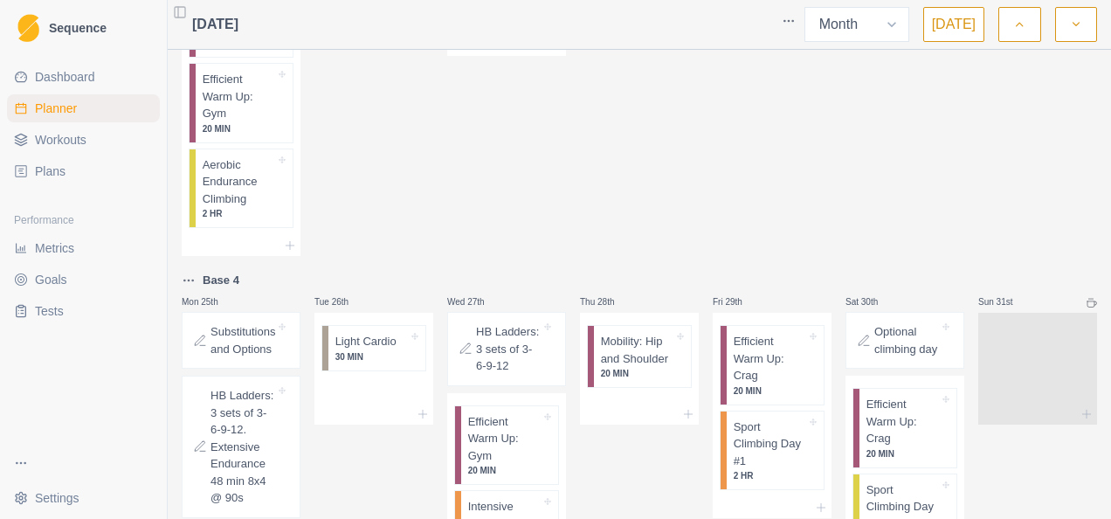
scroll to position [2783, 0]
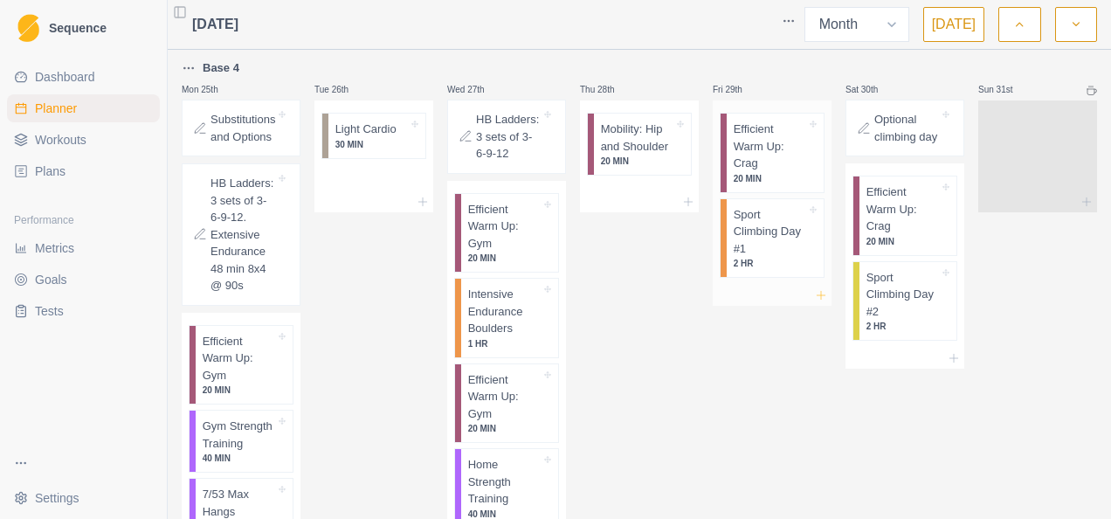
click at [817, 295] on line at bounding box center [821, 295] width 8 height 0
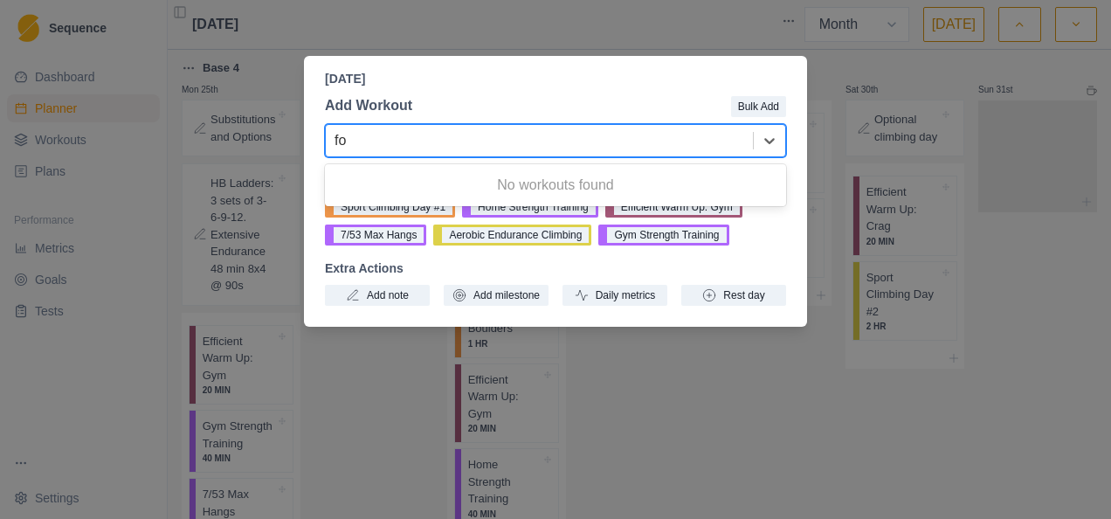
type input "foc"
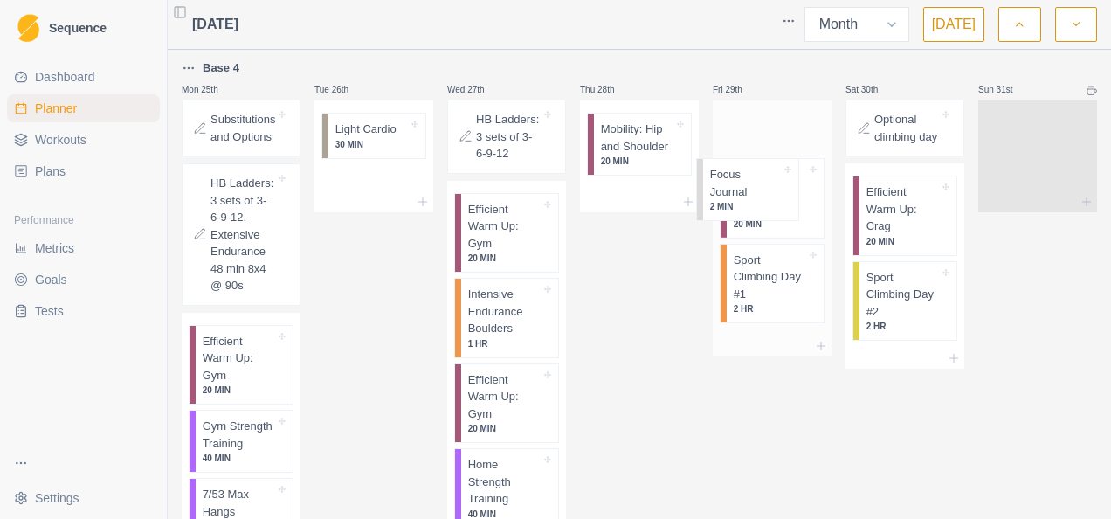
drag, startPoint x: 738, startPoint y: 213, endPoint x: 741, endPoint y: 175, distance: 38.5
click at [741, 175] on div "Efficient Warm Up: Crag 20 MIN Sport Climbing Day #1 2 HR Focus Journal 2 MIN" at bounding box center [772, 217] width 119 height 235
click at [947, 365] on icon at bounding box center [954, 358] width 14 height 14
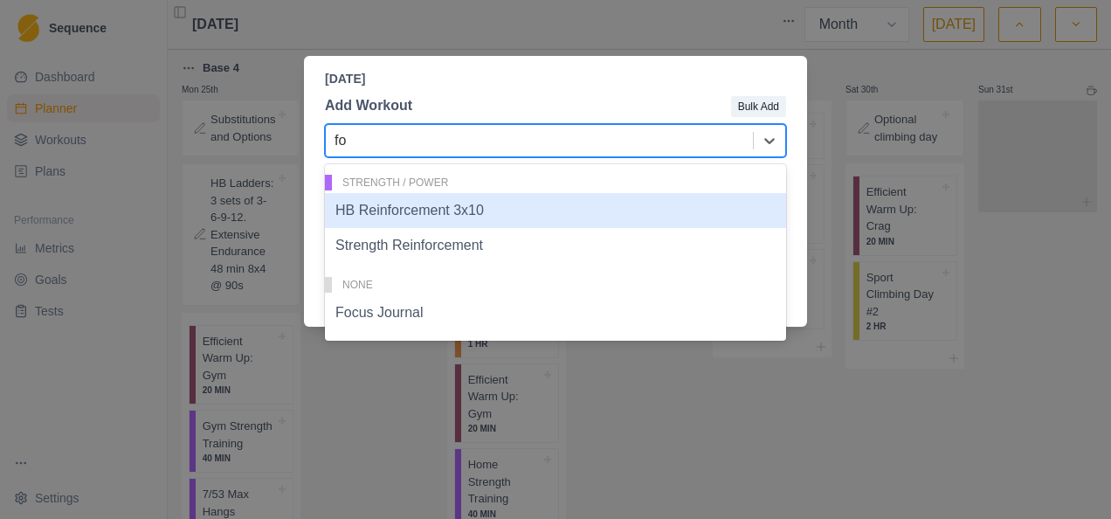
type input "foc"
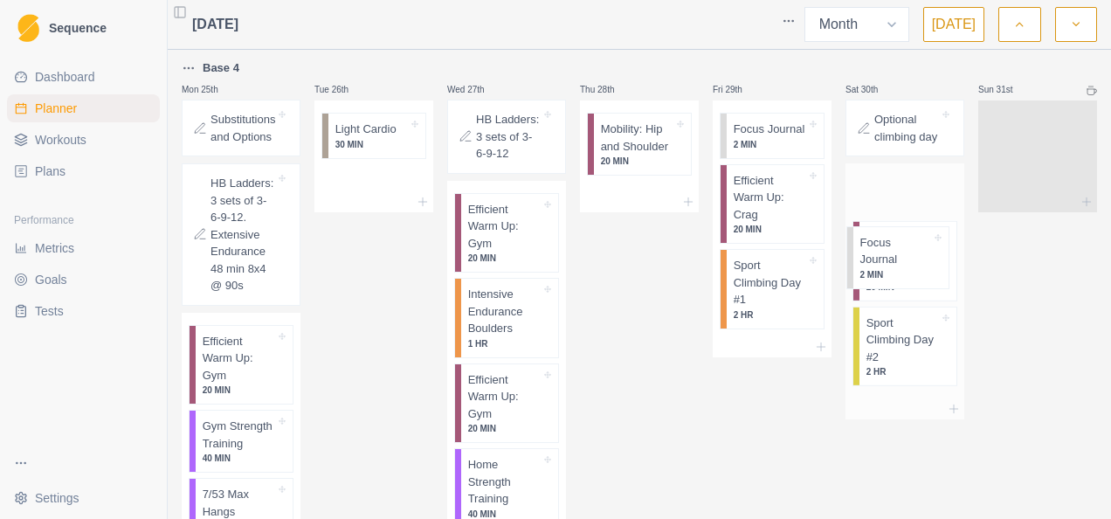
scroll to position [2784, 0]
drag, startPoint x: 869, startPoint y: 411, endPoint x: 875, endPoint y: 246, distance: 164.4
click at [875, 246] on div "Efficient Warm Up: Crag 20 MIN Sport Climbing Day #2 2 HR Focus Journal 2 MIN" at bounding box center [905, 280] width 119 height 235
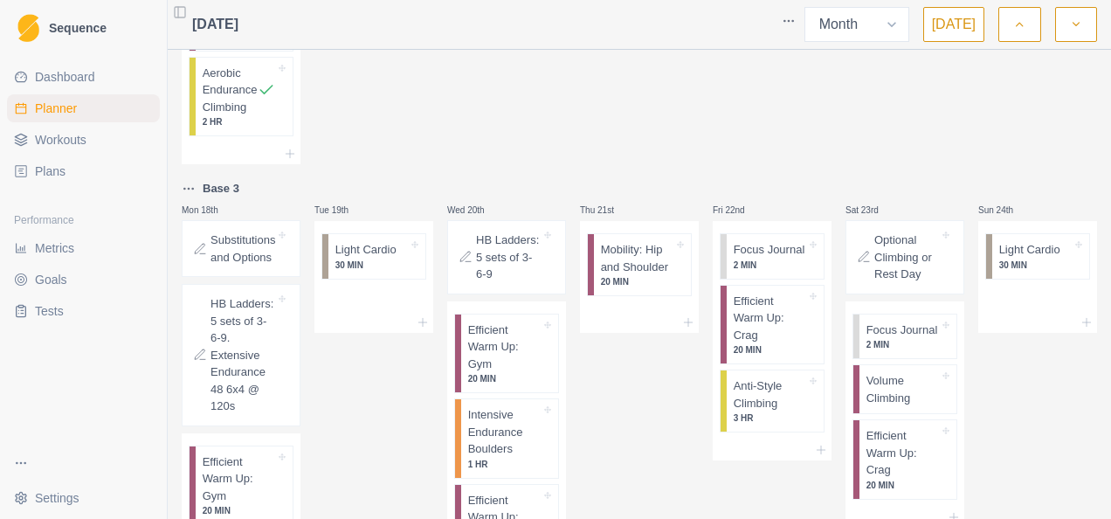
scroll to position [2085, 0]
